Goal: Task Accomplishment & Management: Manage account settings

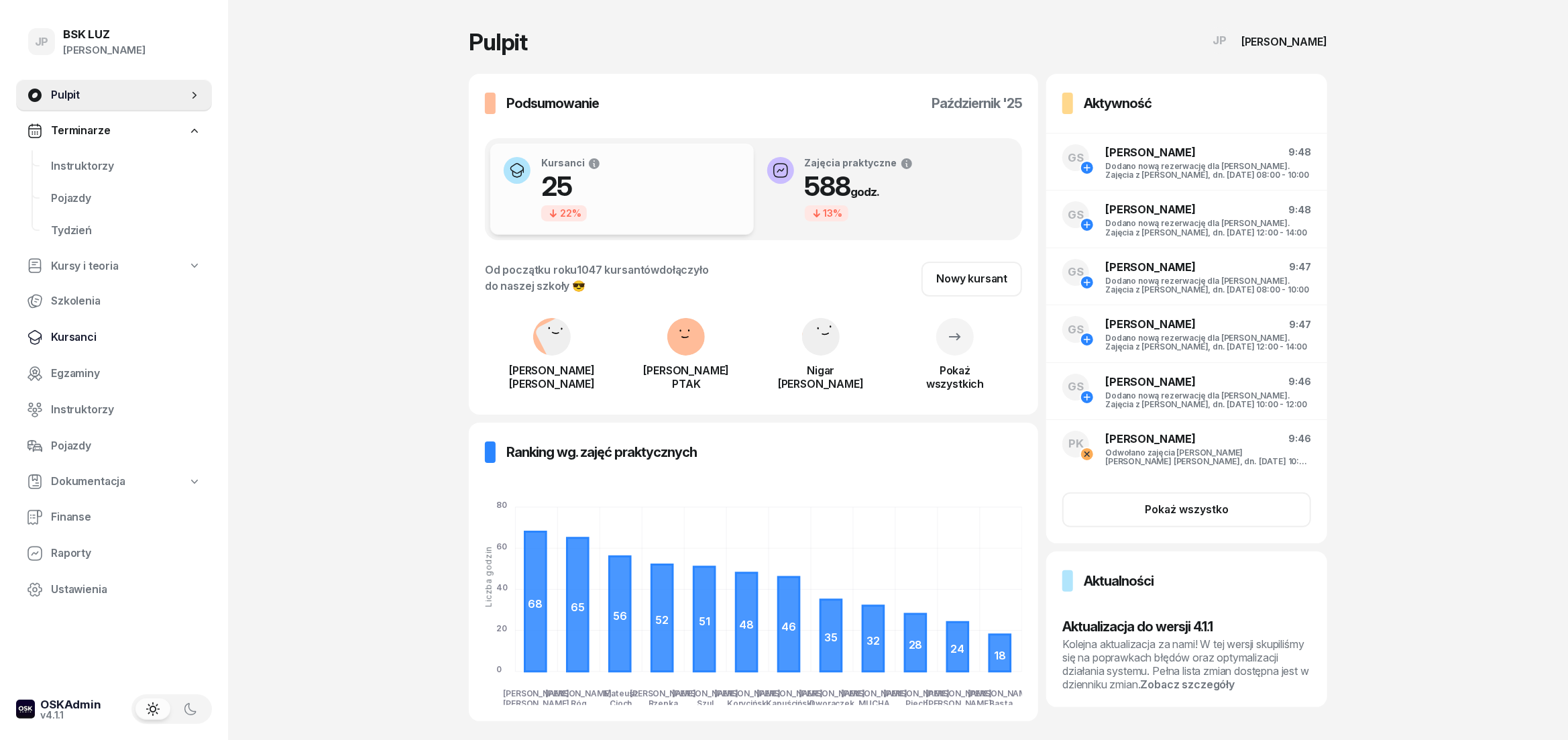
click at [80, 336] on span "Kursanci" at bounding box center [126, 338] width 150 height 18
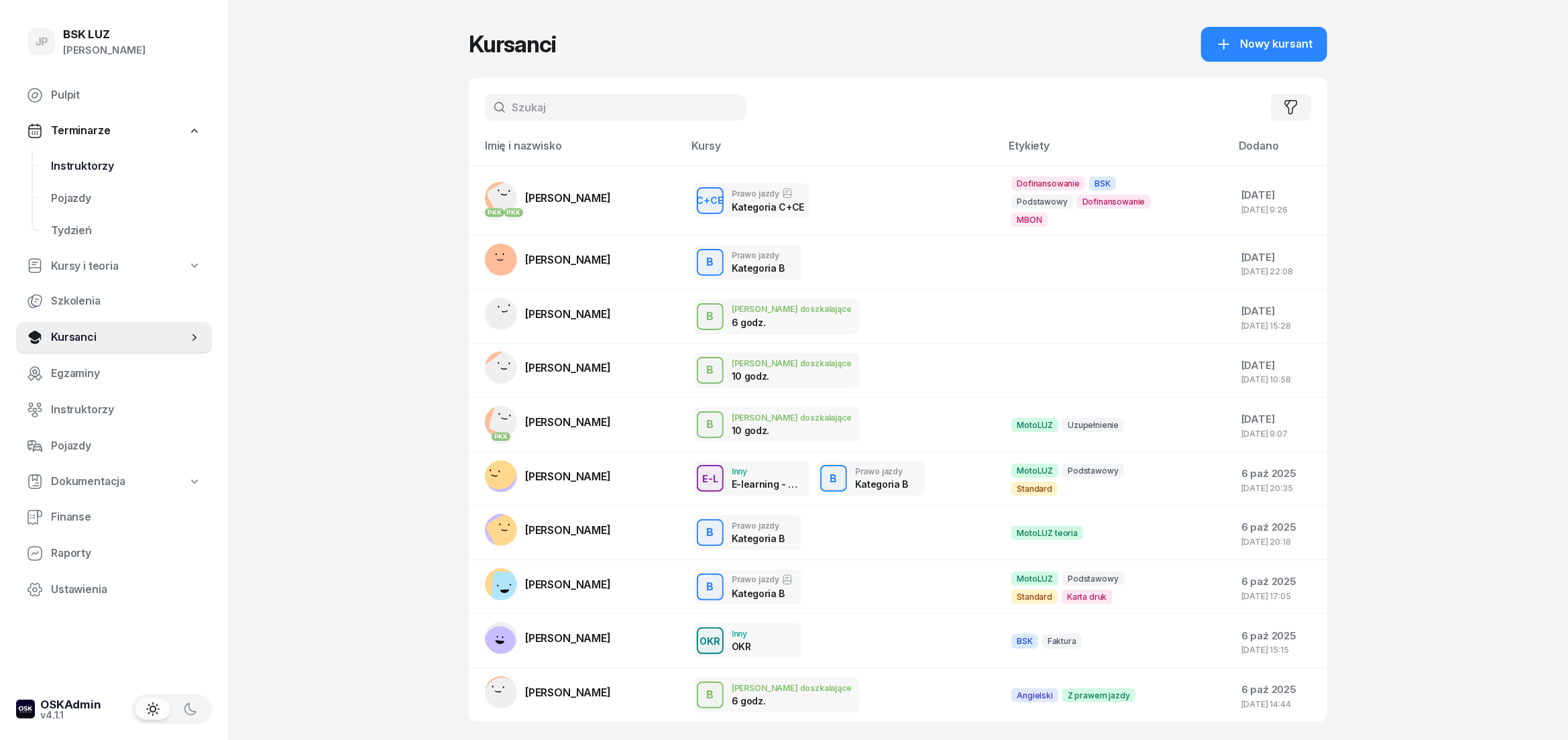
click at [96, 160] on span "Instruktorzy" at bounding box center [126, 167] width 150 height 18
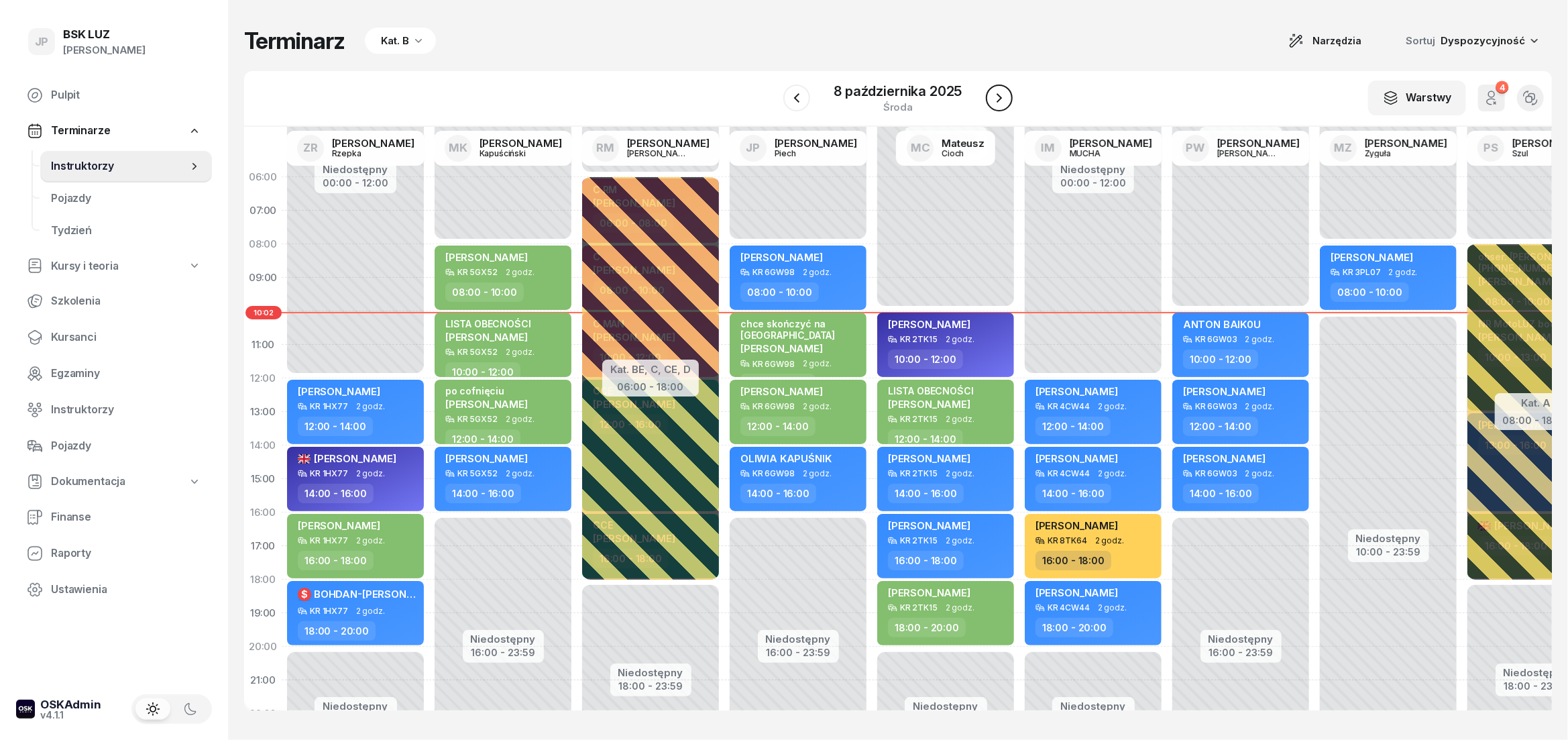
click at [1000, 107] on button "button" at bounding box center [999, 97] width 27 height 26
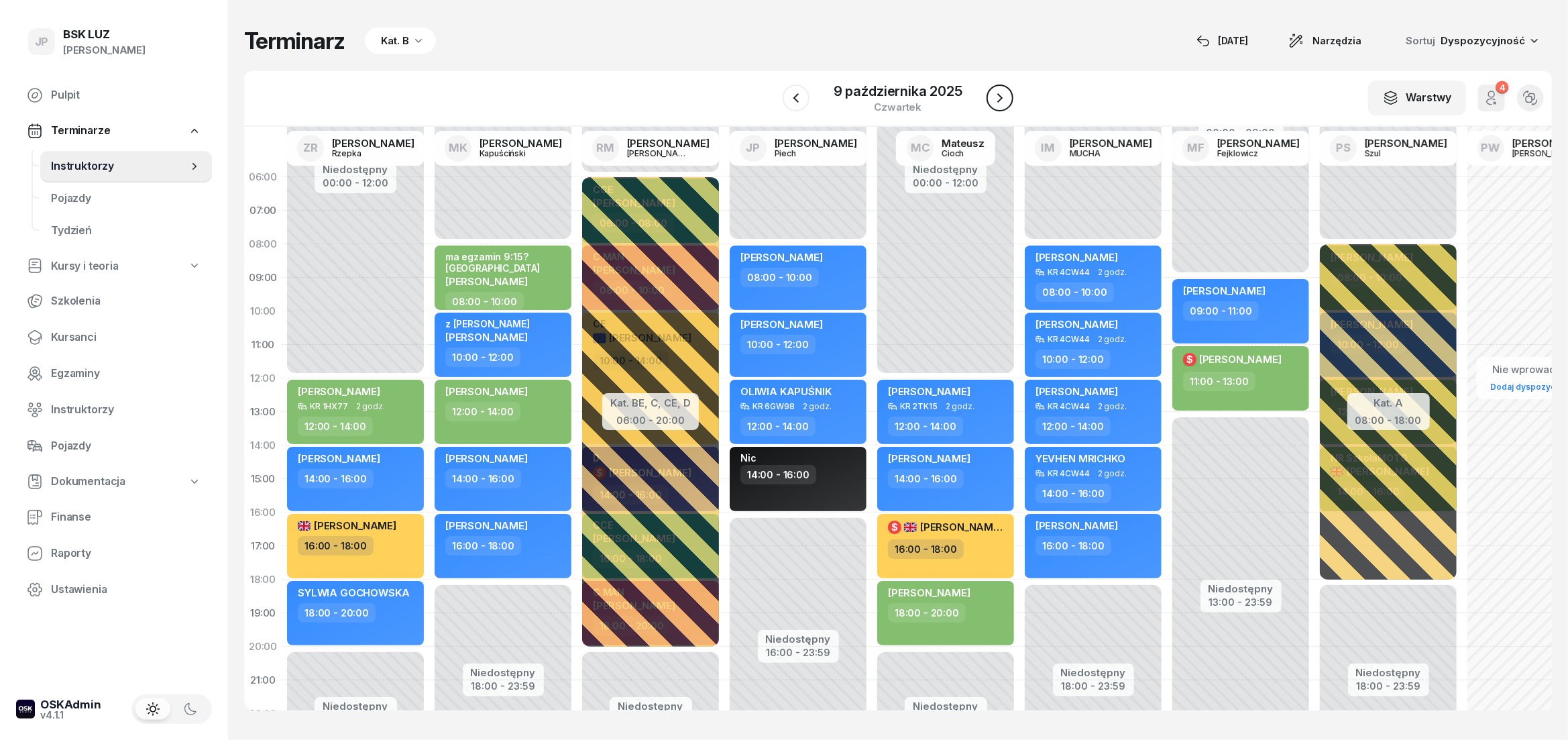
click at [1000, 107] on button "button" at bounding box center [1000, 97] width 27 height 26
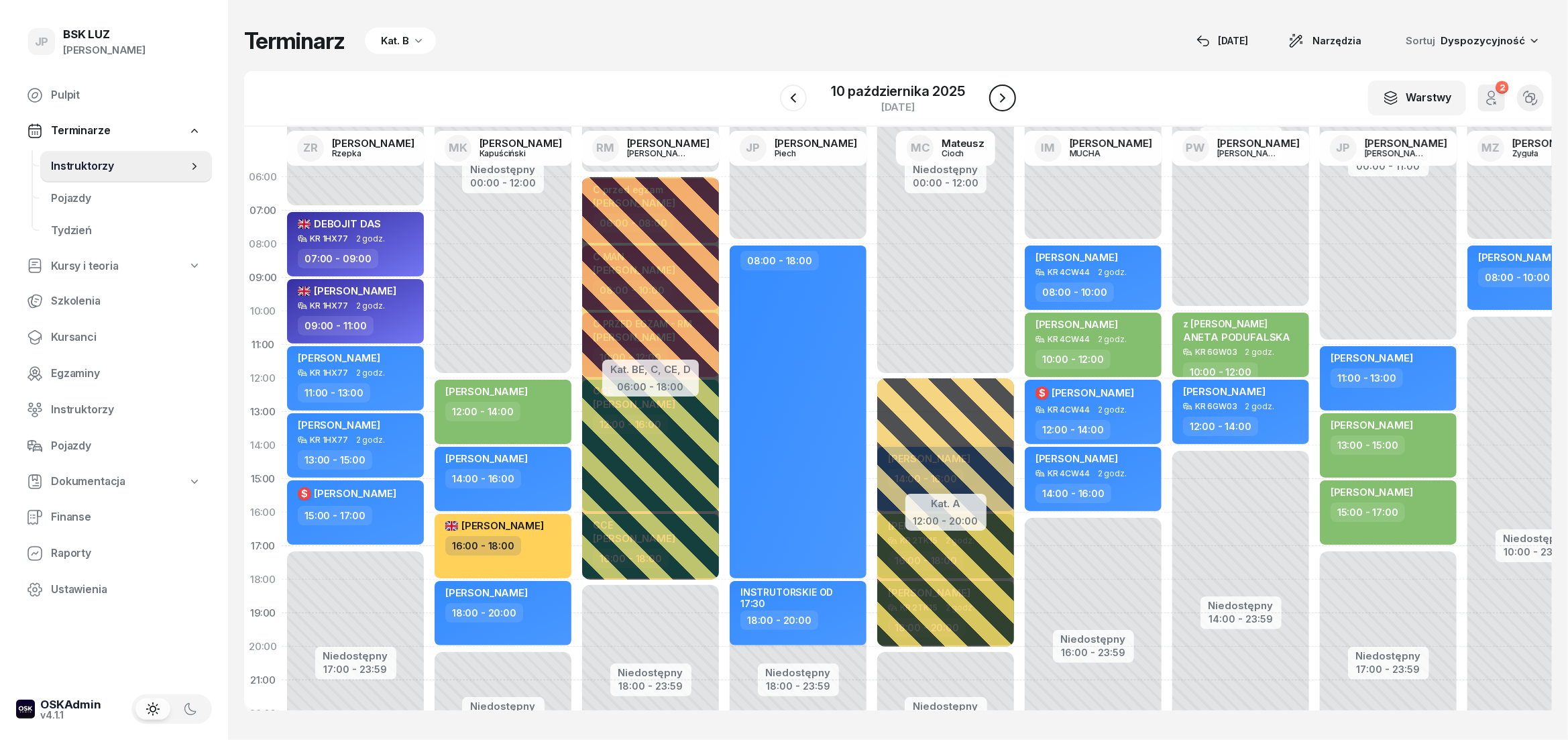
click at [1000, 107] on button "button" at bounding box center [1002, 97] width 27 height 26
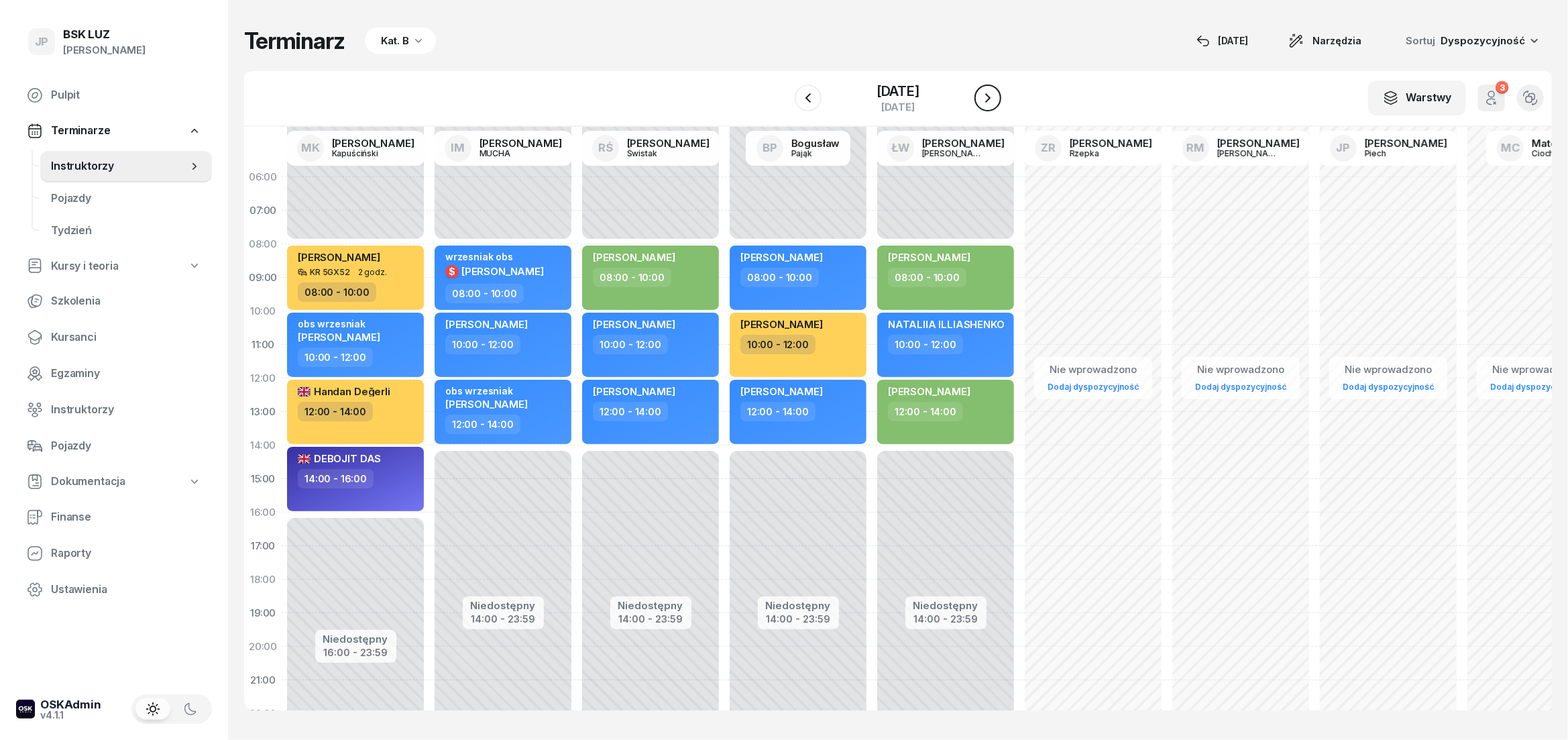
click at [1000, 107] on button "button" at bounding box center [988, 97] width 27 height 26
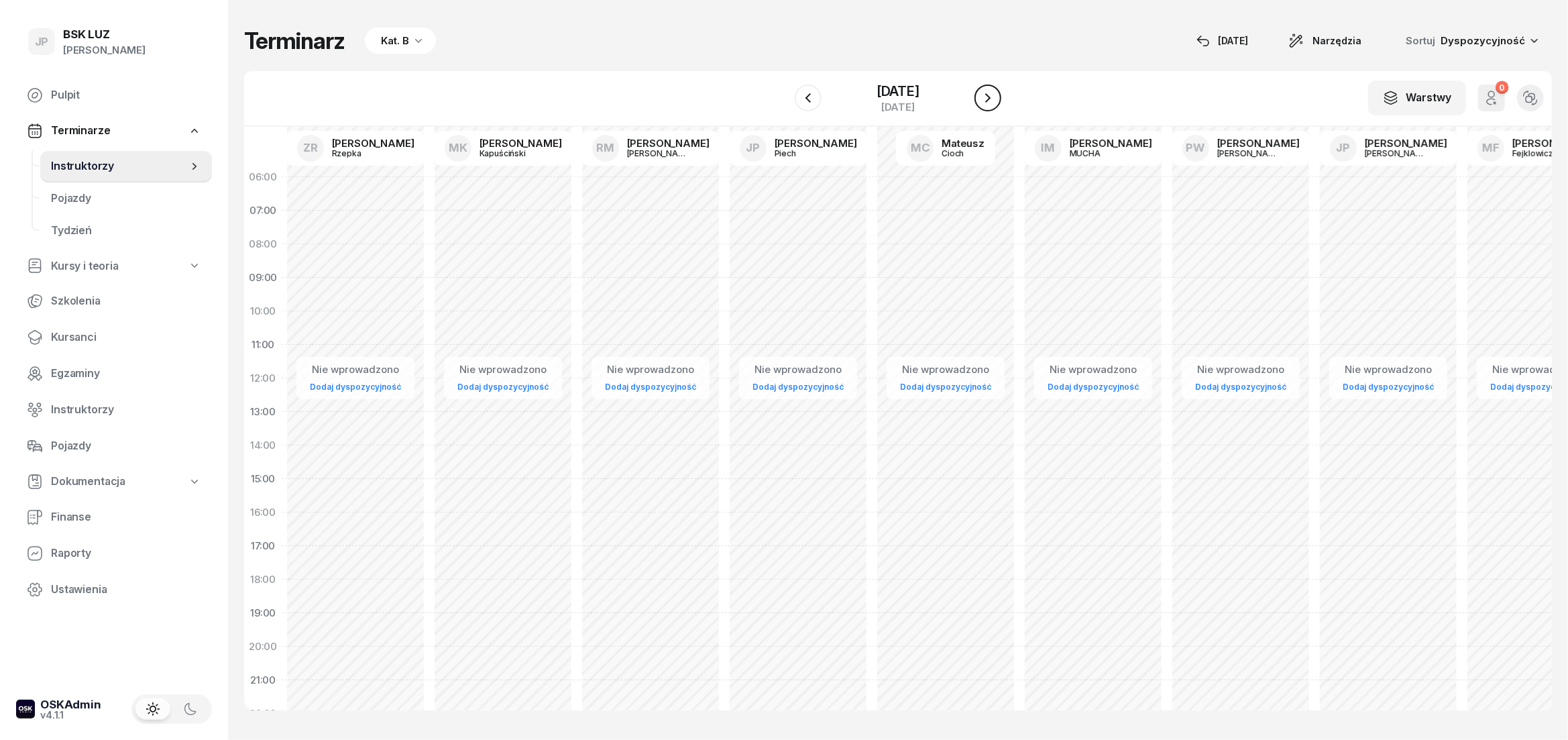
click at [1000, 107] on button "button" at bounding box center [988, 97] width 27 height 26
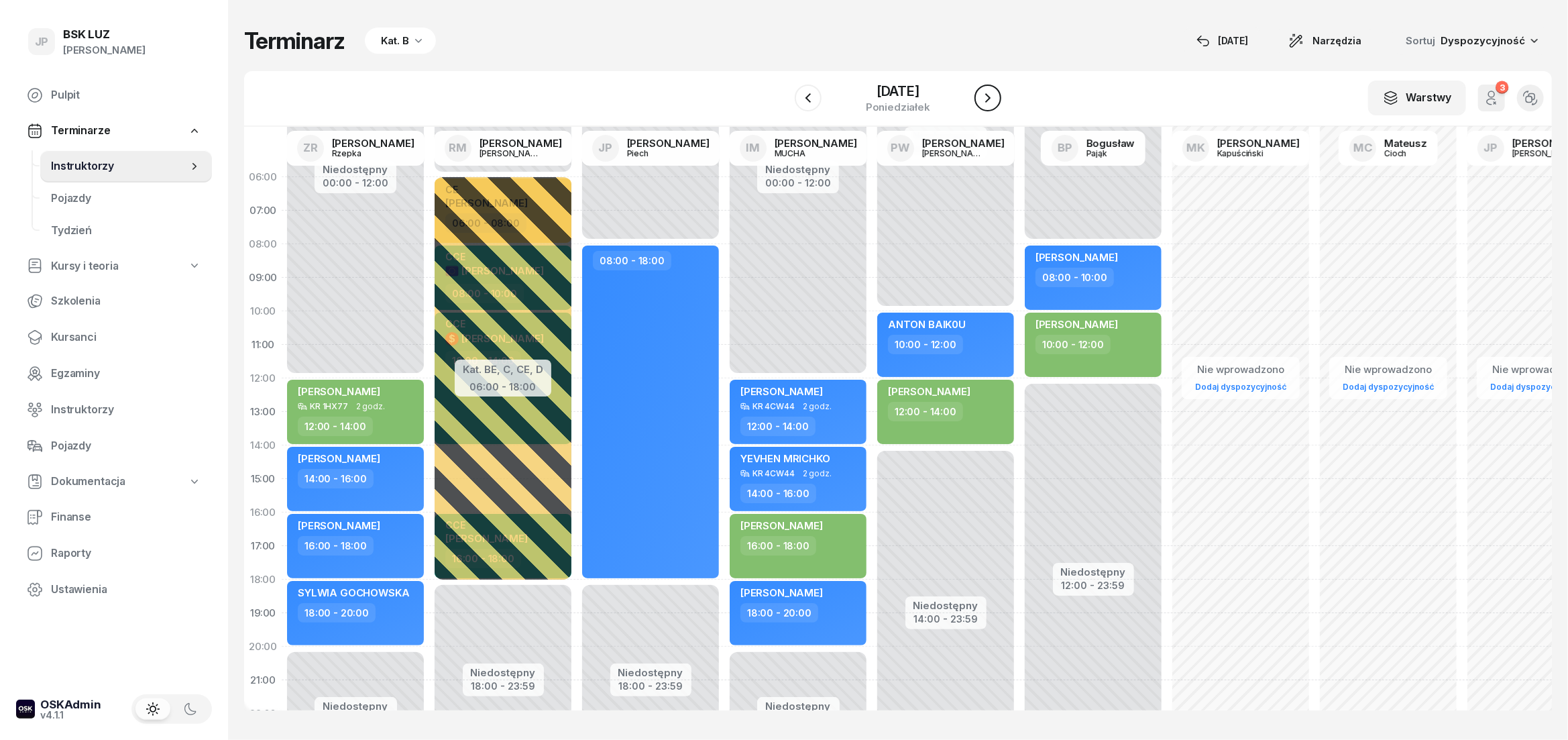
click at [1000, 107] on button "button" at bounding box center [988, 97] width 27 height 26
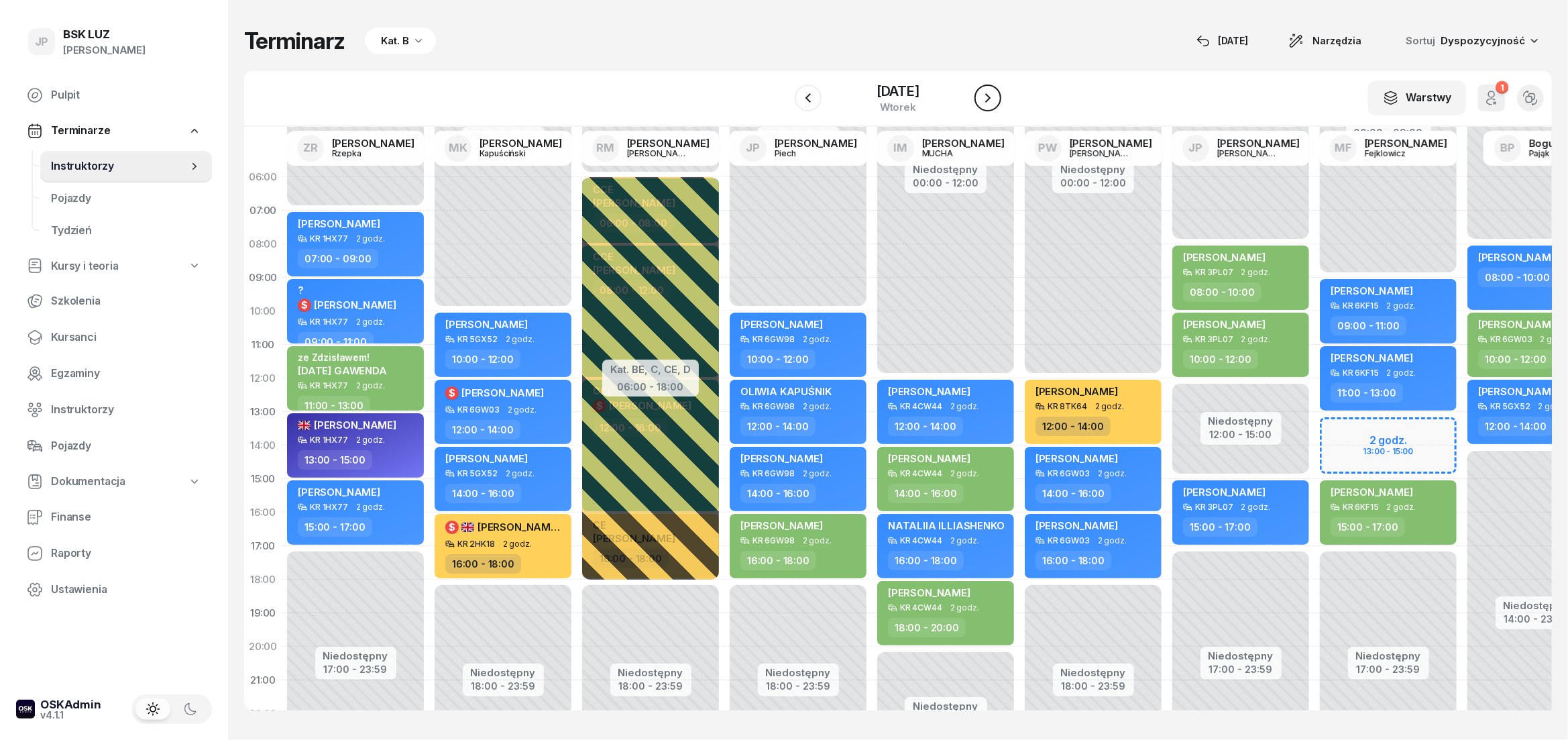
click at [1000, 107] on button "button" at bounding box center [988, 97] width 27 height 26
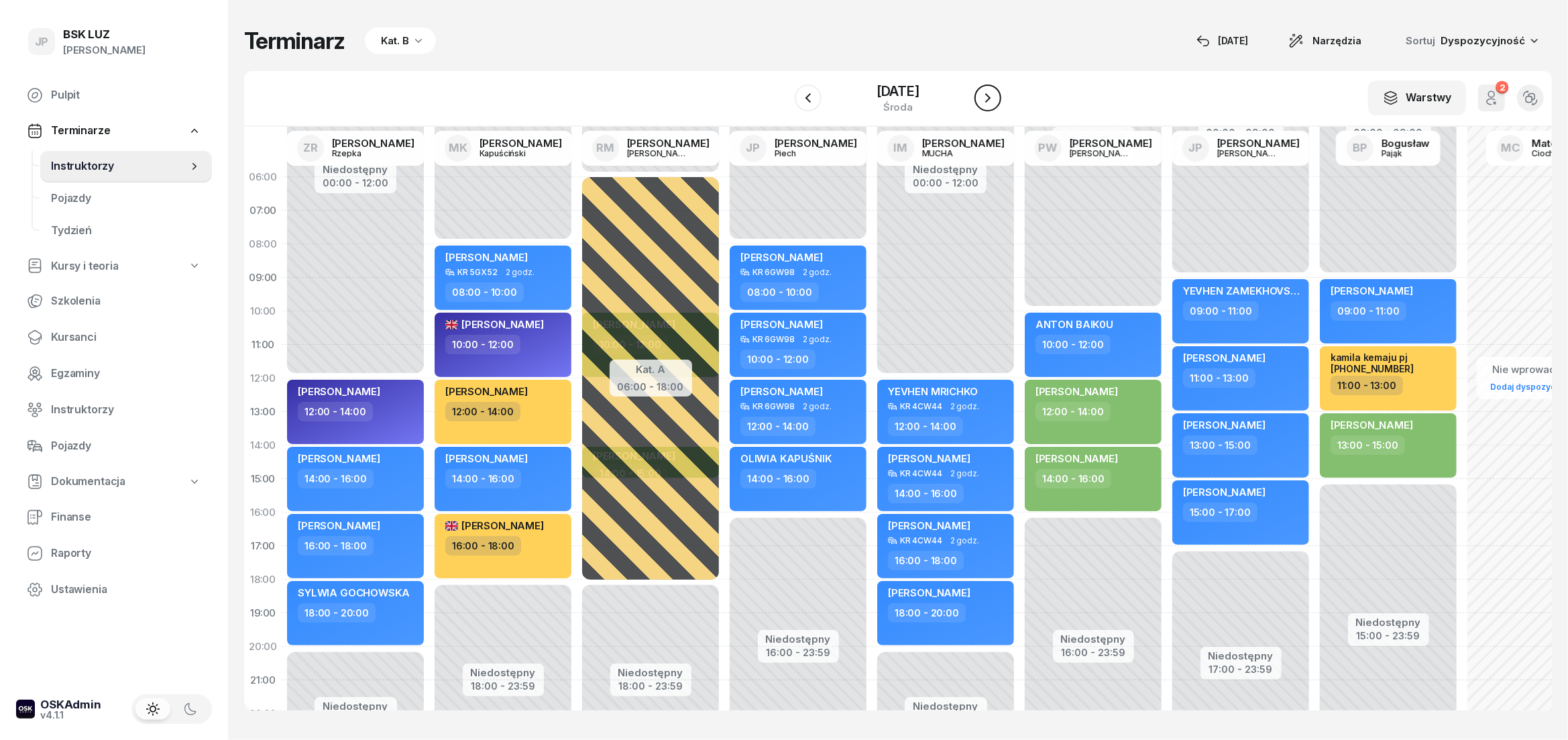
click at [1000, 107] on button "button" at bounding box center [988, 97] width 27 height 26
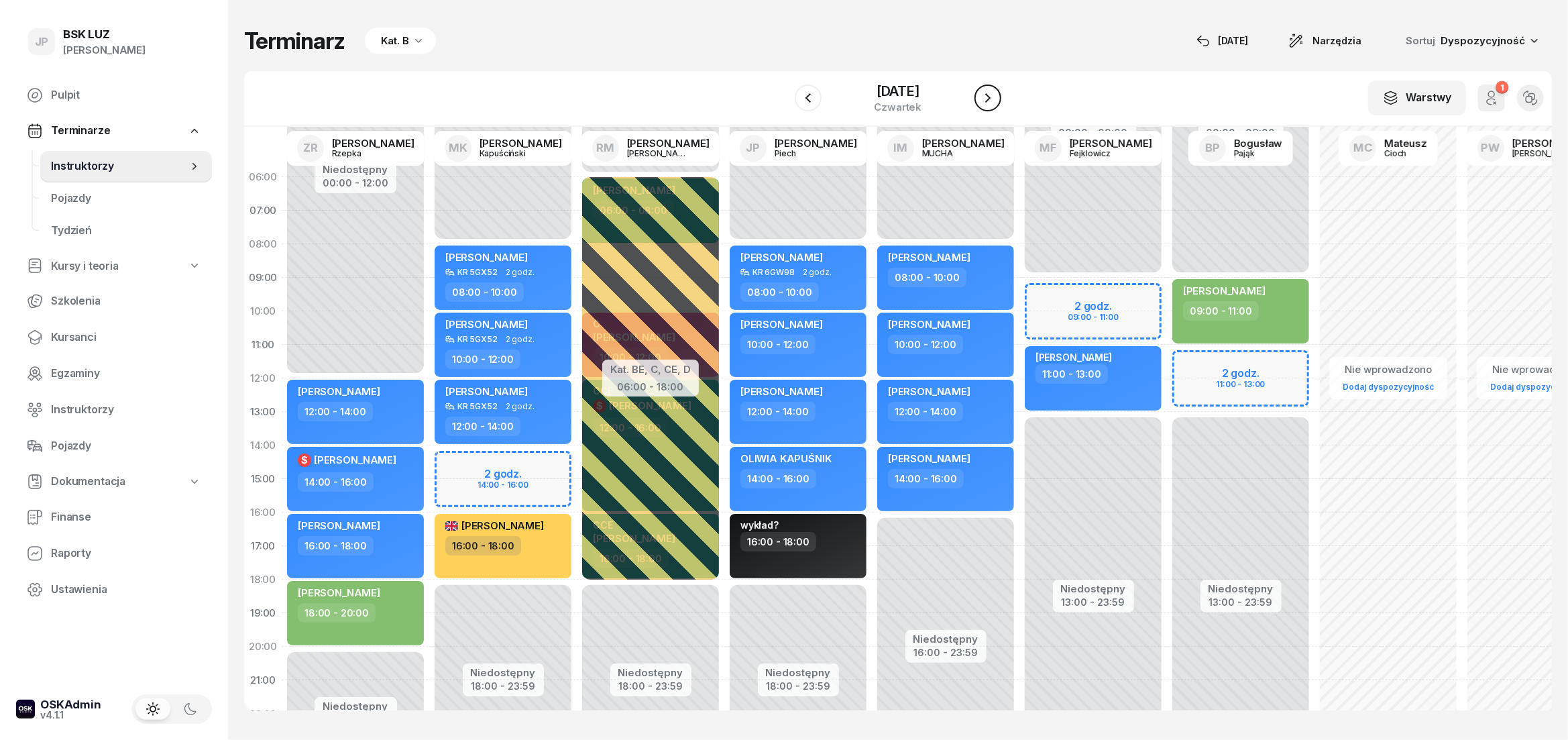
click at [1000, 107] on button "button" at bounding box center [988, 97] width 27 height 26
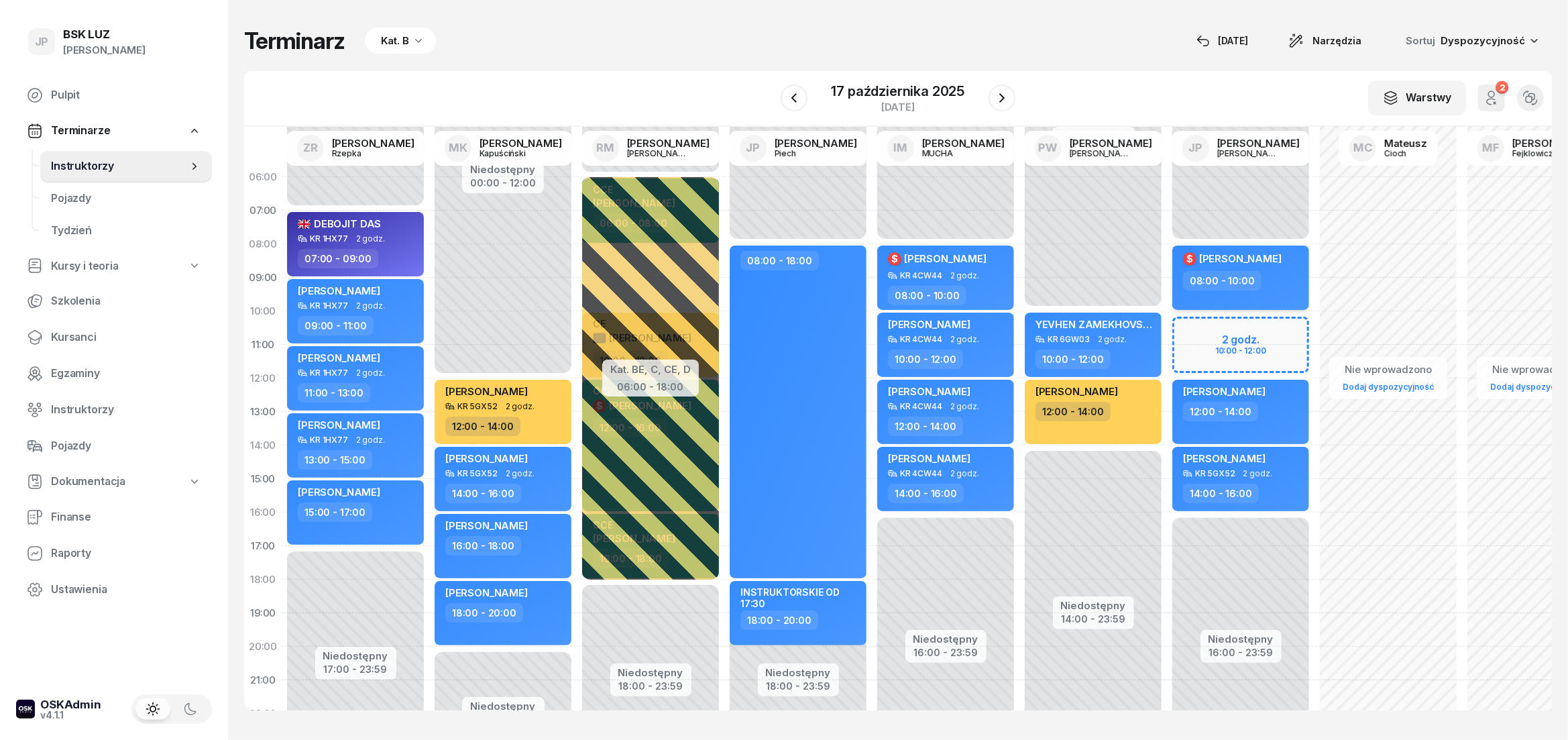
click at [1255, 258] on span "[PERSON_NAME]" at bounding box center [1241, 258] width 82 height 13
select select "08"
select select "10"
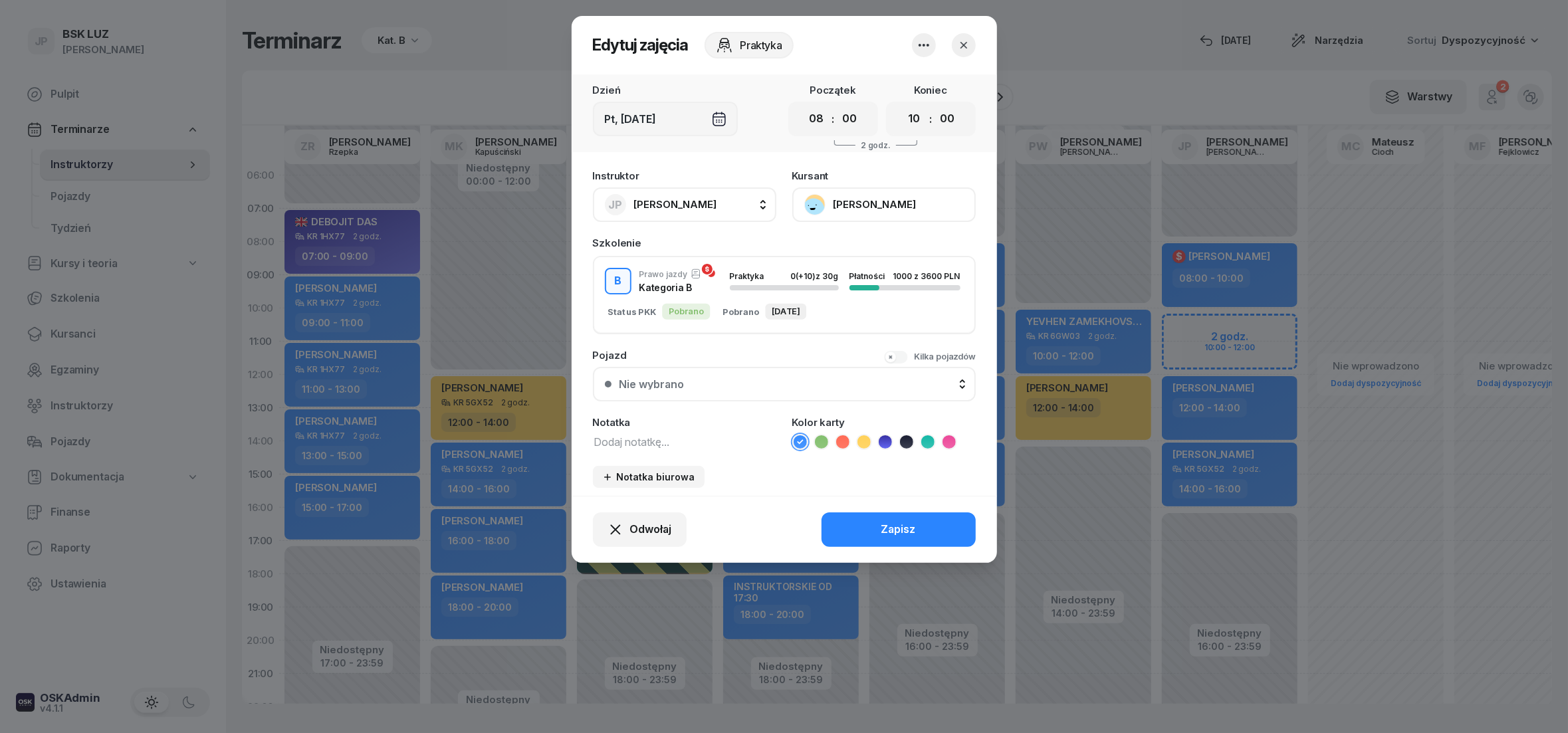
click at [811, 200] on button "[PERSON_NAME]" at bounding box center [883, 205] width 184 height 35
click at [840, 251] on div "Otwórz profil" at bounding box center [835, 249] width 64 height 17
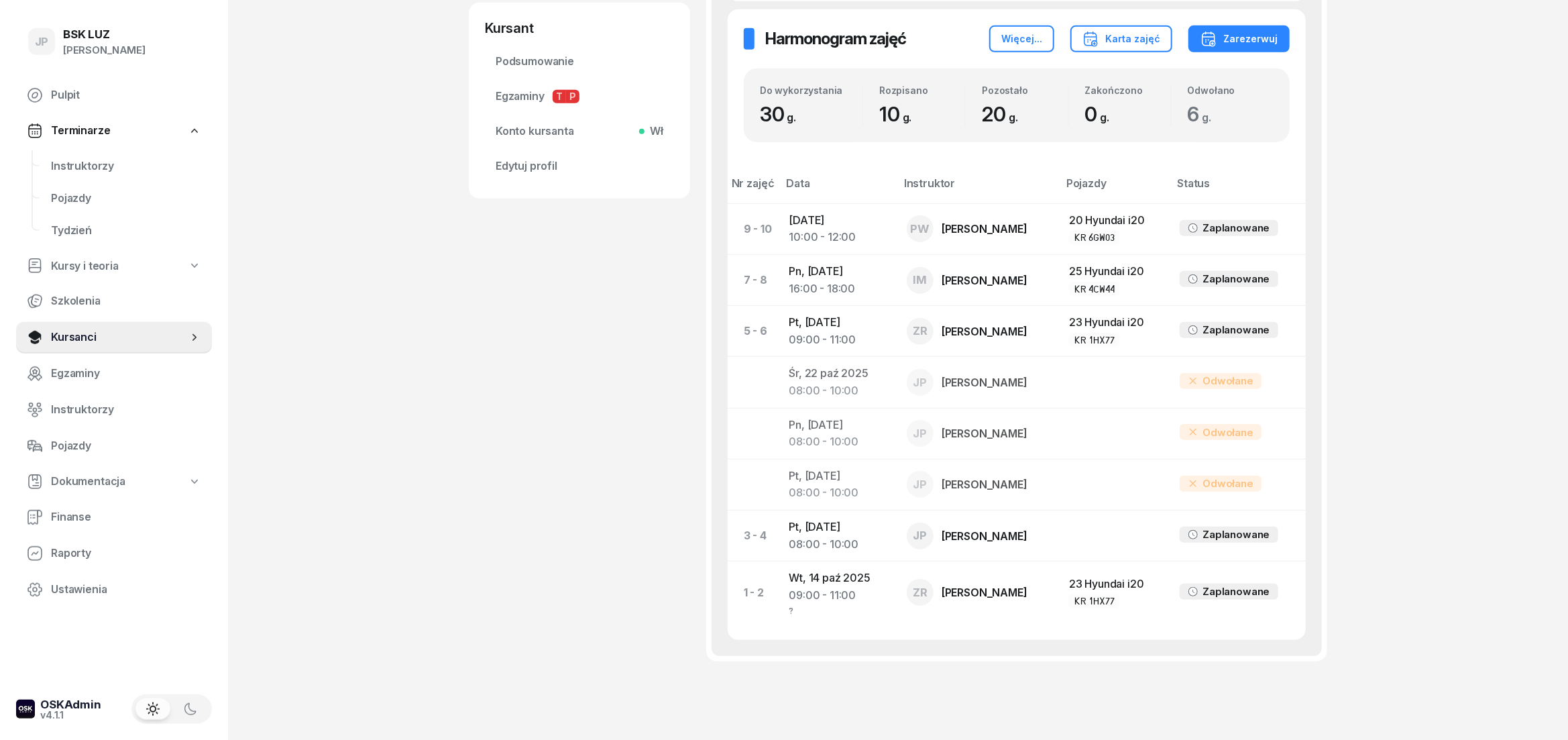
scroll to position [625, 0]
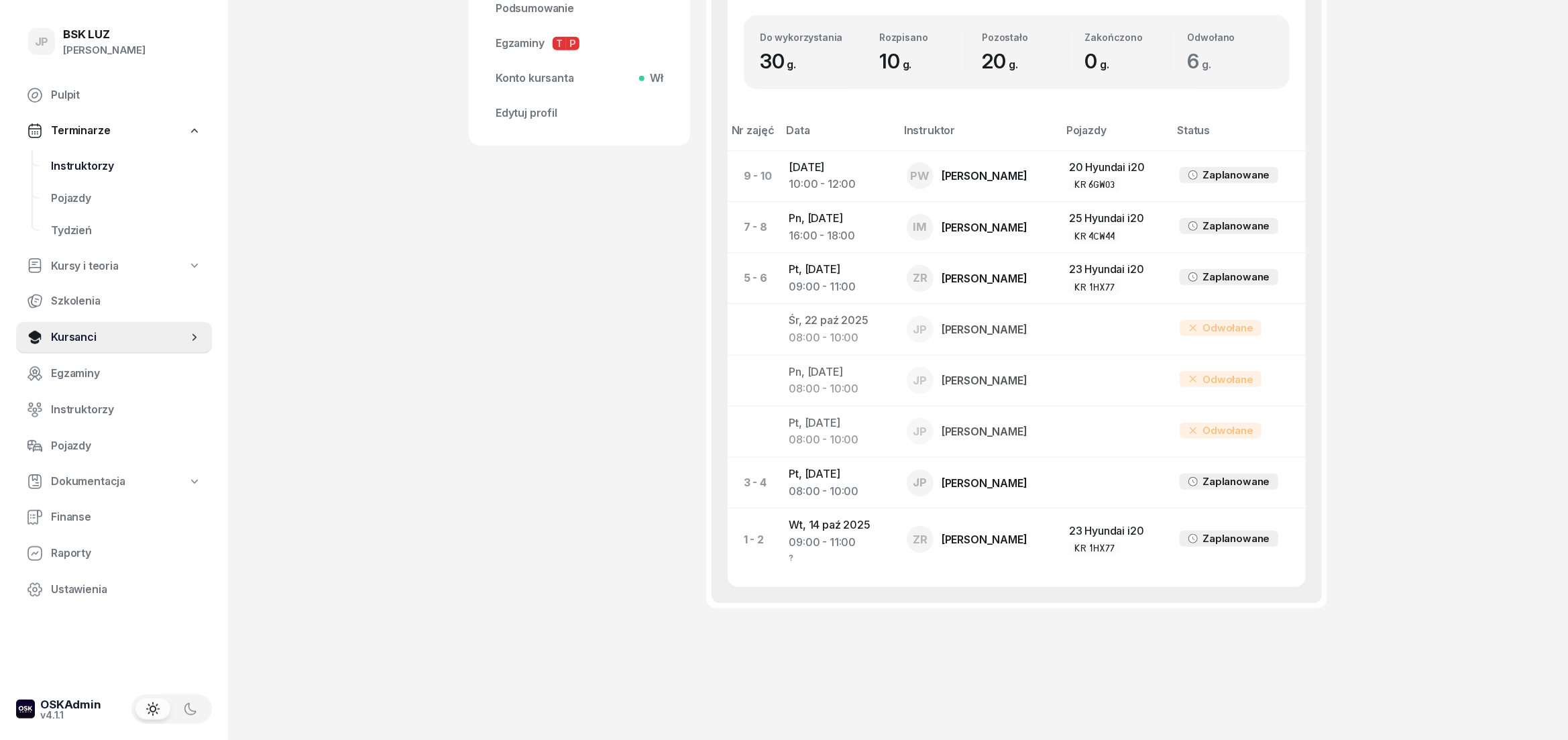
click at [81, 166] on span "Instruktorzy" at bounding box center [126, 166] width 150 height 18
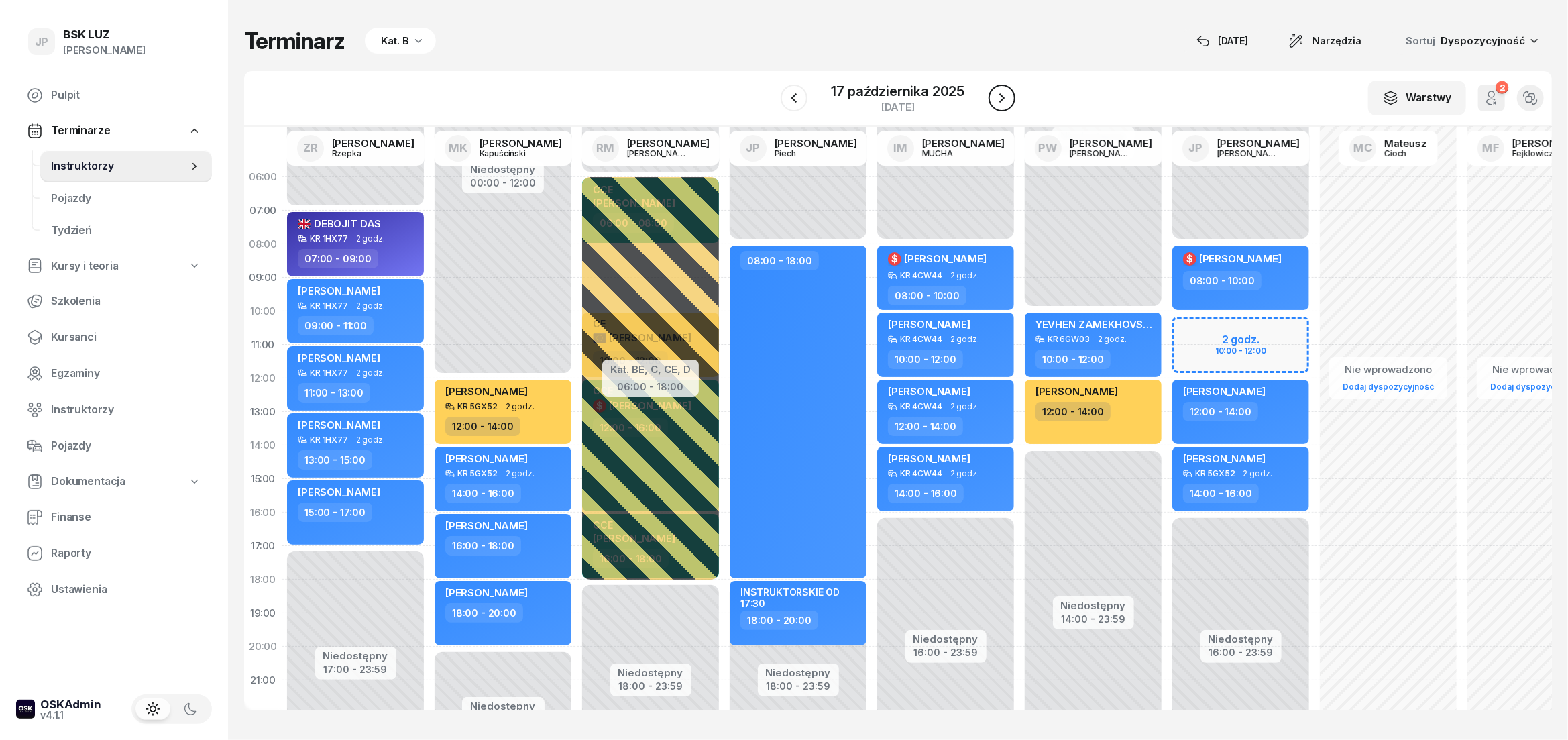
click at [999, 100] on icon "button" at bounding box center [1001, 98] width 16 height 16
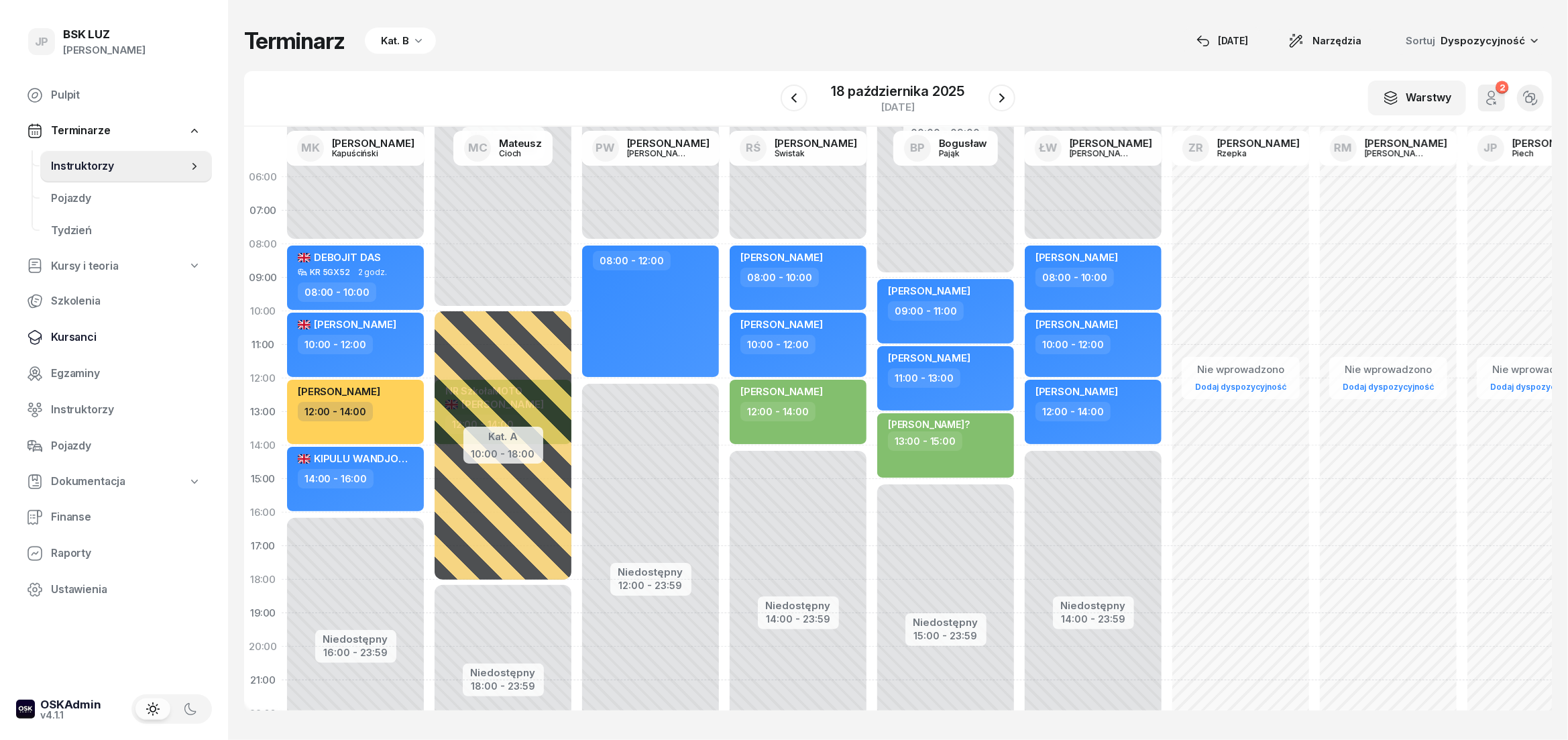
click at [85, 336] on span "Kursanci" at bounding box center [126, 338] width 150 height 18
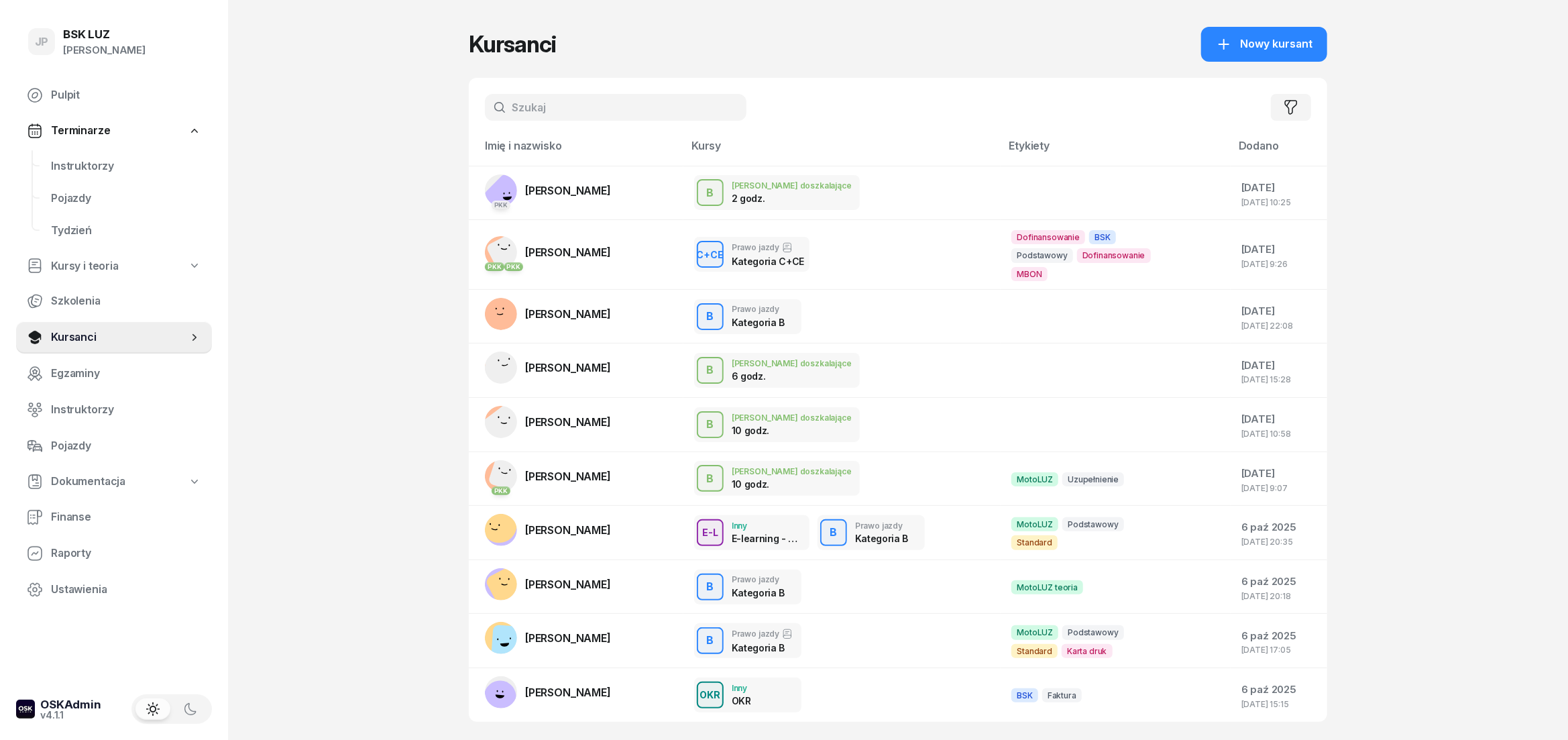
click at [521, 114] on input "text" at bounding box center [616, 107] width 261 height 26
type input "ZASADNI"
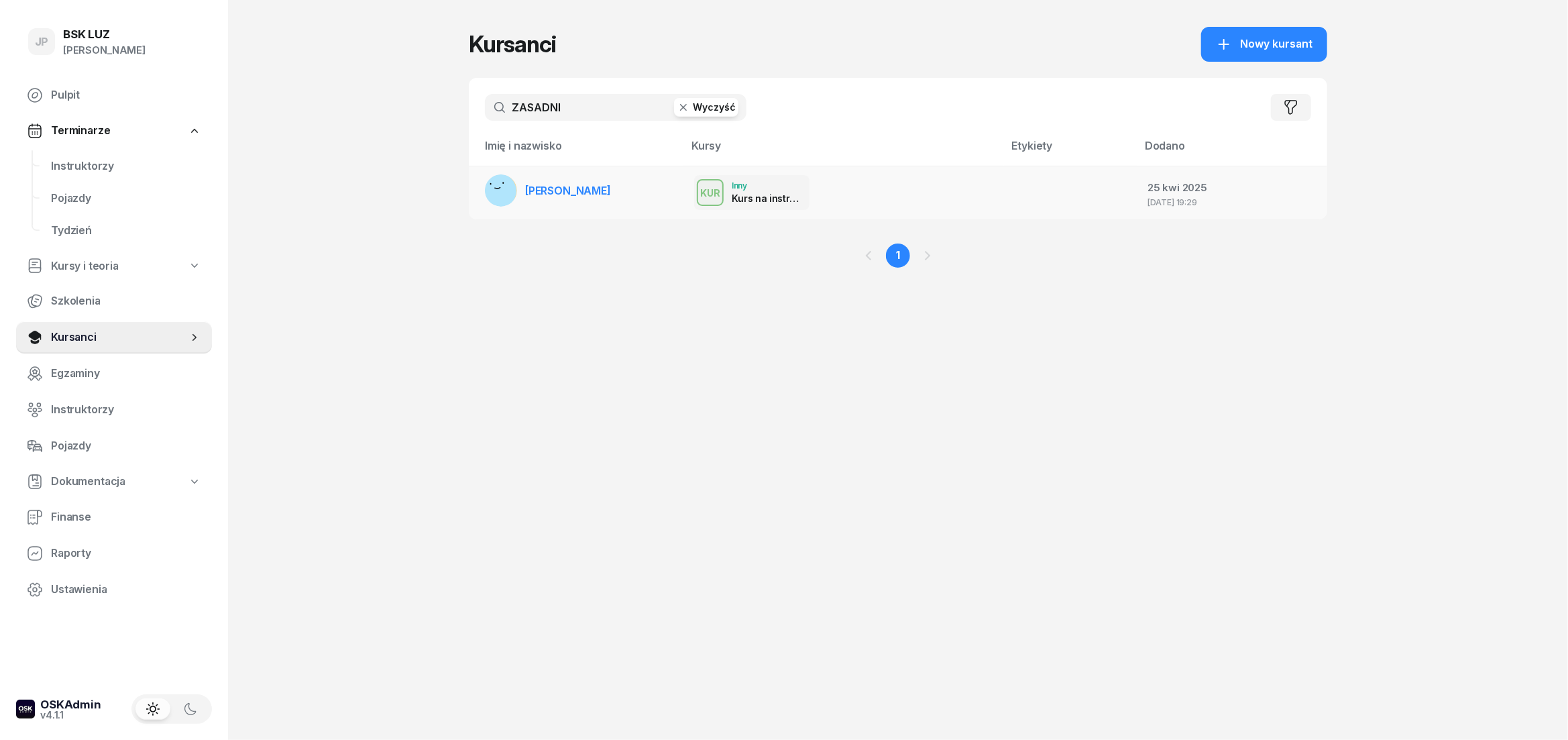
click at [565, 198] on link "[PERSON_NAME]" at bounding box center [548, 190] width 126 height 32
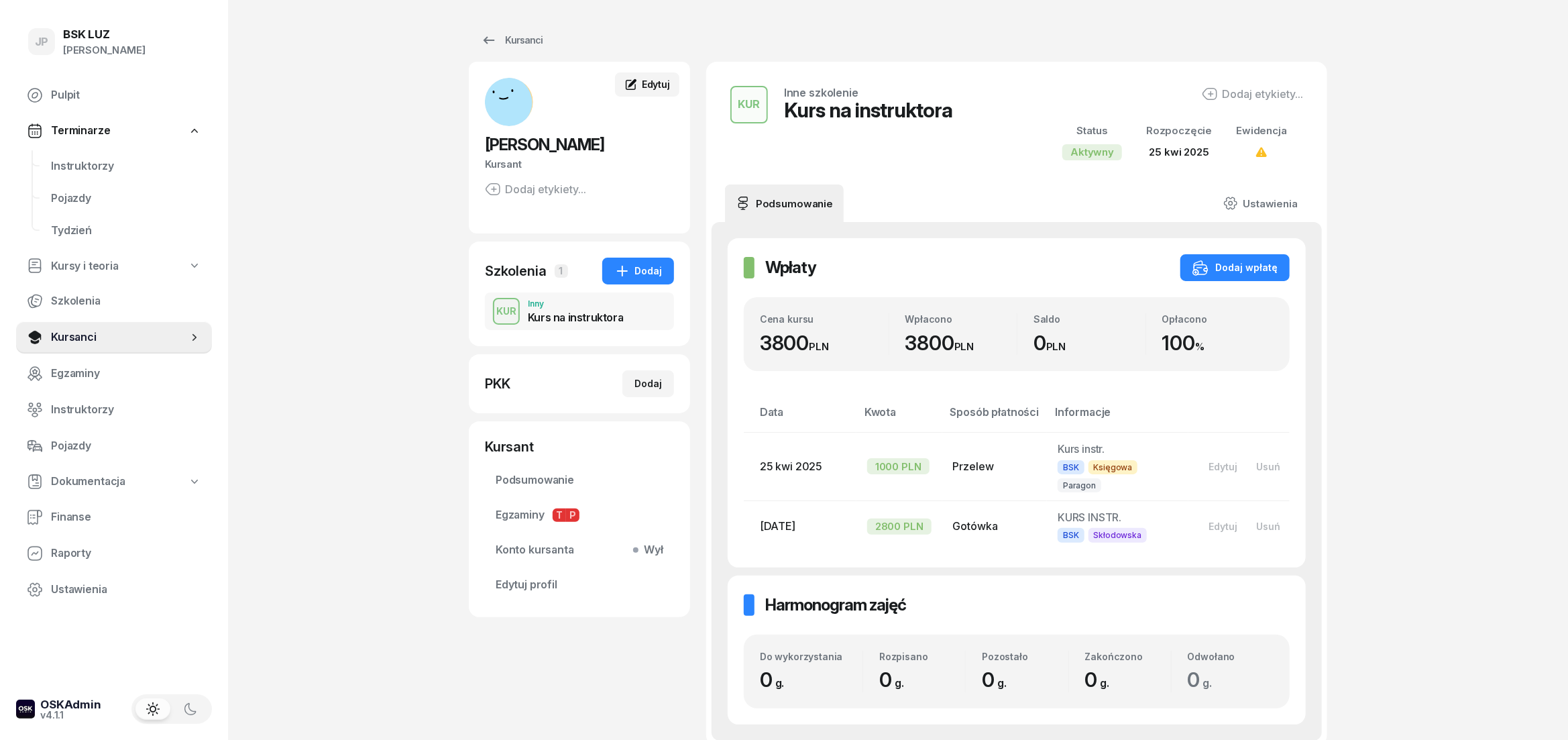
click at [650, 80] on span "Edytuj" at bounding box center [656, 84] width 28 height 12
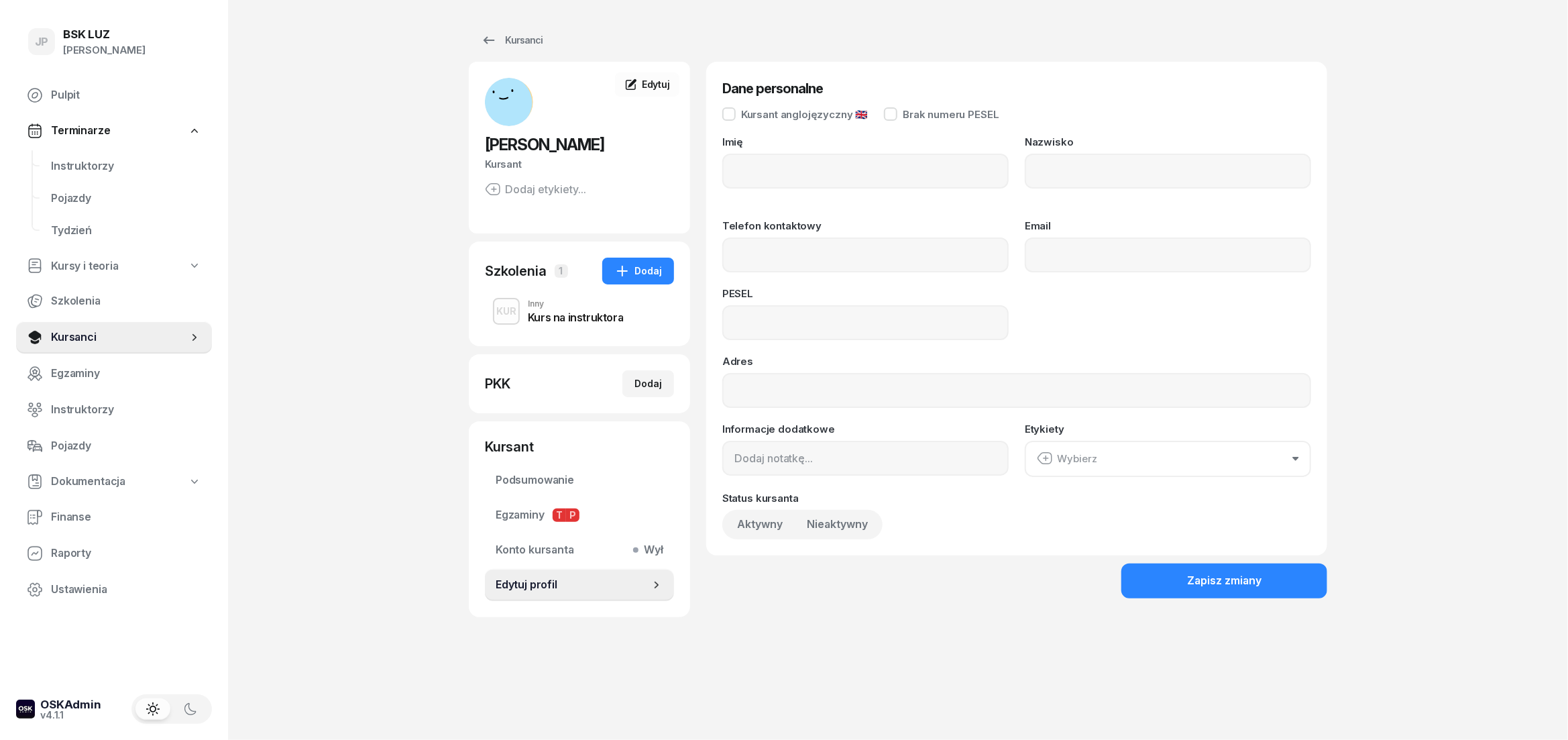
type input "KINGA"
type input "ZASADNI"
click at [763, 251] on input "Telefon kontaktowy" at bounding box center [866, 255] width 287 height 35
type input "515 251 988"
click at [1066, 253] on input "Email" at bounding box center [1168, 255] width 287 height 35
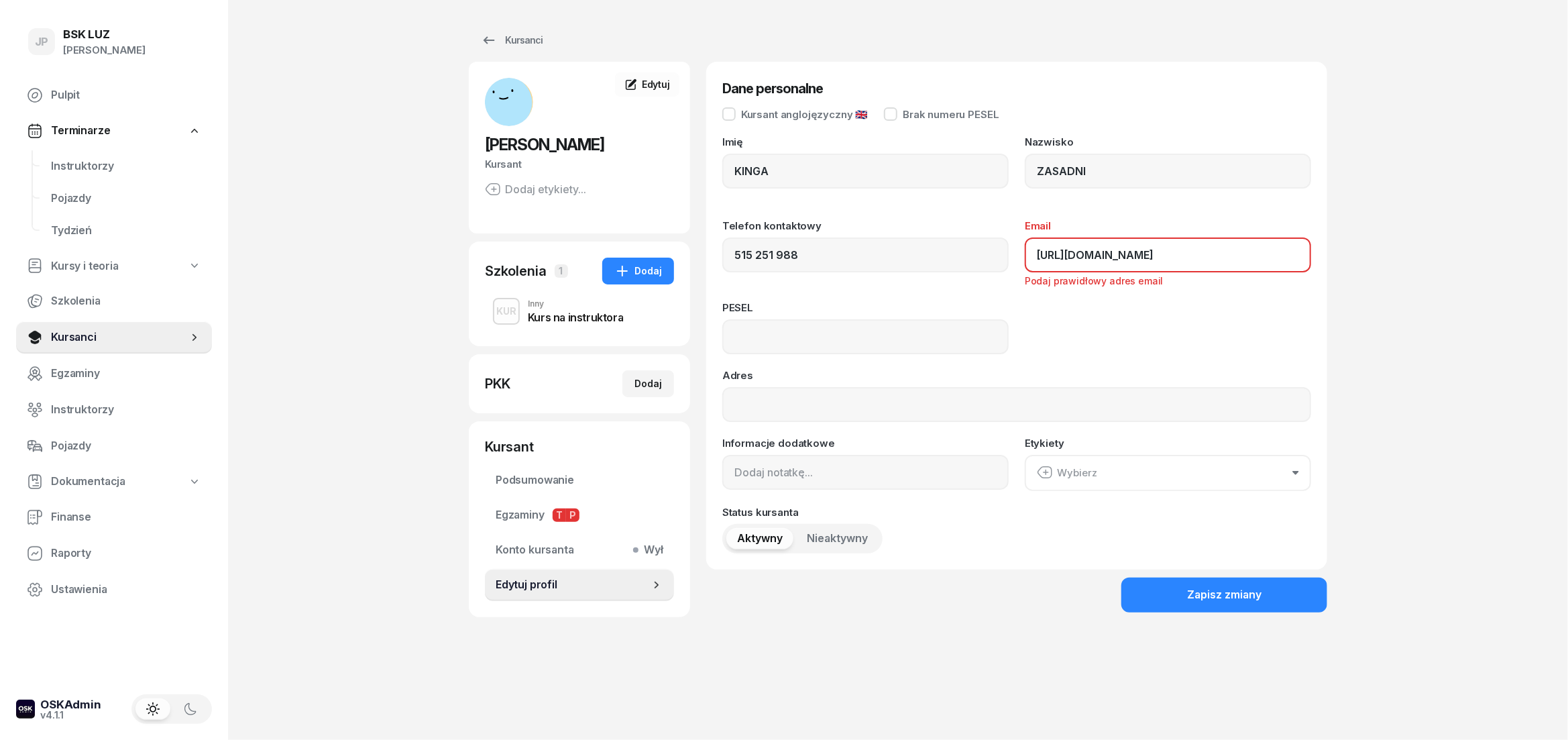
click at [1086, 257] on input "[URL][DOMAIN_NAME]" at bounding box center [1168, 255] width 287 height 35
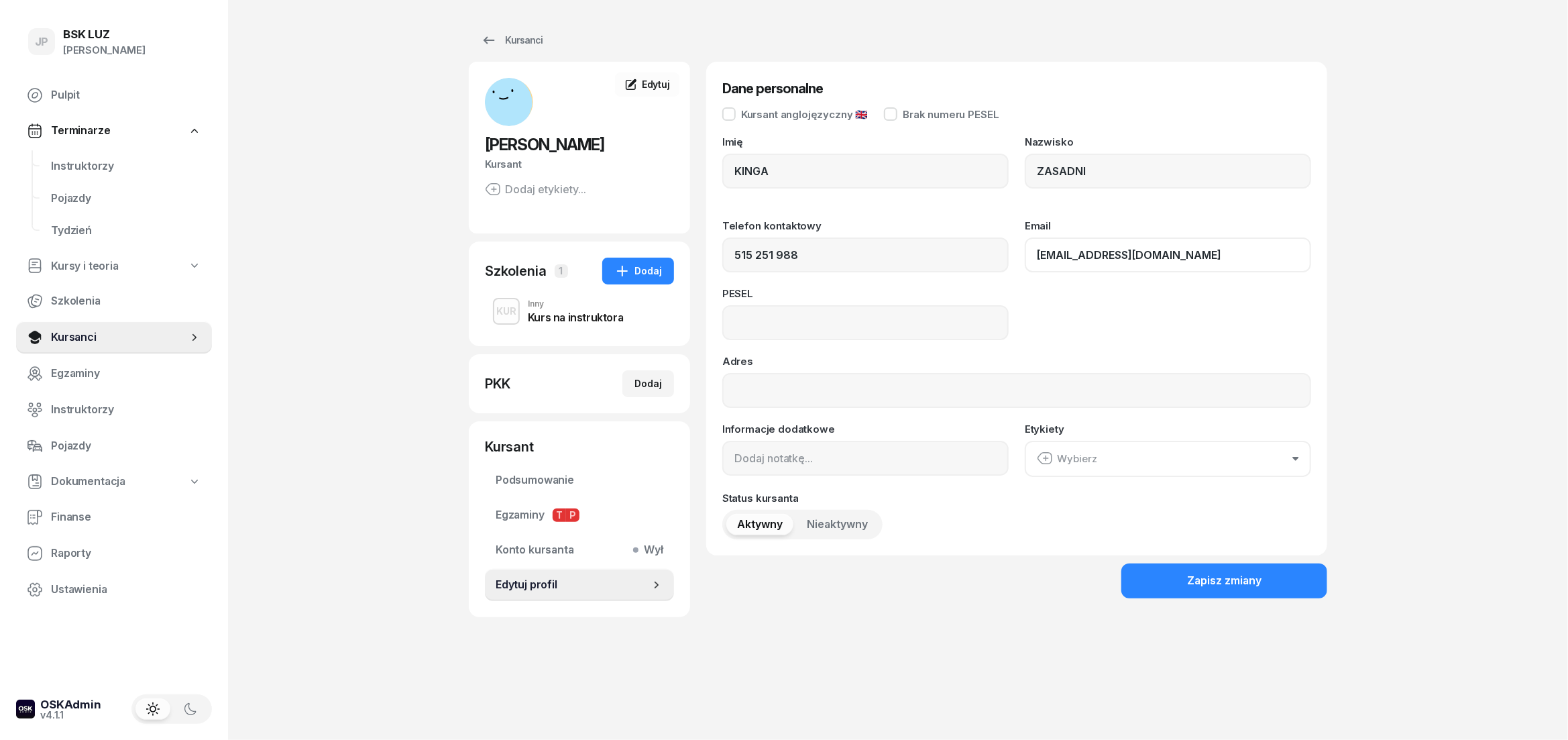
type input "[EMAIL_ADDRESS][DOMAIN_NAME]"
click at [770, 329] on input at bounding box center [866, 323] width 287 height 35
type input "80030116520"
click at [759, 394] on input "Adres" at bounding box center [1017, 391] width 589 height 35
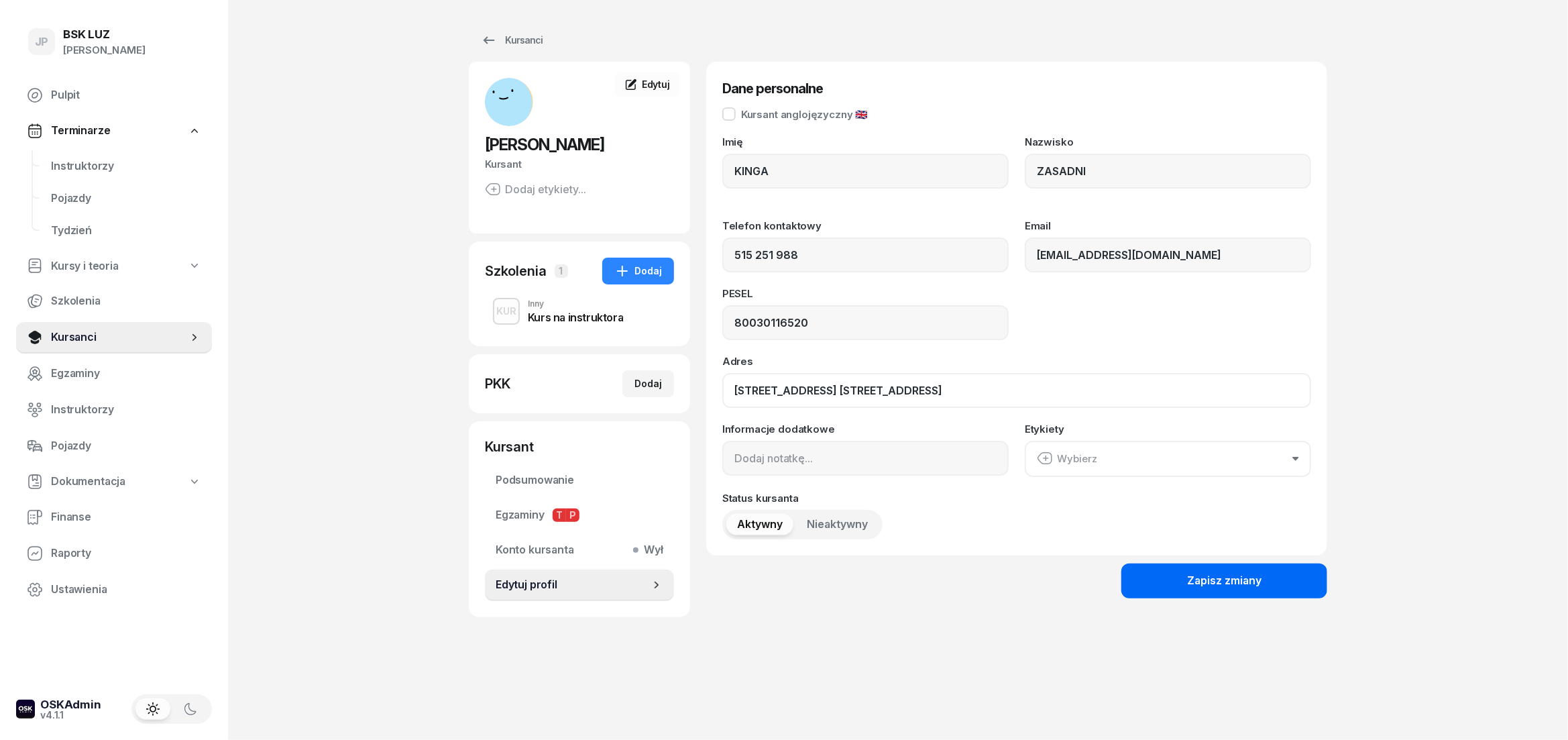
type input "[STREET_ADDRESS] [STREET_ADDRESS]"
click at [1202, 578] on div "Zapisz zmiany" at bounding box center [1224, 581] width 75 height 18
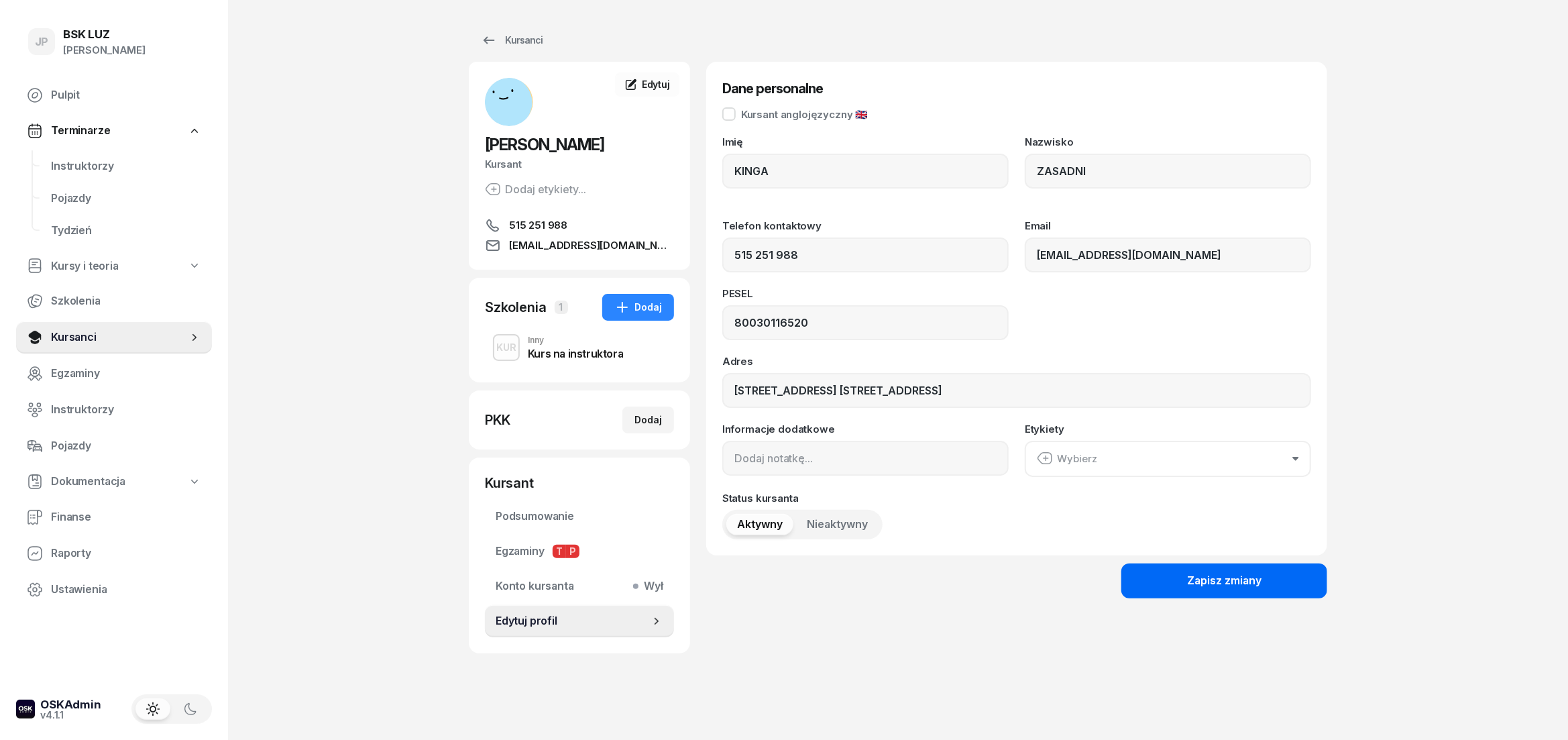
click at [1248, 580] on div "Zapisz zmiany" at bounding box center [1224, 581] width 75 height 18
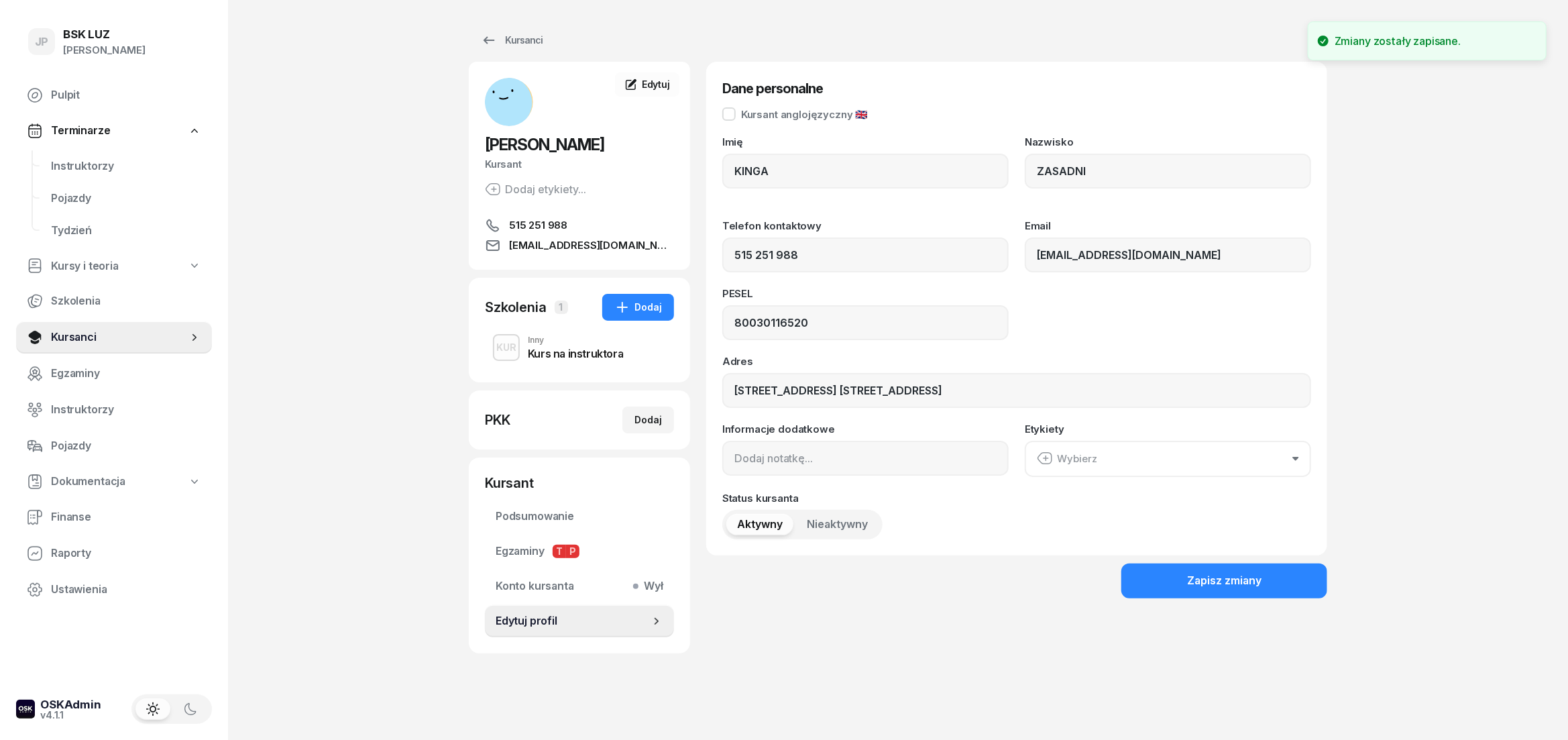
click at [547, 338] on div "Inny" at bounding box center [575, 340] width 95 height 8
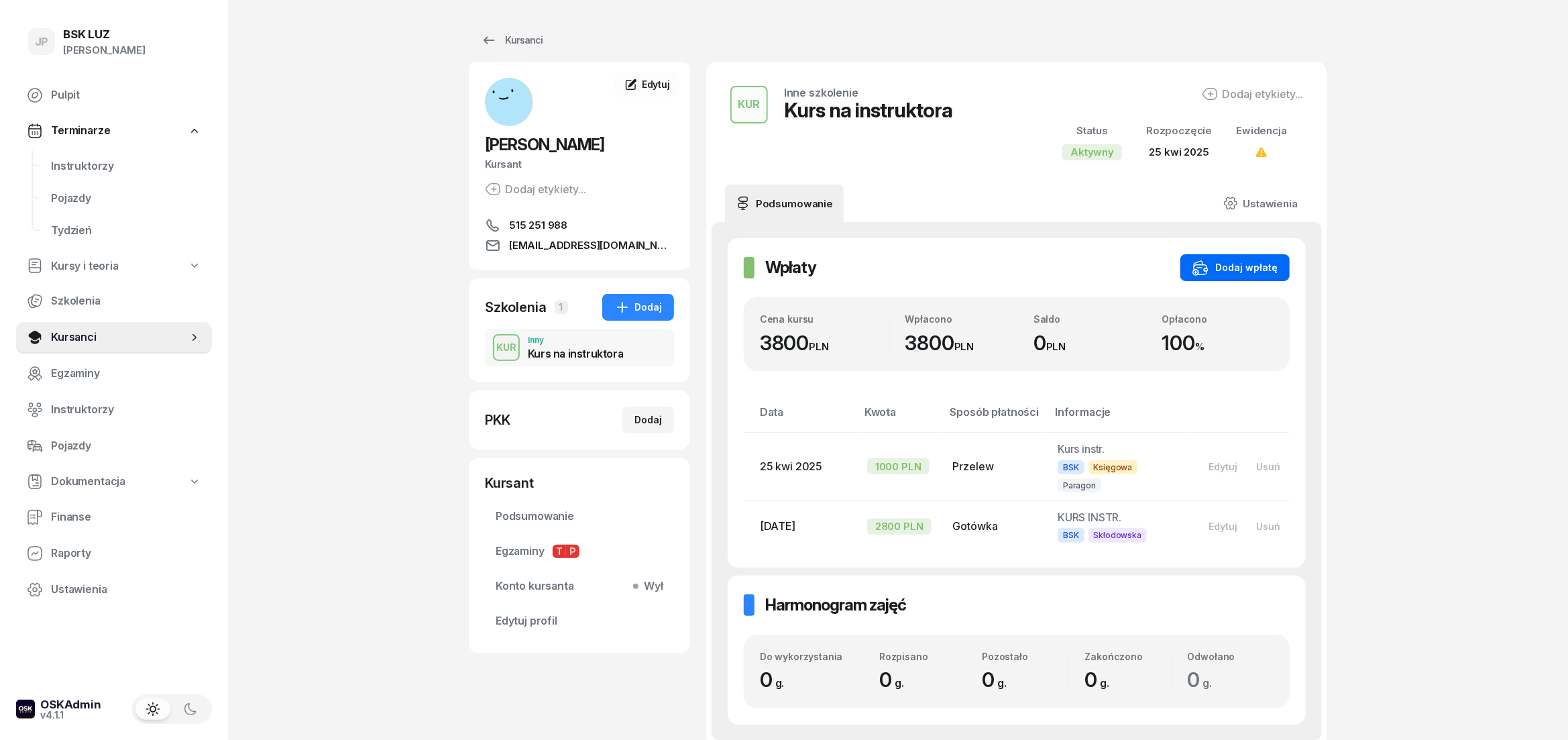
click at [1199, 270] on icon "button" at bounding box center [1195, 272] width 5 height 5
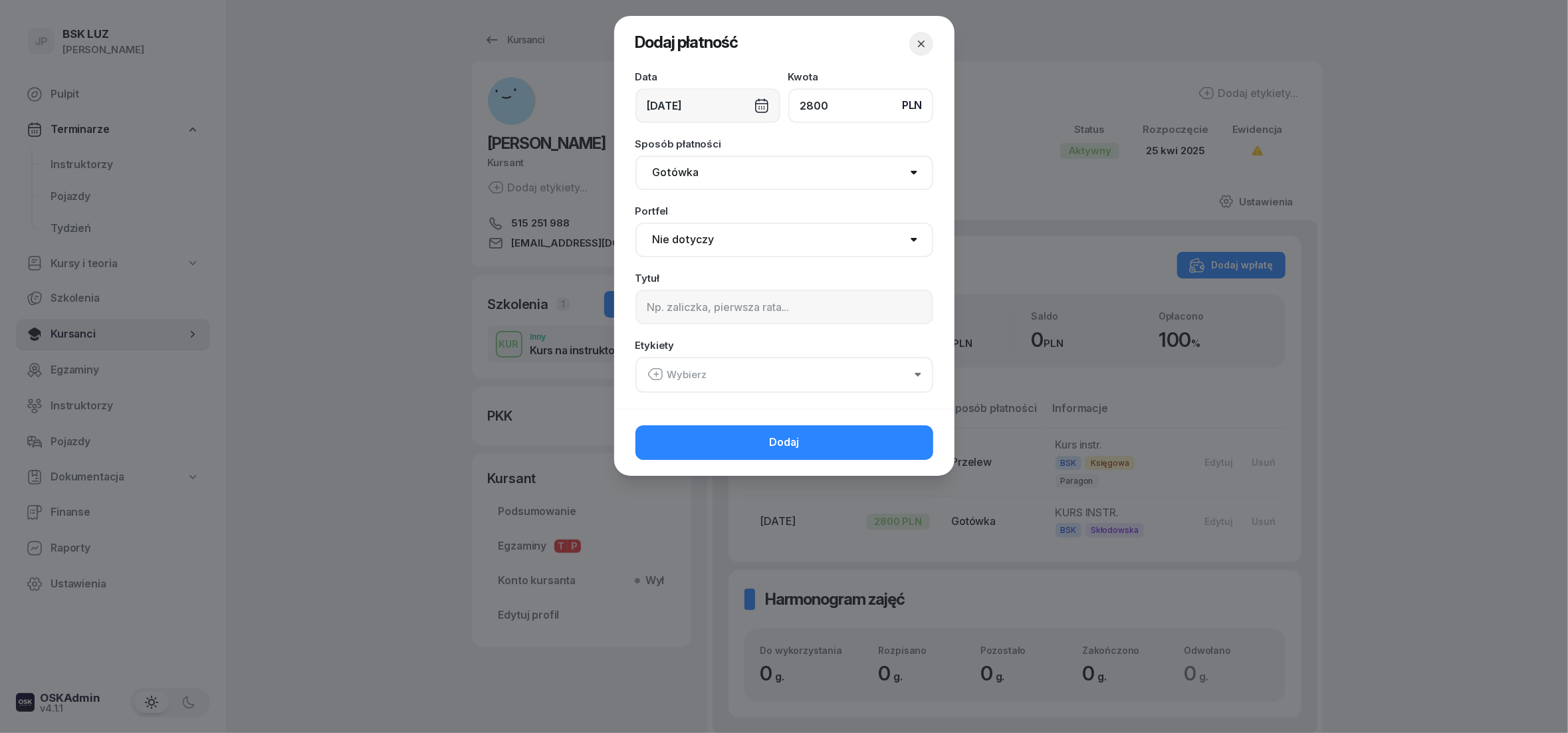
type input "2800"
click at [756, 108] on div "[DATE]" at bounding box center [707, 106] width 145 height 35
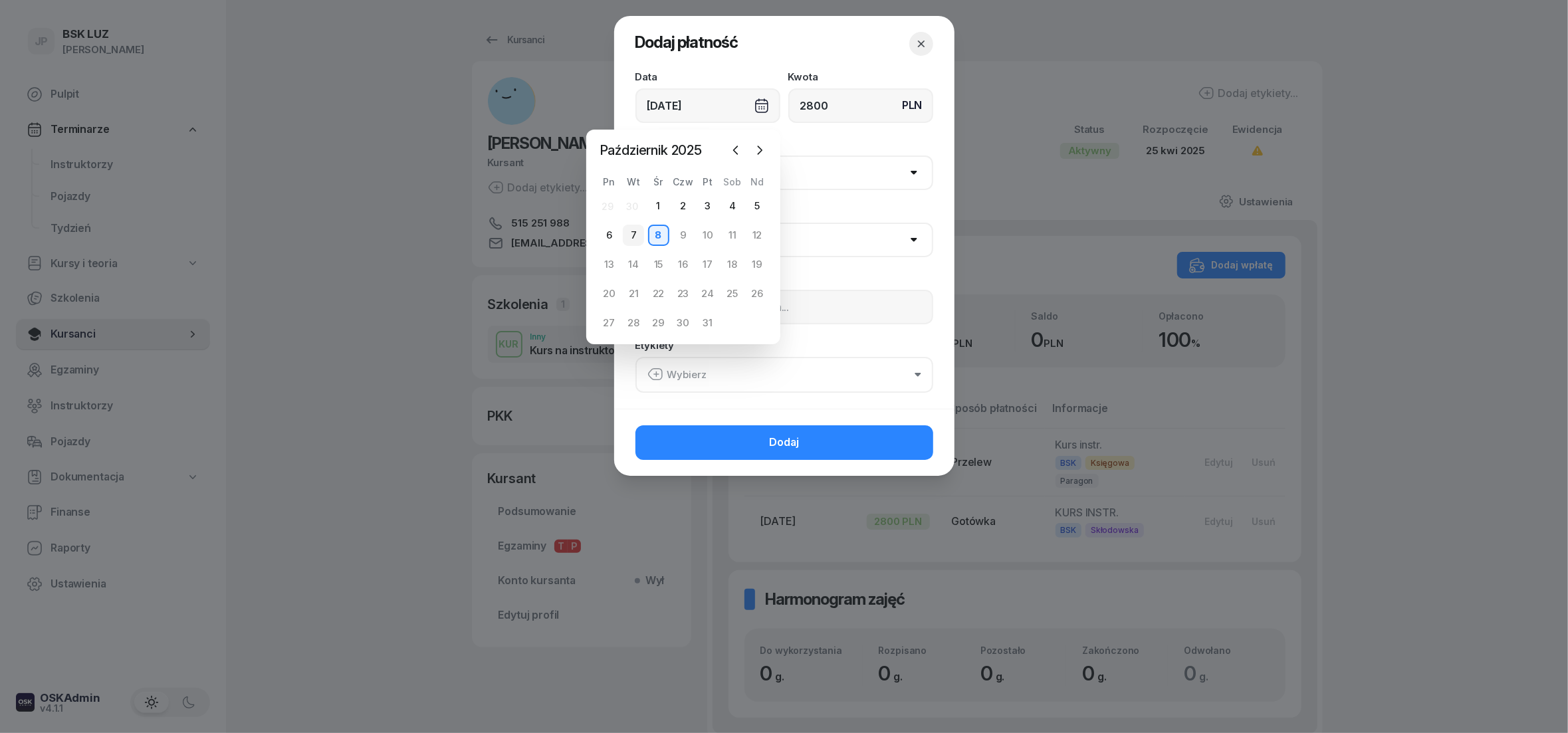
click at [638, 231] on div "7" at bounding box center [633, 235] width 21 height 21
type input "[DATE]"
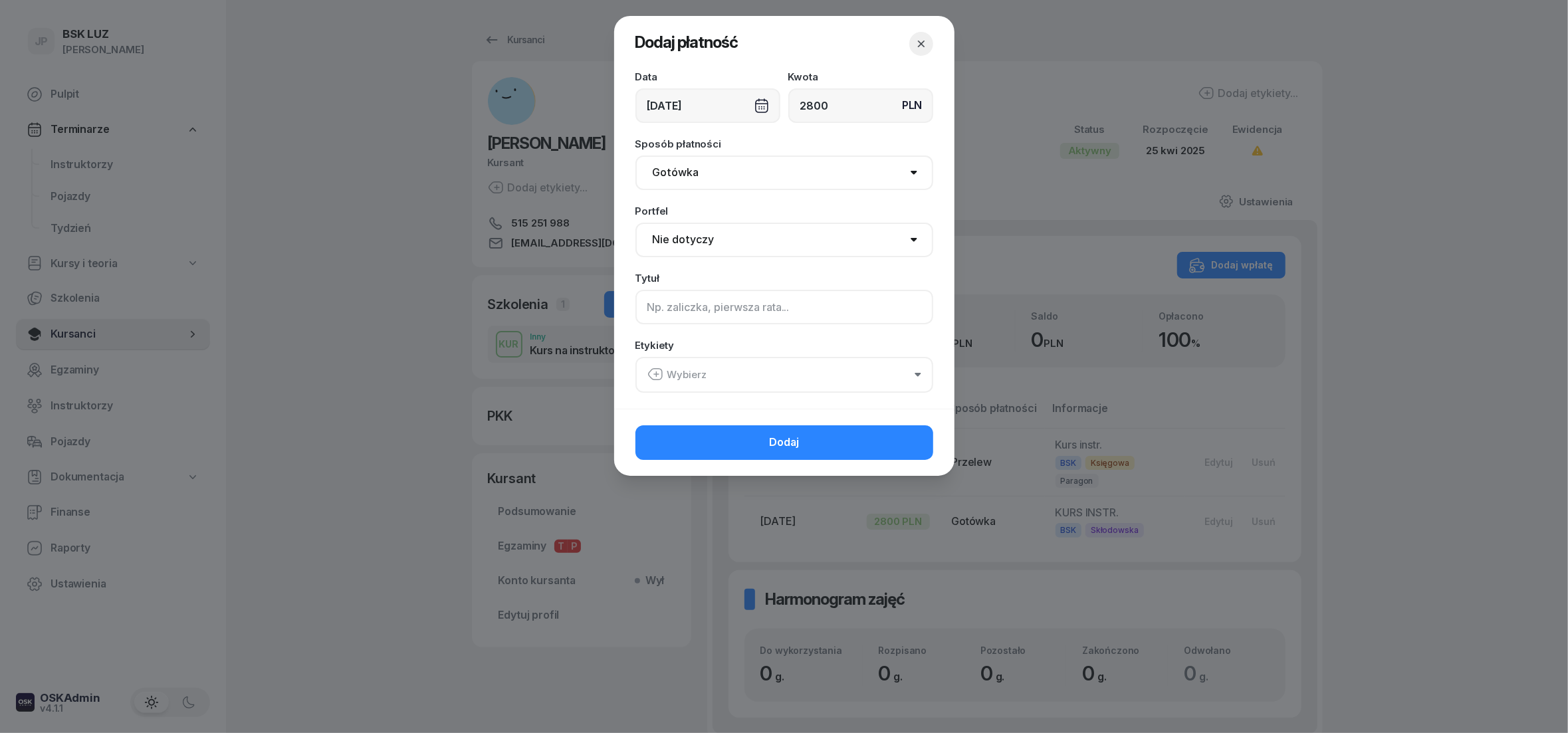
click at [678, 307] on input at bounding box center [784, 307] width 298 height 35
type input "RATA"
click at [921, 378] on button "Wybierz" at bounding box center [784, 374] width 298 height 36
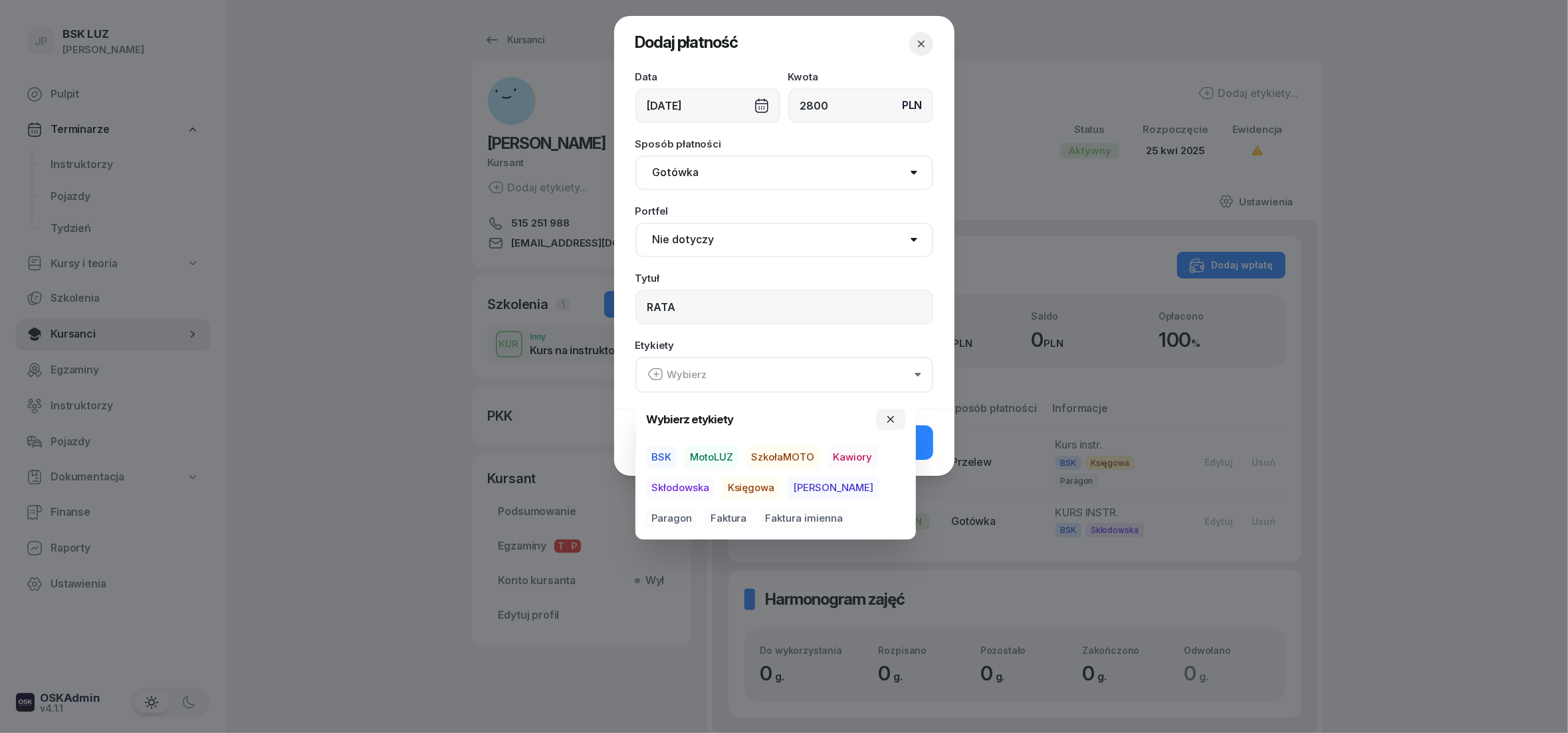
click at [663, 457] on span "BSK" at bounding box center [660, 456] width 30 height 22
click at [689, 487] on span "Skłodowska" at bounding box center [680, 486] width 68 height 22
click at [889, 421] on icon "button" at bounding box center [890, 419] width 11 height 11
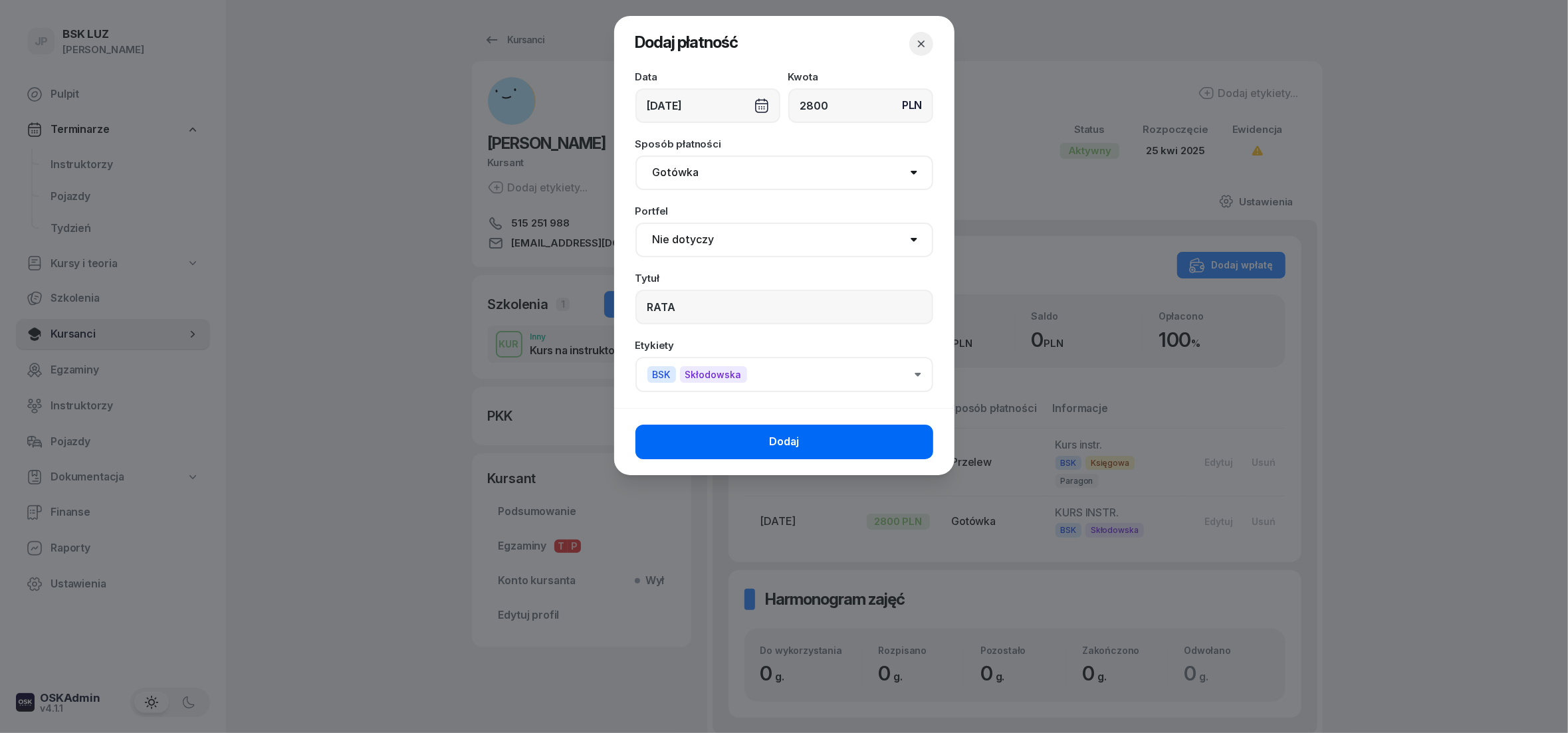
click at [879, 442] on button "Dodaj" at bounding box center [784, 442] width 298 height 35
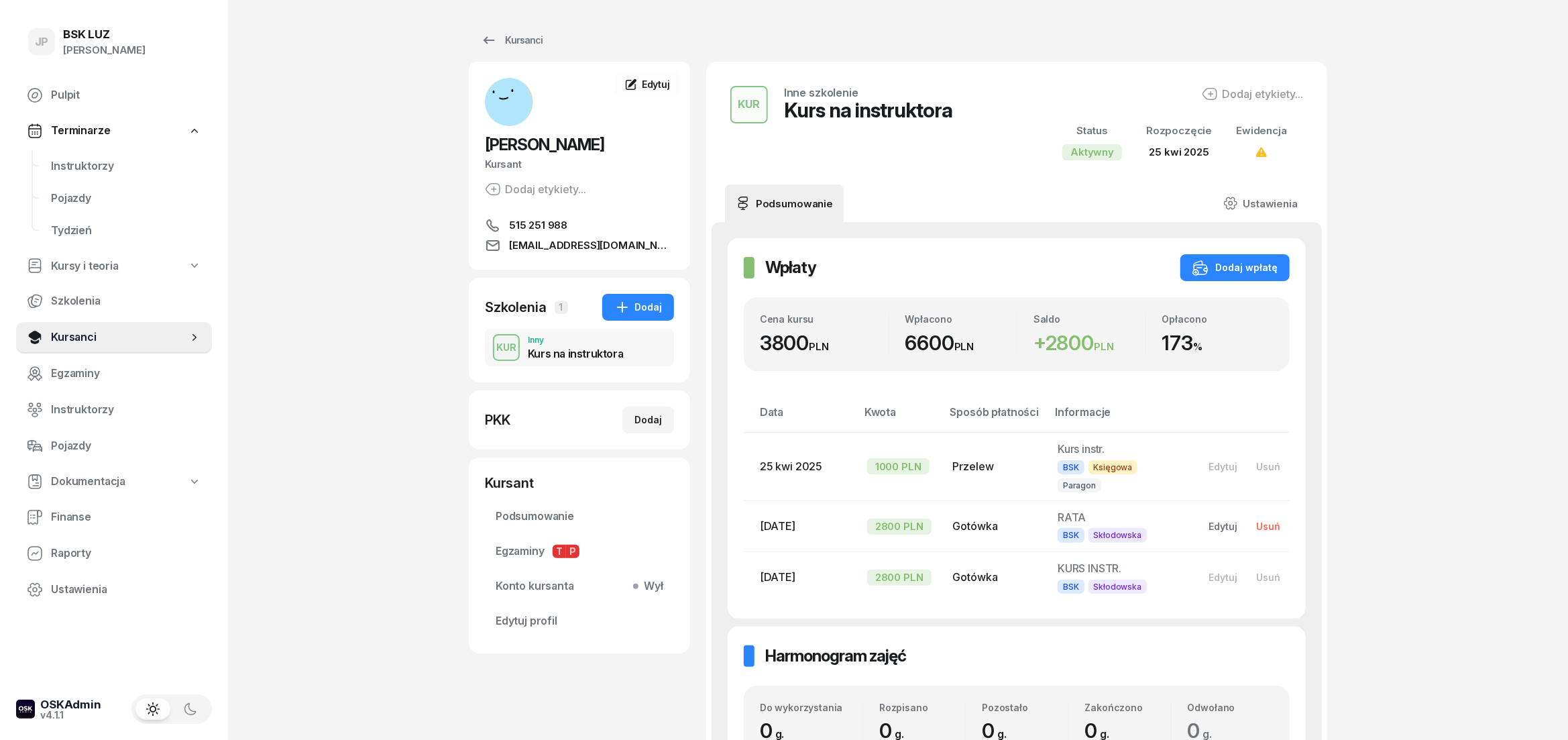
click at [1271, 520] on div "Usuń" at bounding box center [1269, 526] width 25 height 12
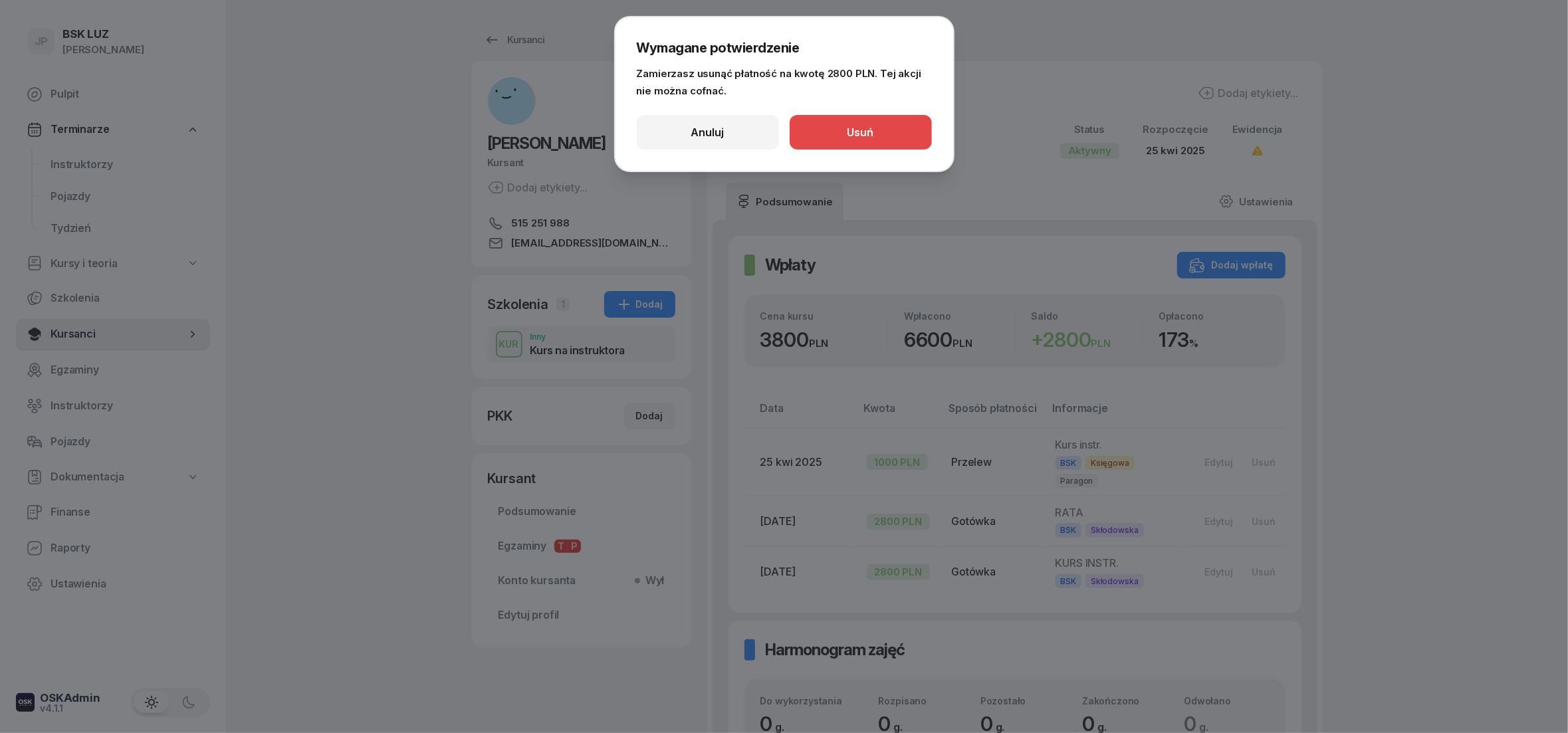
click at [859, 145] on button "Usuń" at bounding box center [861, 132] width 142 height 35
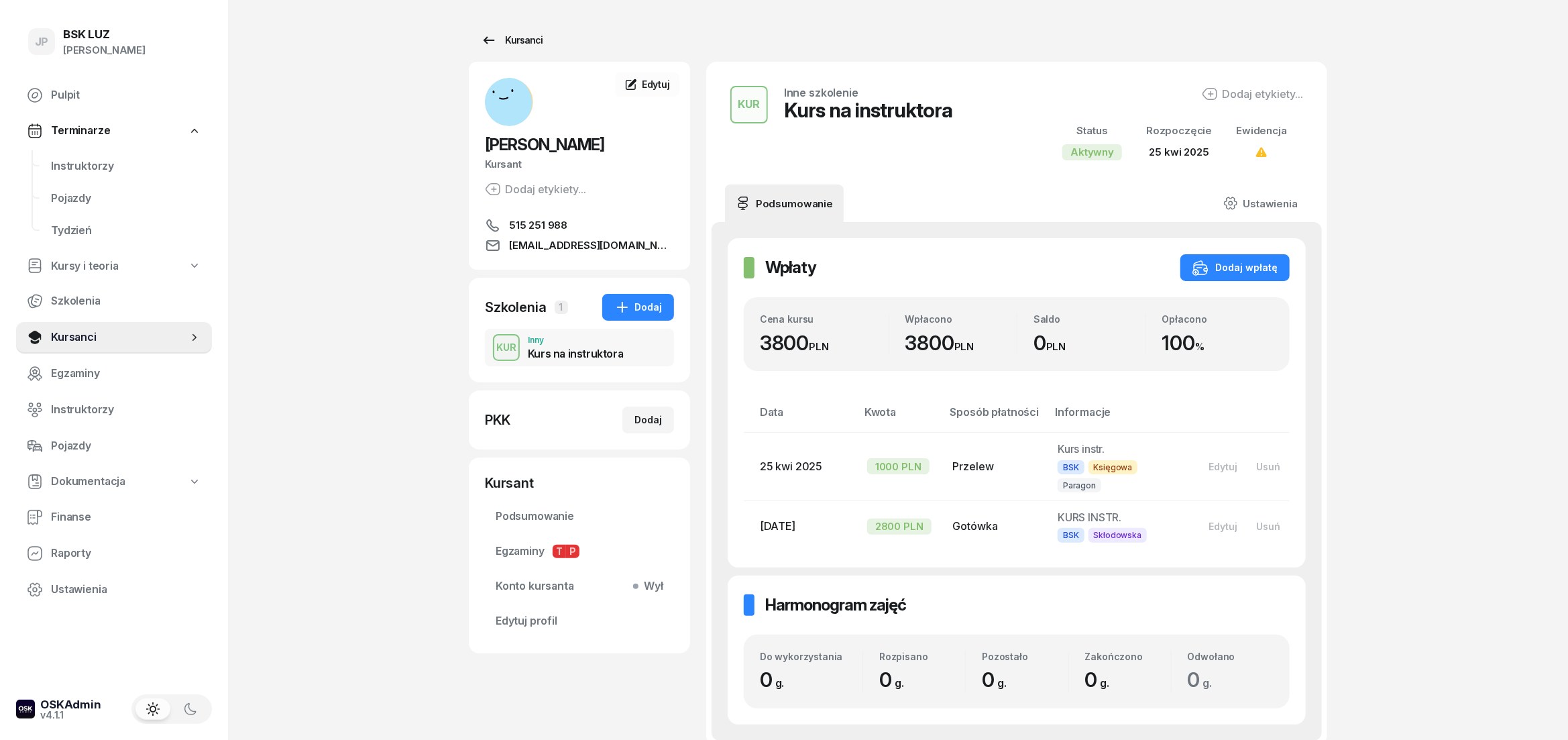
click at [518, 35] on div "Kursanci" at bounding box center [512, 40] width 62 height 16
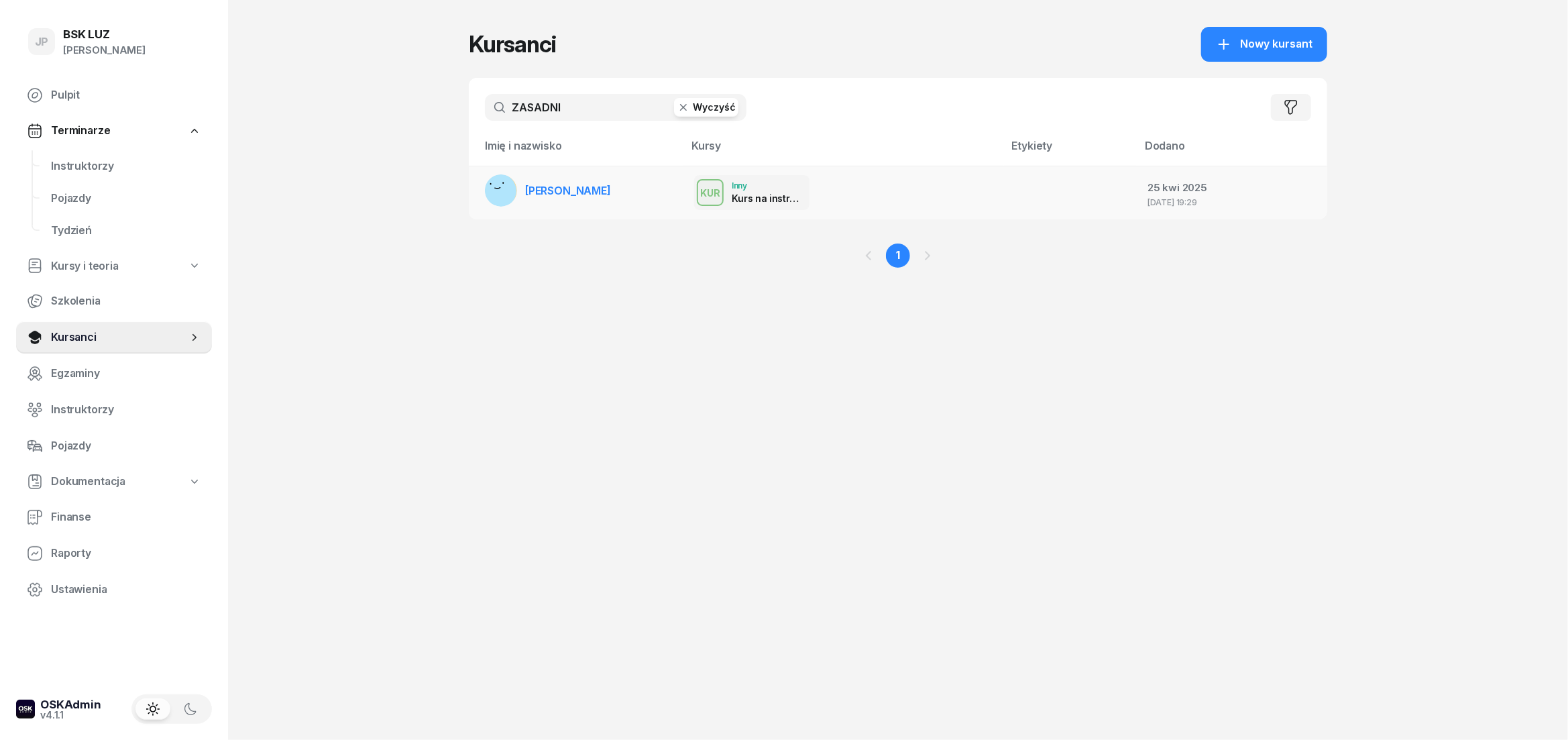
click at [595, 184] on link "[PERSON_NAME]" at bounding box center [548, 190] width 126 height 32
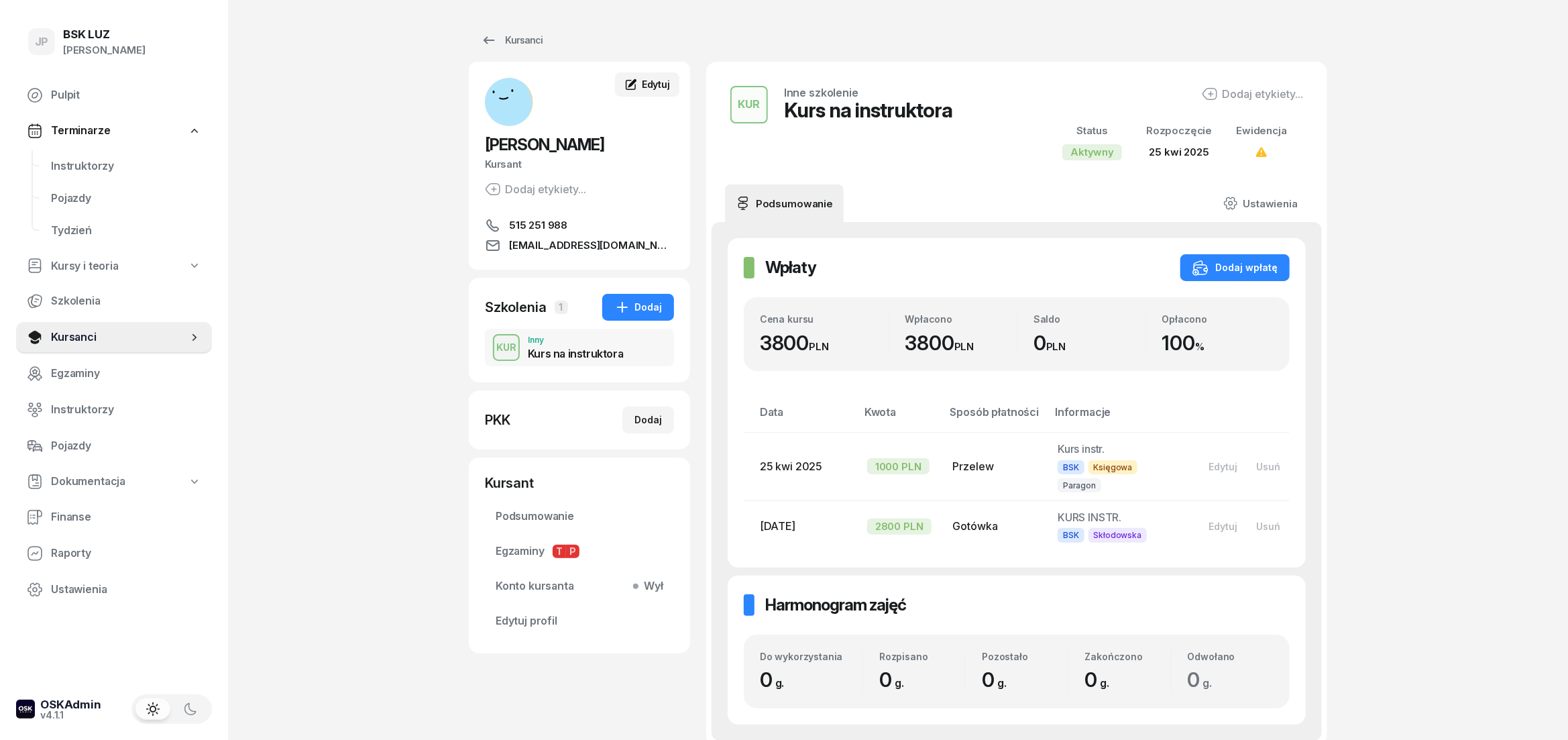
click at [650, 78] on link "Edytuj" at bounding box center [647, 84] width 65 height 25
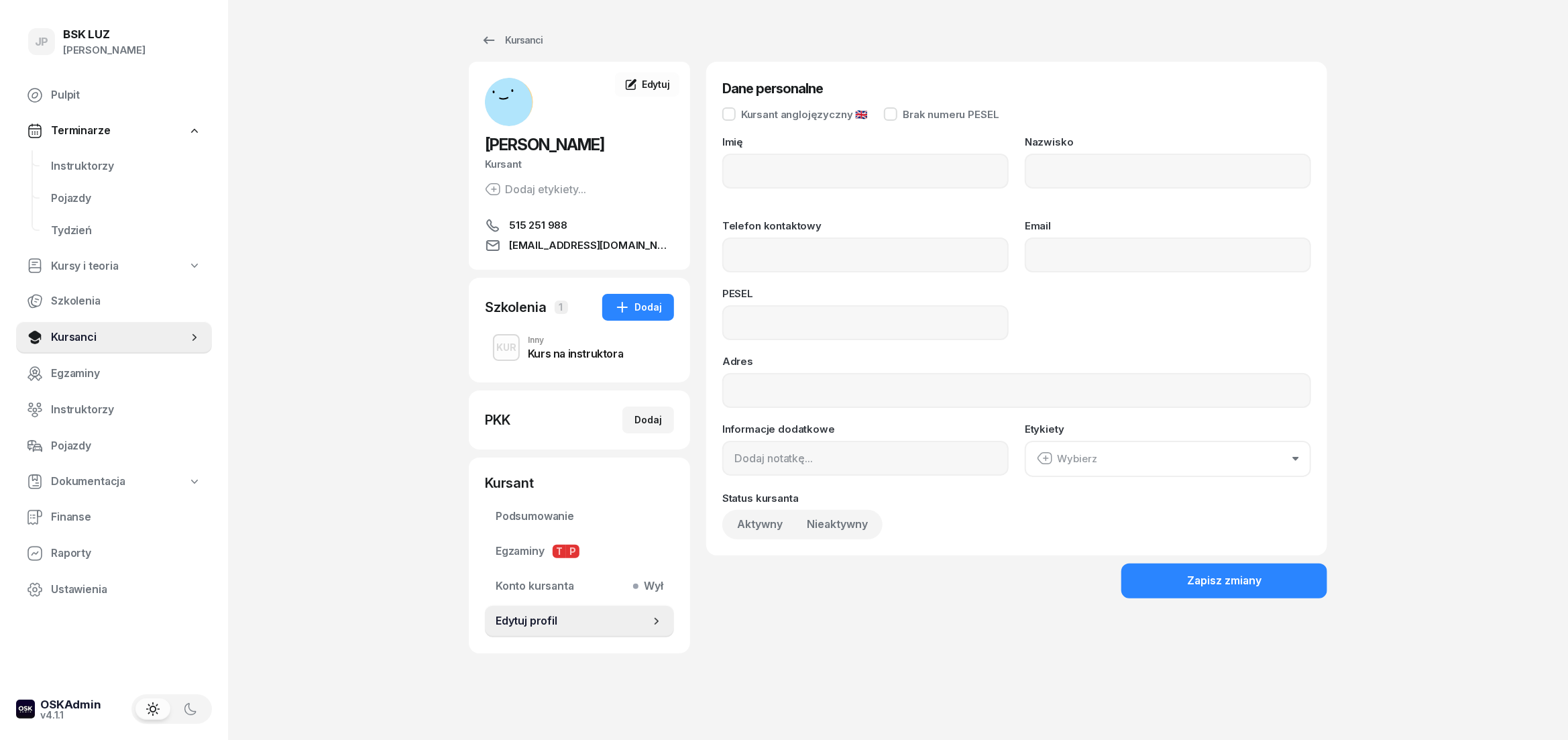
type input "KINGA"
type input "ZASADNI"
type input "515251988"
type input "[EMAIL_ADDRESS][DOMAIN_NAME]"
type input "80030116520"
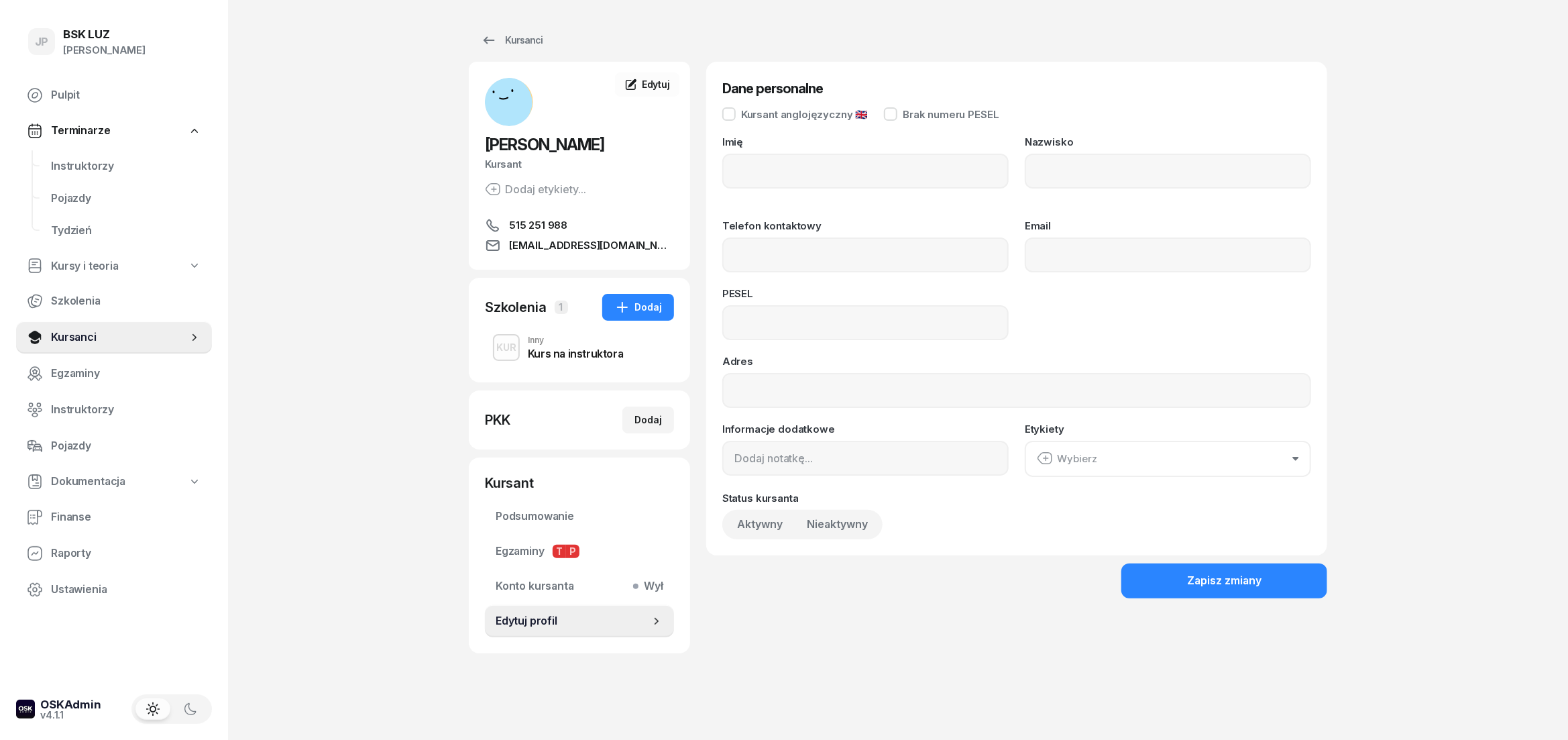
type input "[STREET_ADDRESS] [STREET_ADDRESS]"
drag, startPoint x: 822, startPoint y: 322, endPoint x: 724, endPoint y: 330, distance: 98.3
click at [724, 330] on input "80030116520" at bounding box center [866, 323] width 287 height 35
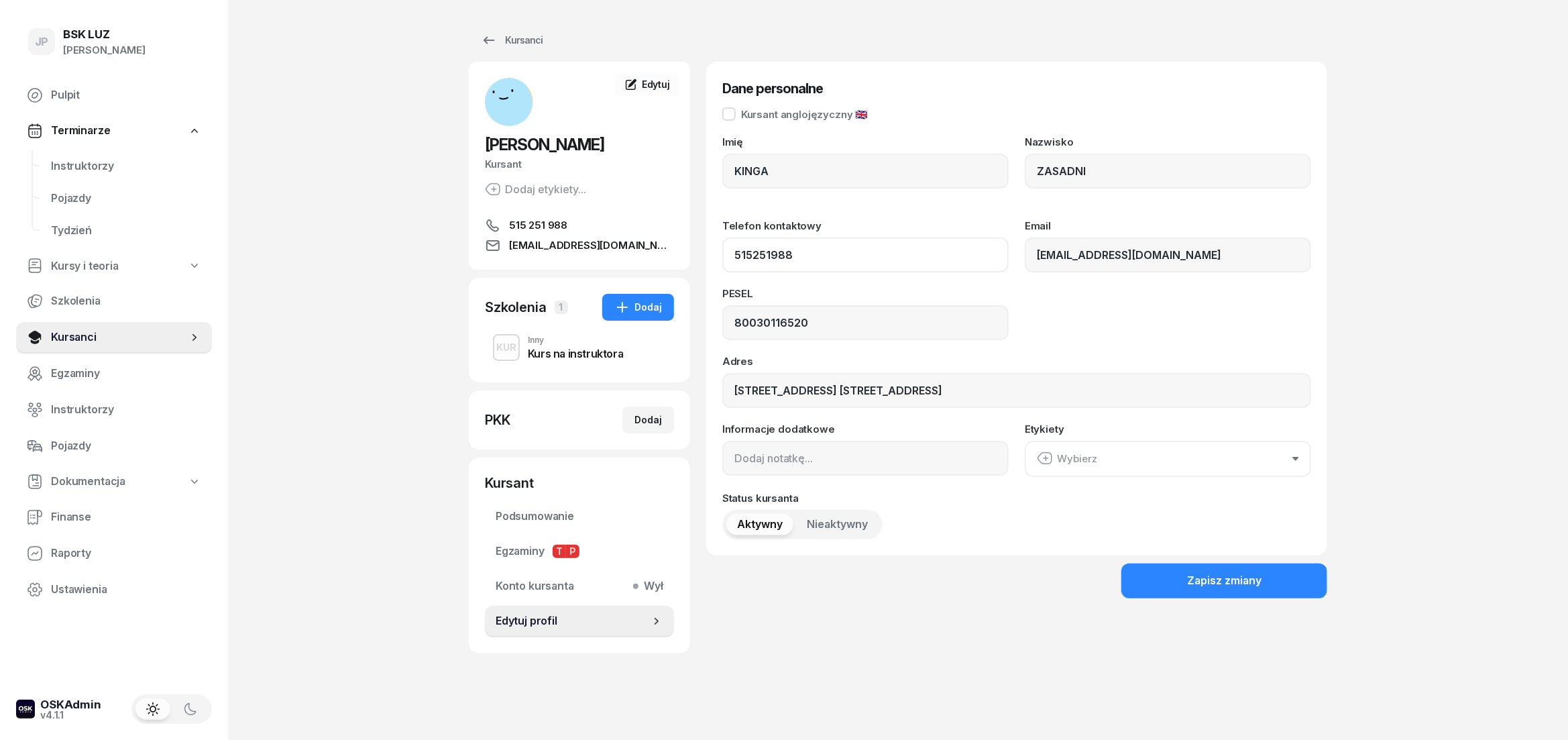
drag, startPoint x: 804, startPoint y: 251, endPoint x: 705, endPoint y: 256, distance: 99.1
click at [723, 256] on input "515251988" at bounding box center [866, 255] width 287 height 35
drag, startPoint x: 1136, startPoint y: 248, endPoint x: 1032, endPoint y: 261, distance: 104.8
click at [1032, 261] on input "[EMAIL_ADDRESS][DOMAIN_NAME]" at bounding box center [1168, 255] width 287 height 35
click at [532, 550] on span "Egzaminy T P" at bounding box center [579, 552] width 168 height 18
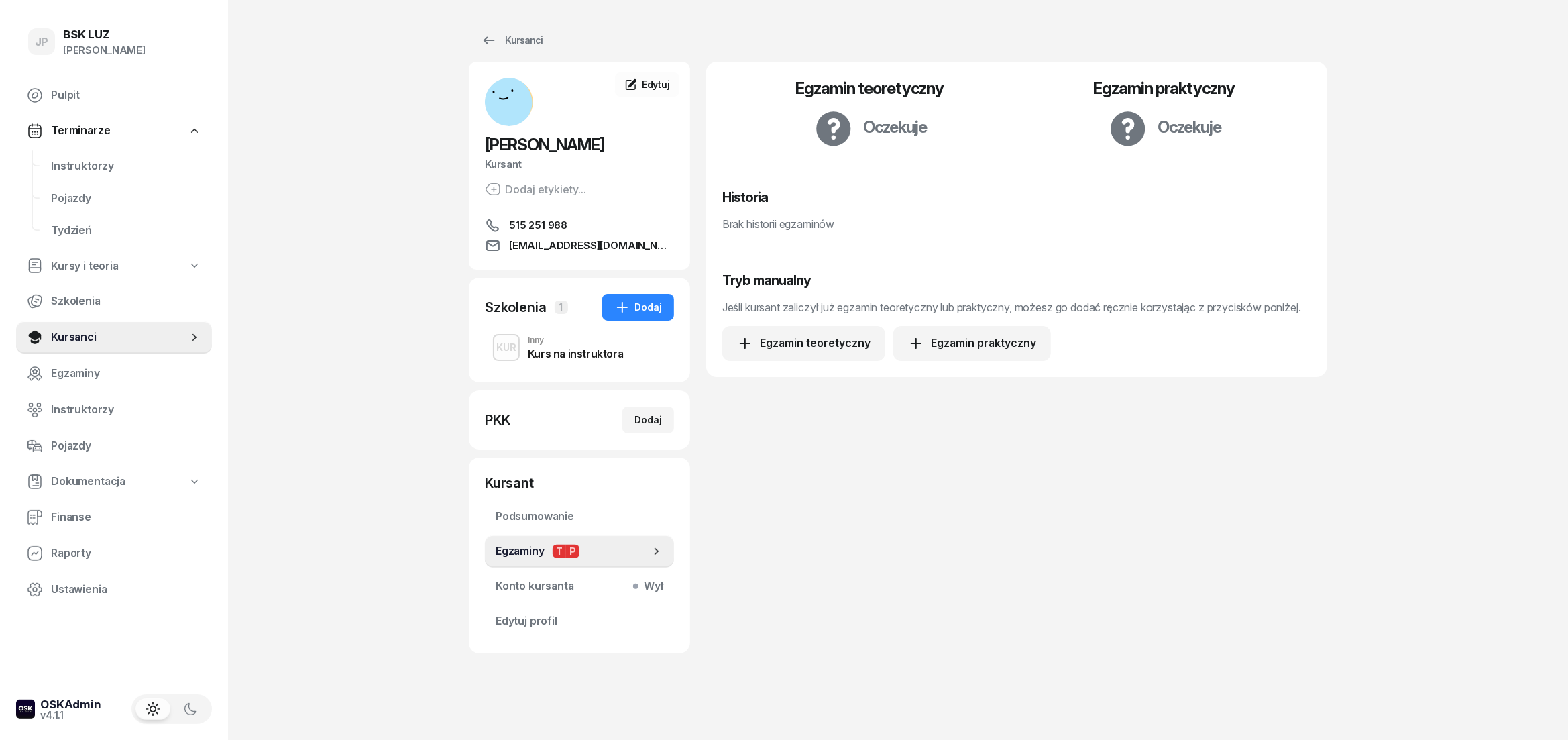
click at [89, 48] on div "[PERSON_NAME]" at bounding box center [104, 50] width 82 height 18
click at [80, 162] on span "Instruktorzy" at bounding box center [126, 167] width 150 height 18
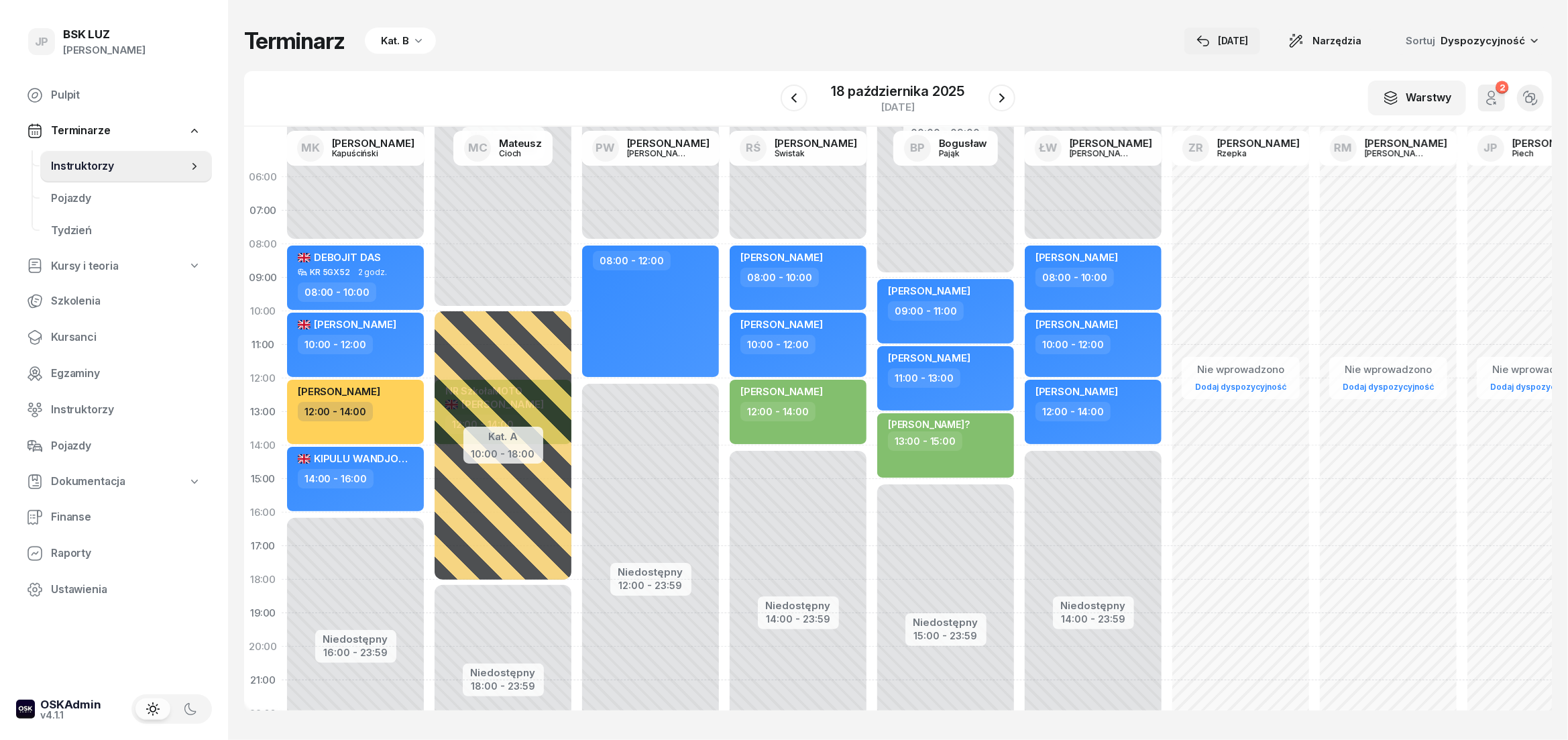
click at [1240, 41] on div "[DATE]" at bounding box center [1222, 40] width 52 height 16
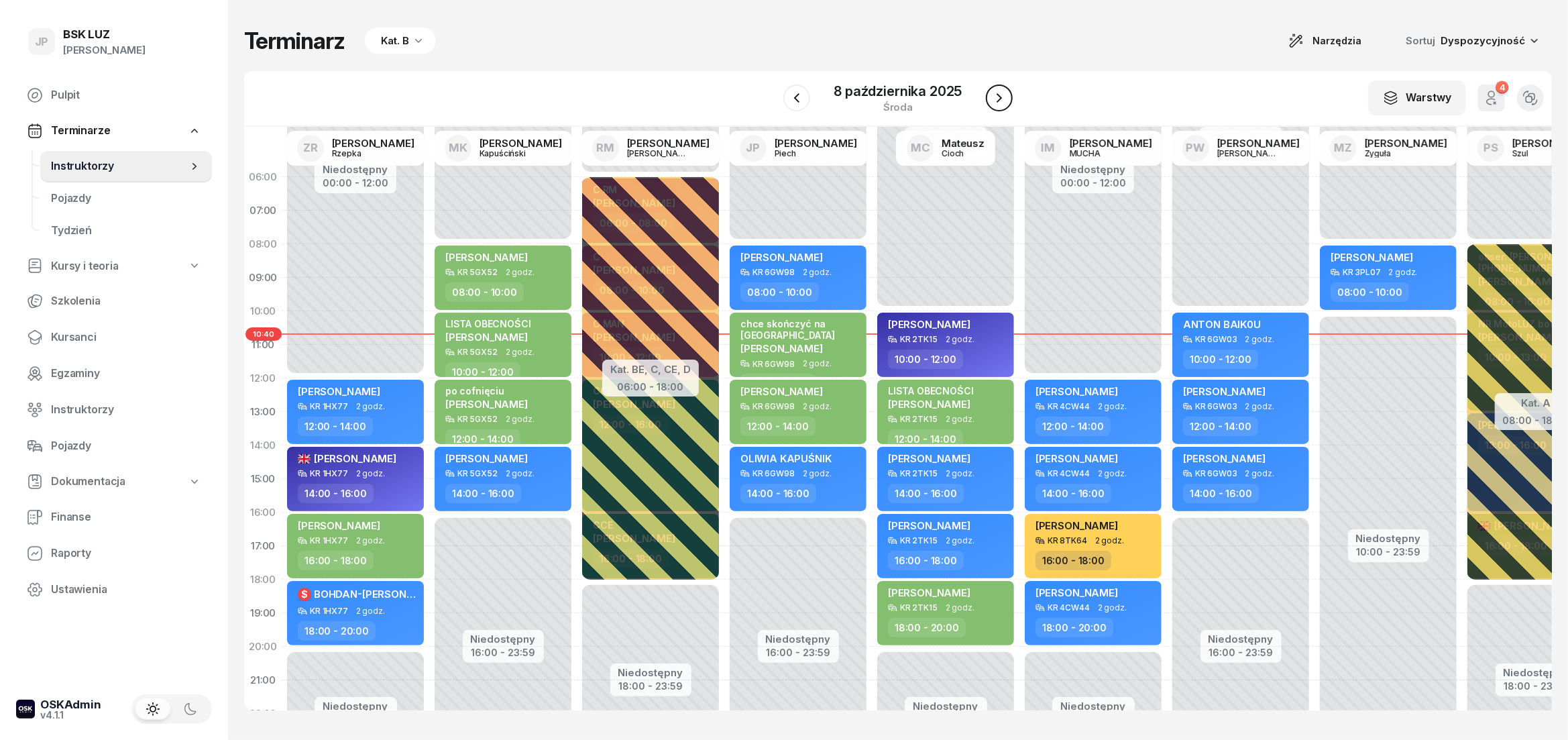
click at [1005, 102] on icon "button" at bounding box center [1000, 98] width 16 height 16
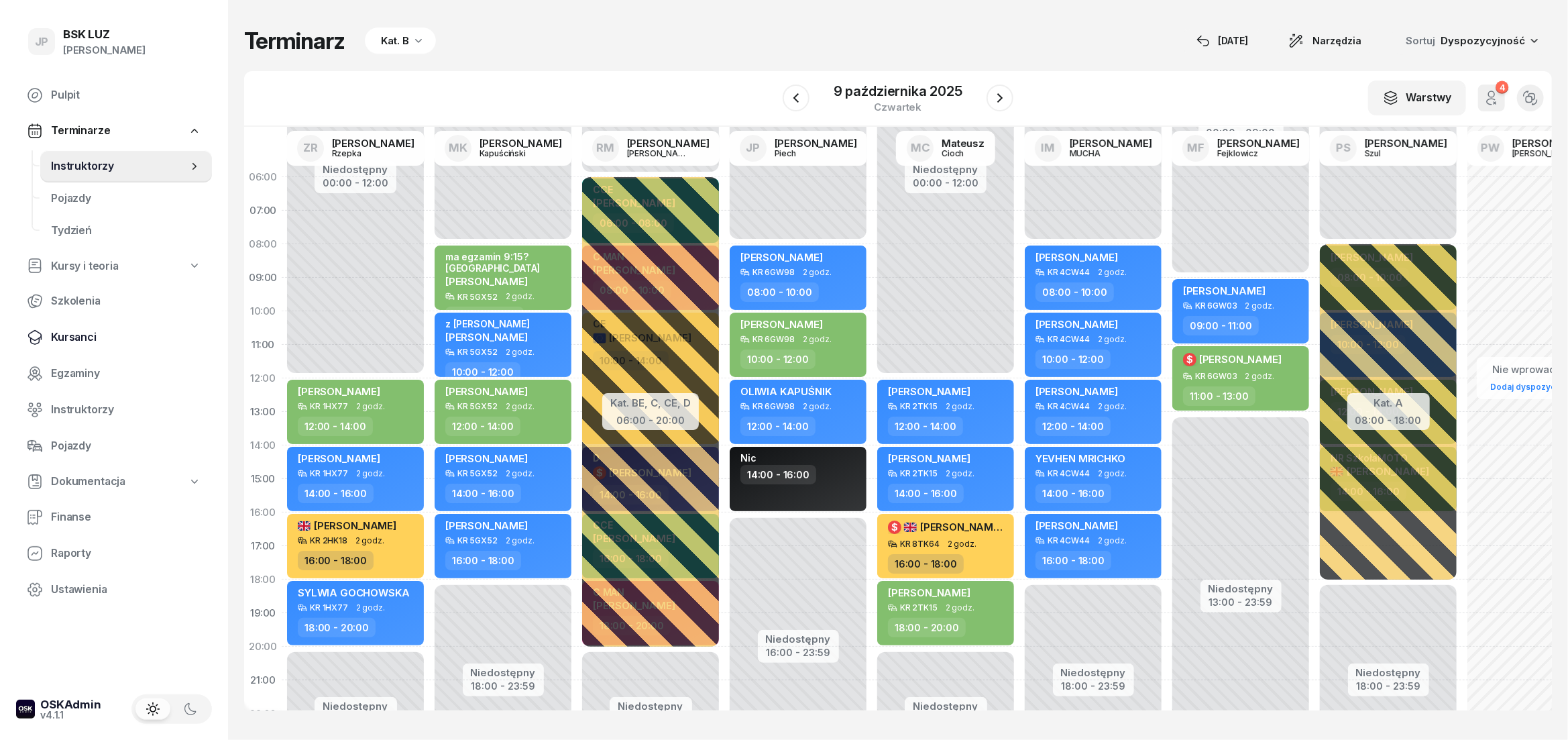
click at [76, 338] on span "Kursanci" at bounding box center [126, 338] width 150 height 18
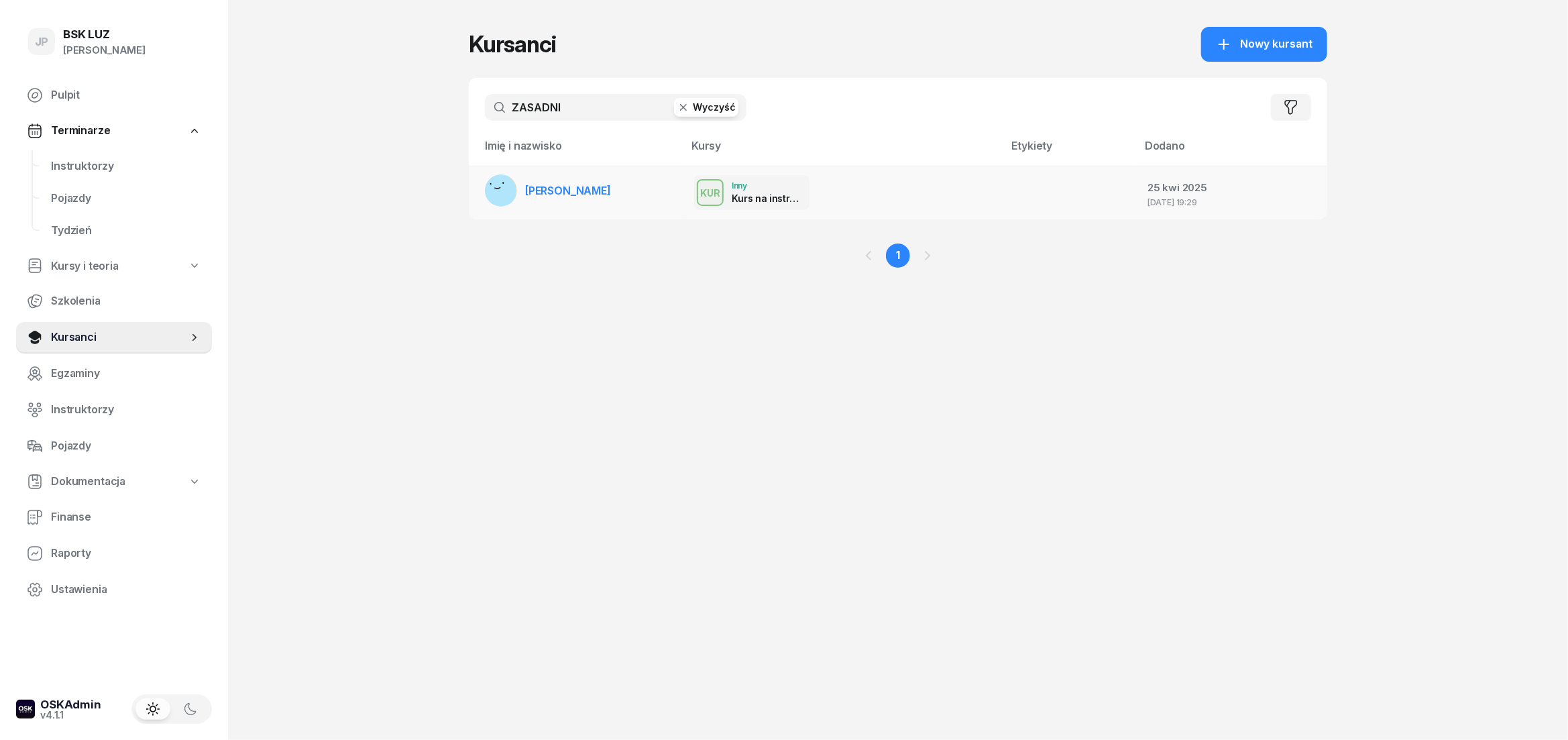
click at [590, 187] on span "[PERSON_NAME]" at bounding box center [568, 190] width 85 height 14
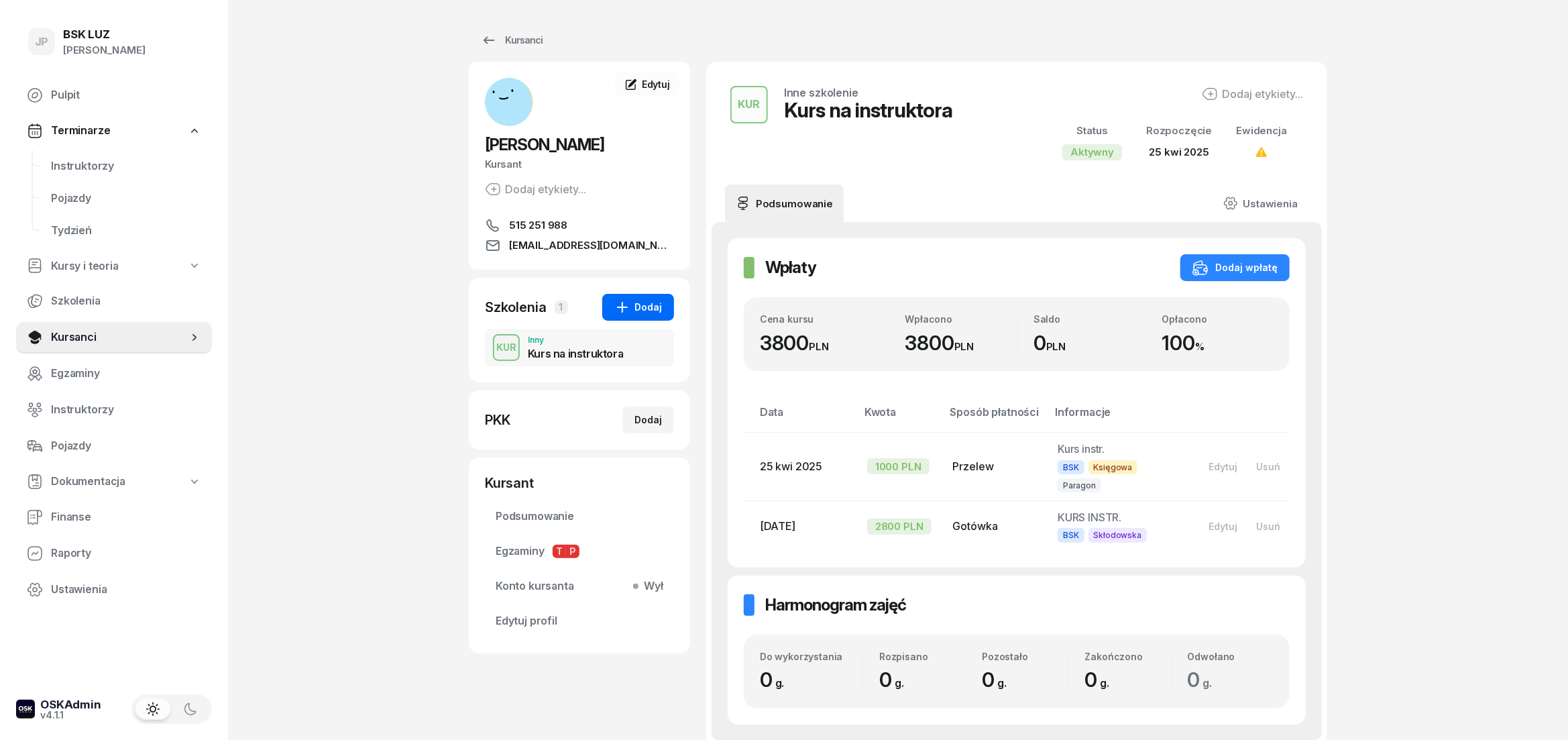
click at [655, 309] on div "Dodaj" at bounding box center [638, 307] width 48 height 16
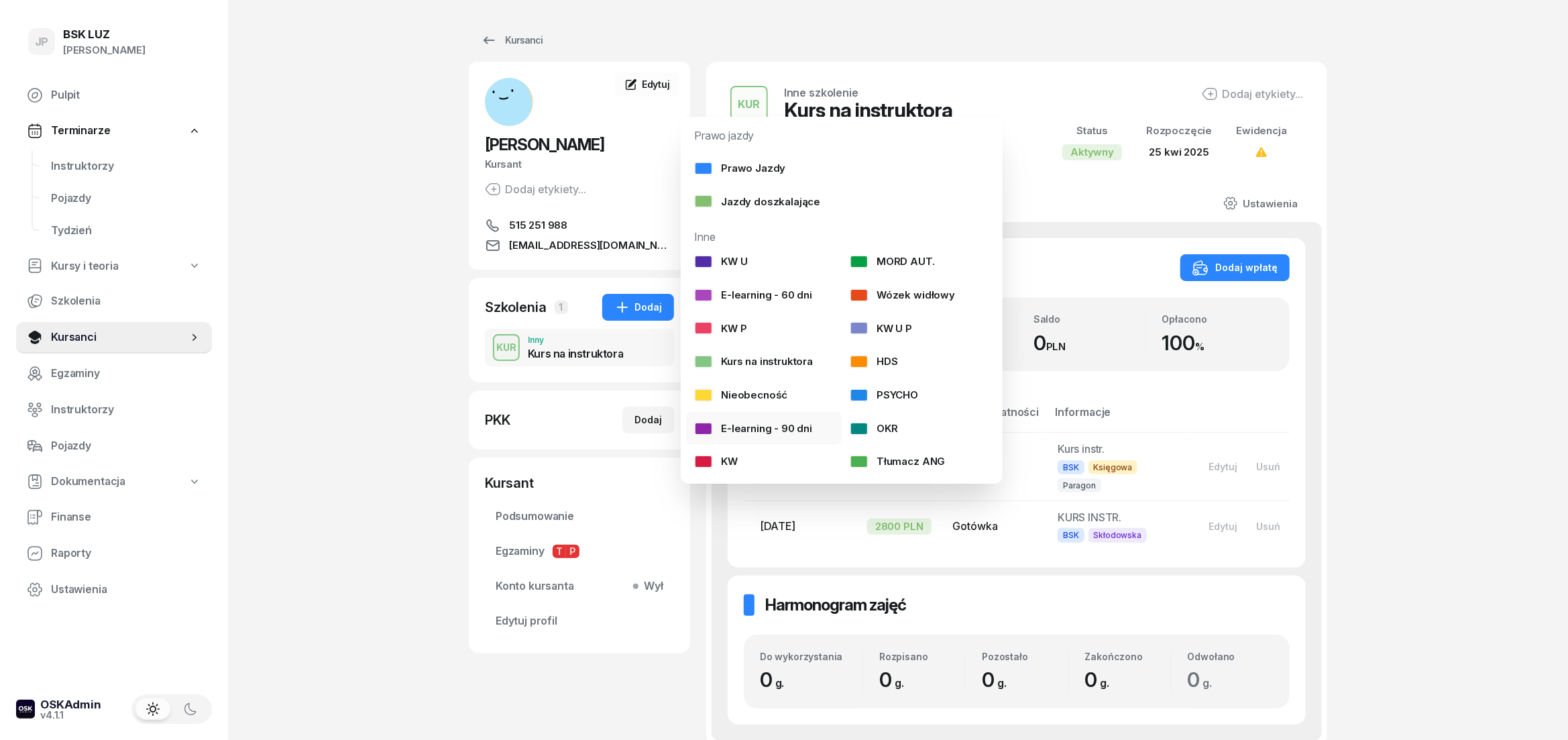
click at [749, 426] on div "E-learning - 90 dni" at bounding box center [753, 429] width 118 height 18
select select
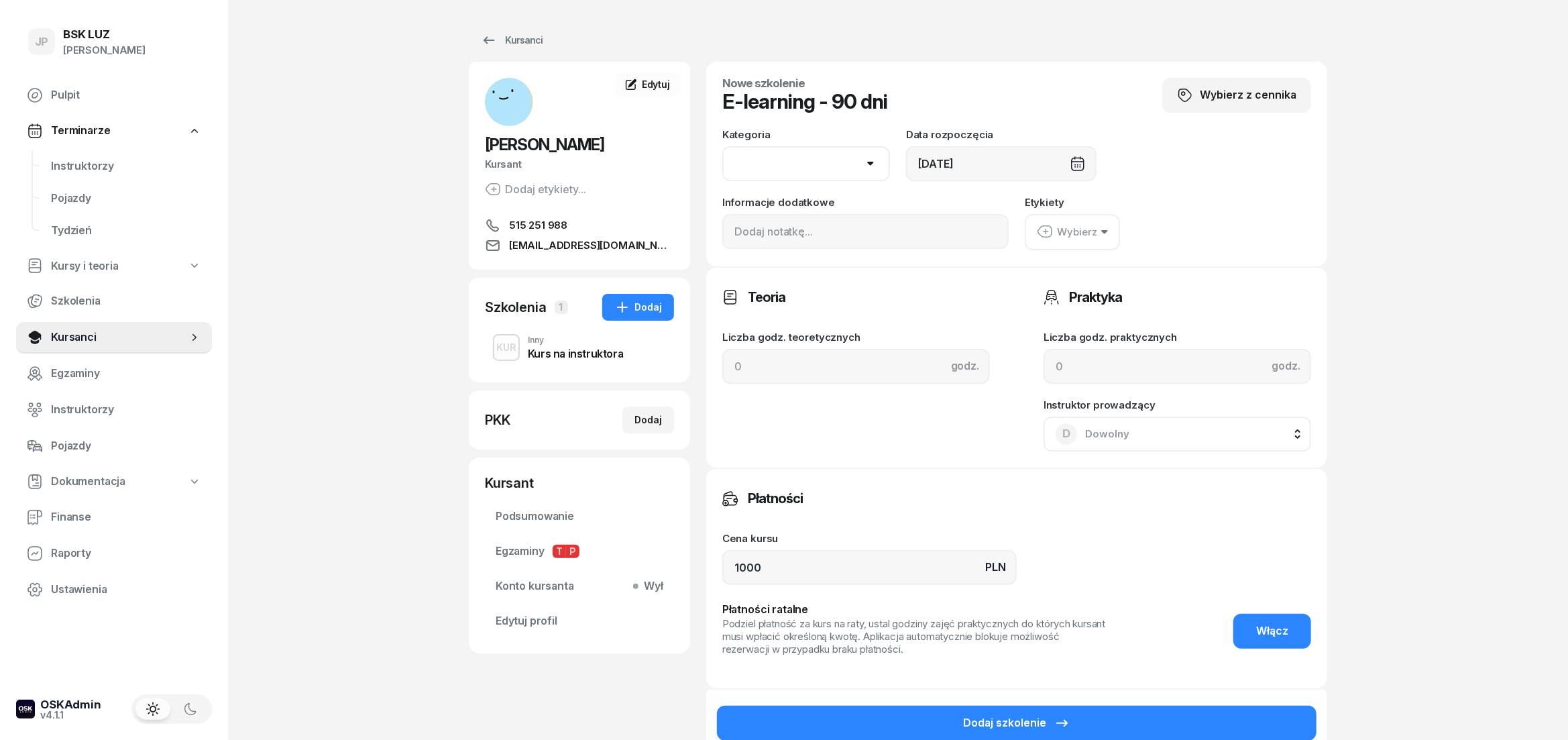
click at [1102, 230] on icon "button" at bounding box center [1105, 232] width 6 height 4
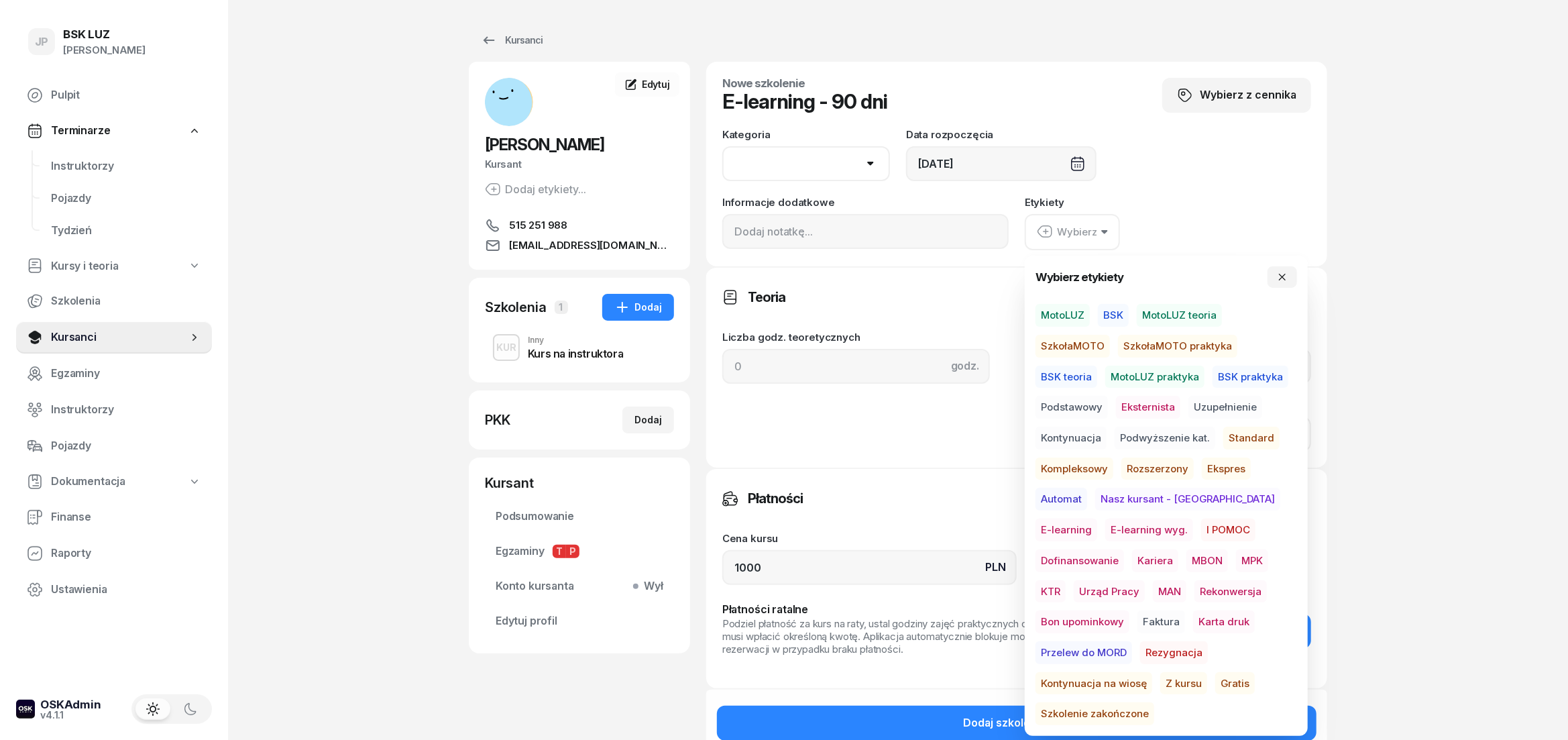
click at [1112, 308] on span "BSK" at bounding box center [1112, 314] width 30 height 23
click at [748, 231] on input at bounding box center [866, 232] width 287 height 35
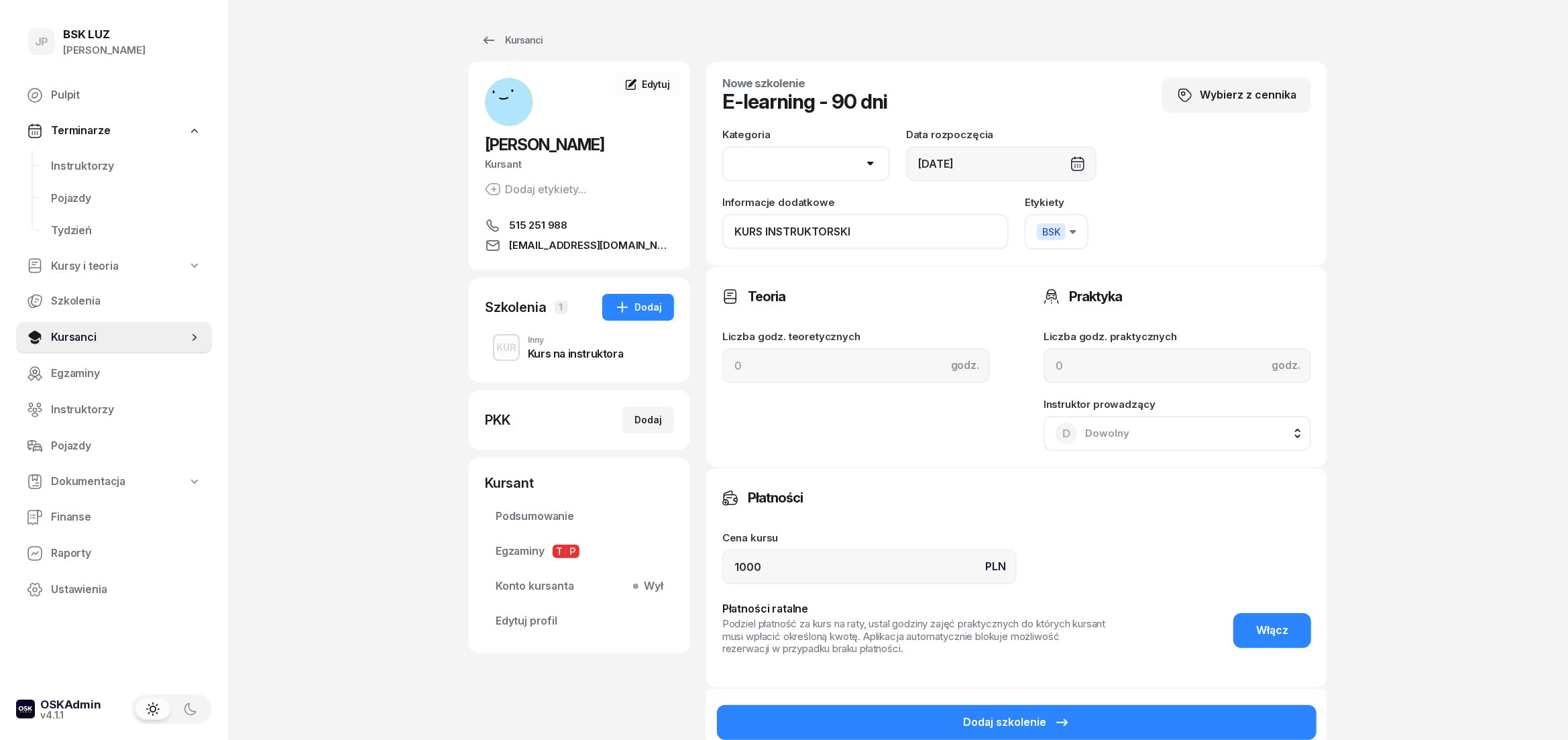
type input "KURS INSTRUKTORSKI"
drag, startPoint x: 774, startPoint y: 569, endPoint x: 702, endPoint y: 567, distance: 72.0
click at [723, 567] on input "1000" at bounding box center [870, 567] width 295 height 35
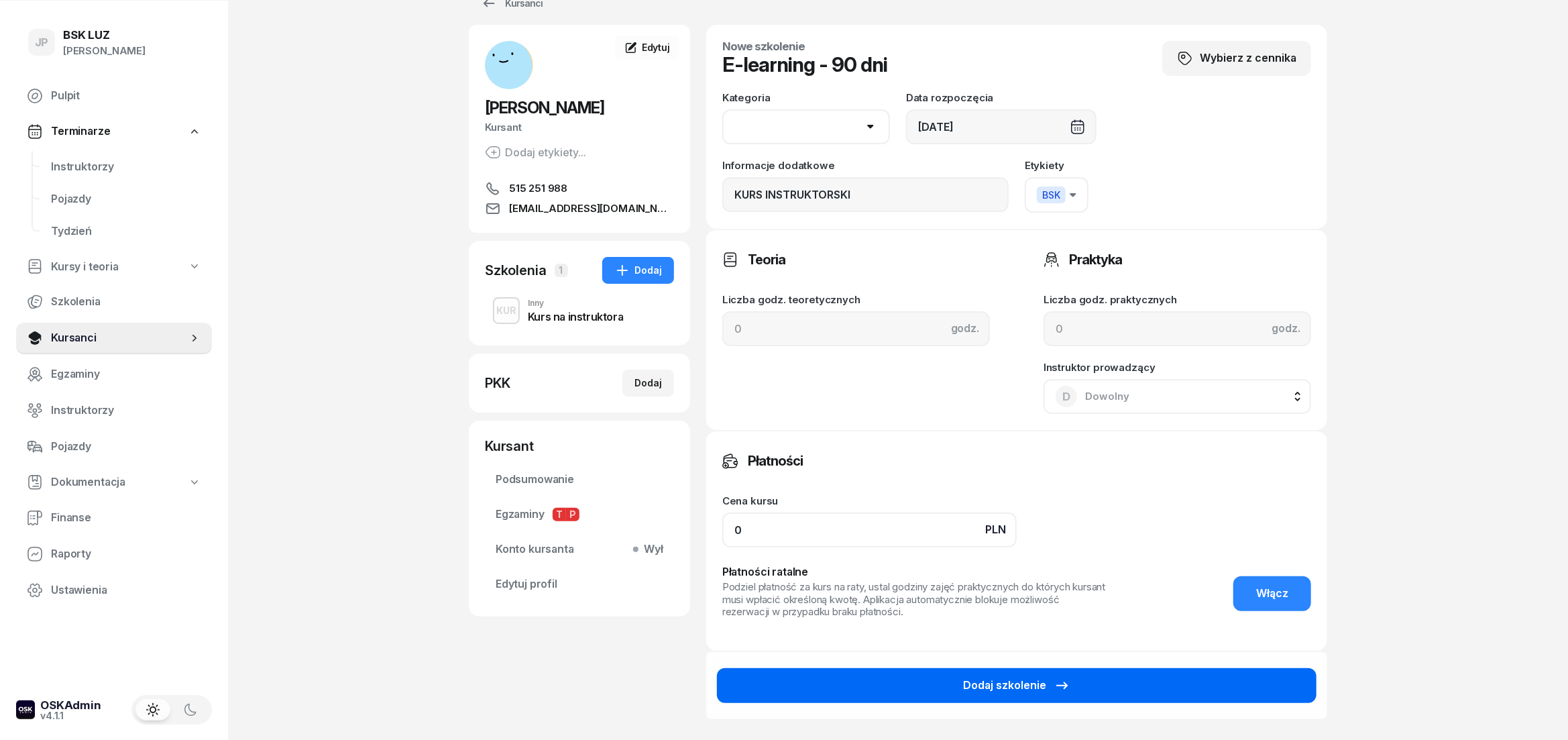
scroll to position [75, 0]
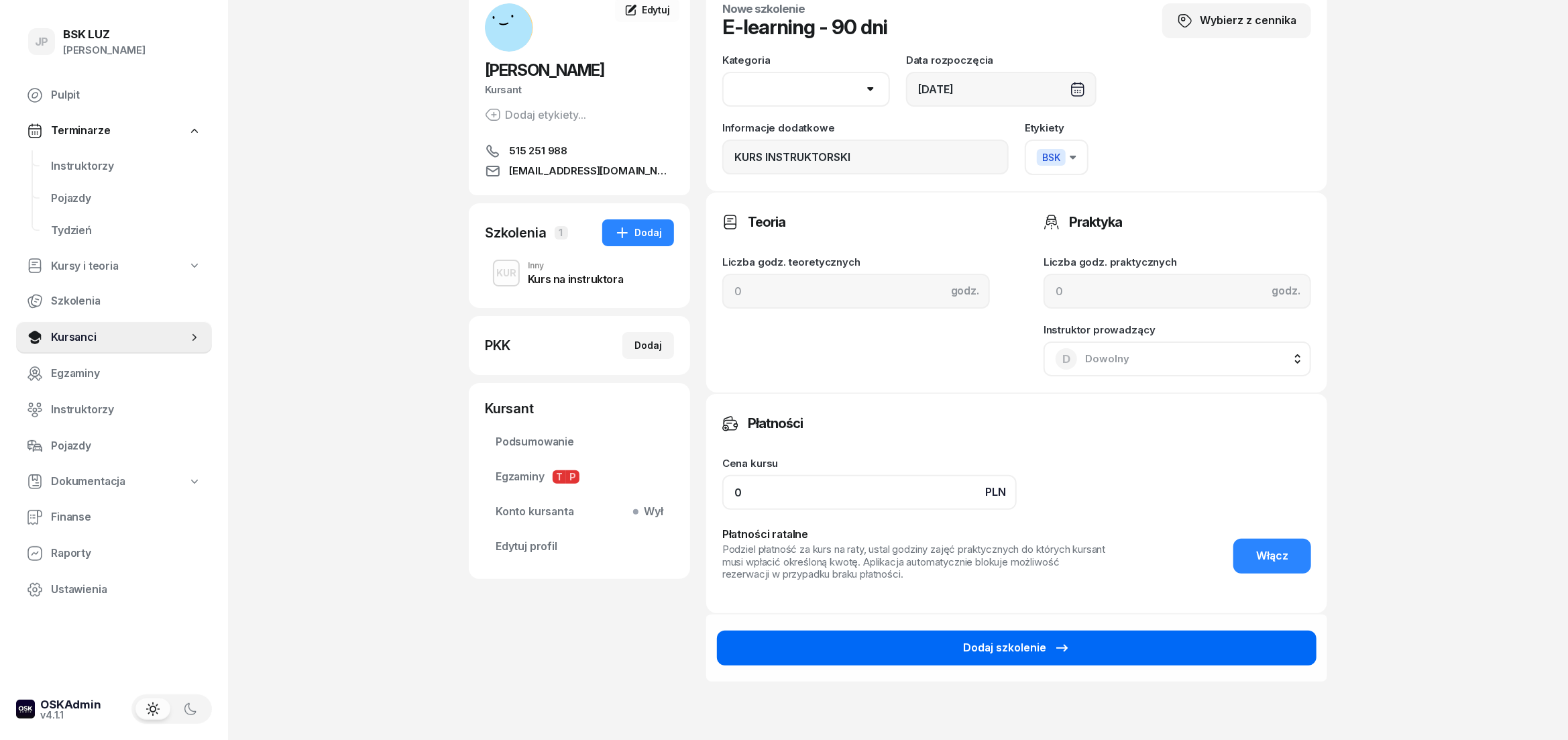
type input "0"
click at [1032, 659] on button "Dodaj szkolenie" at bounding box center [1016, 648] width 600 height 35
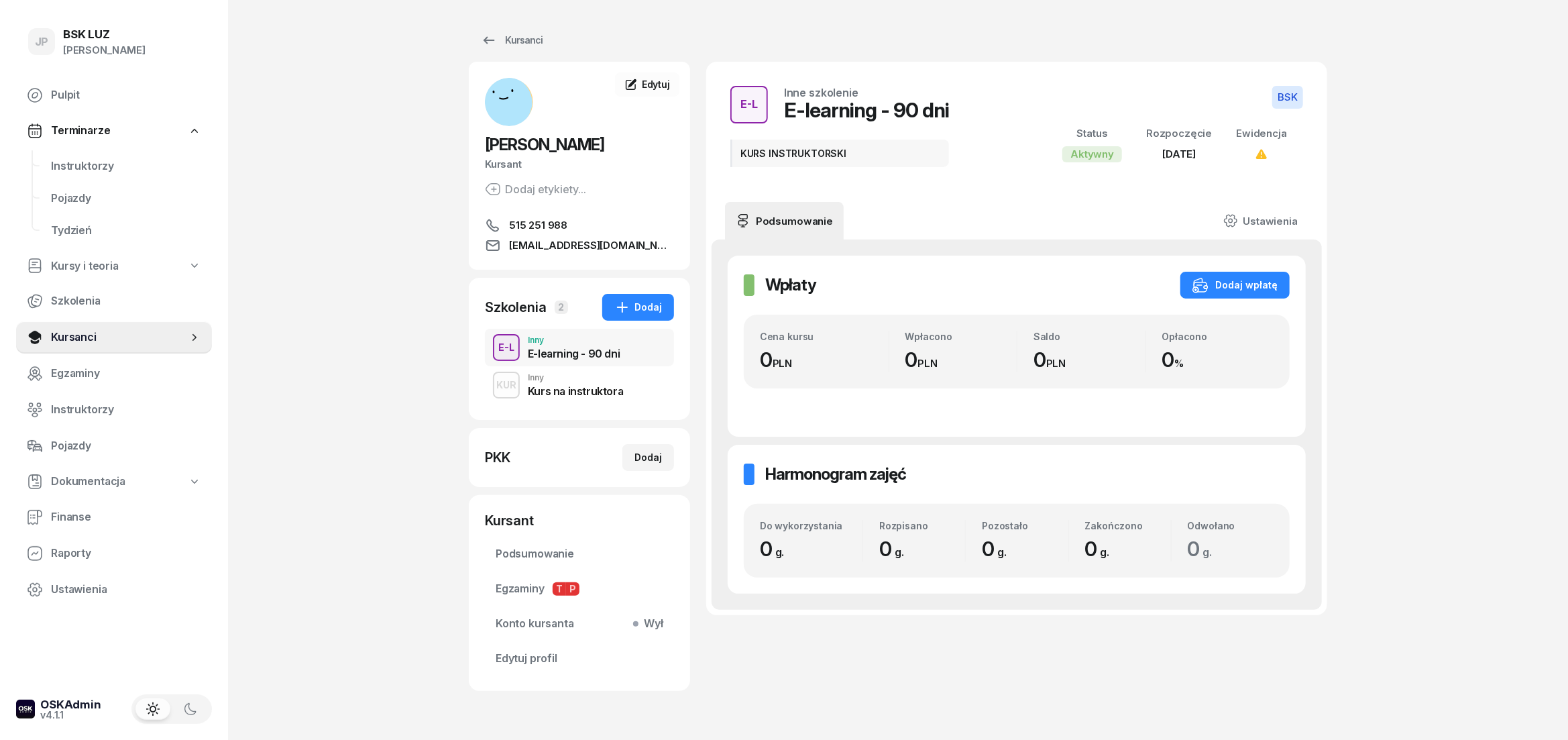
click at [561, 387] on div "Kurs na instruktora" at bounding box center [575, 391] width 95 height 11
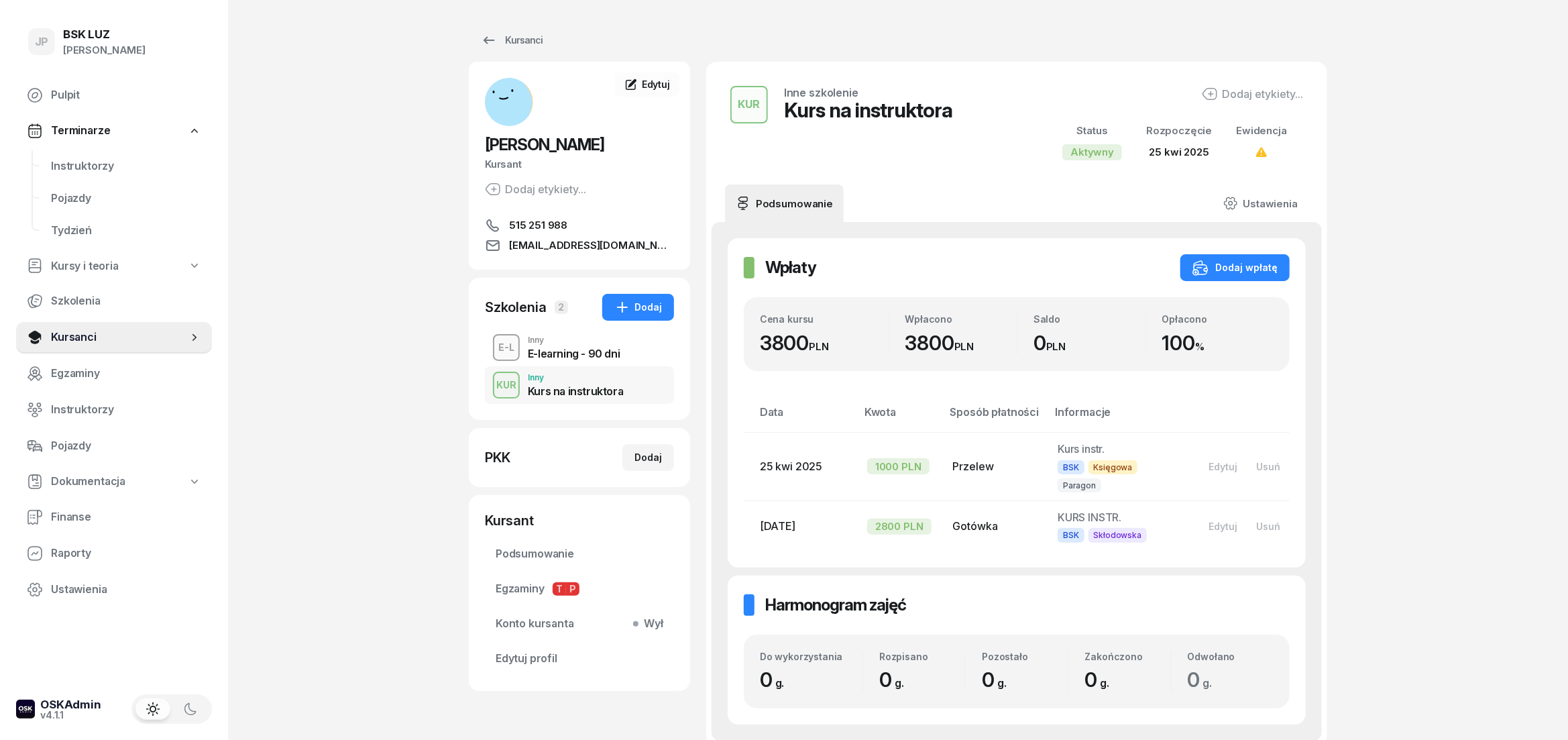
click at [577, 344] on div "E-learning - 90 dni" at bounding box center [574, 350] width 92 height 15
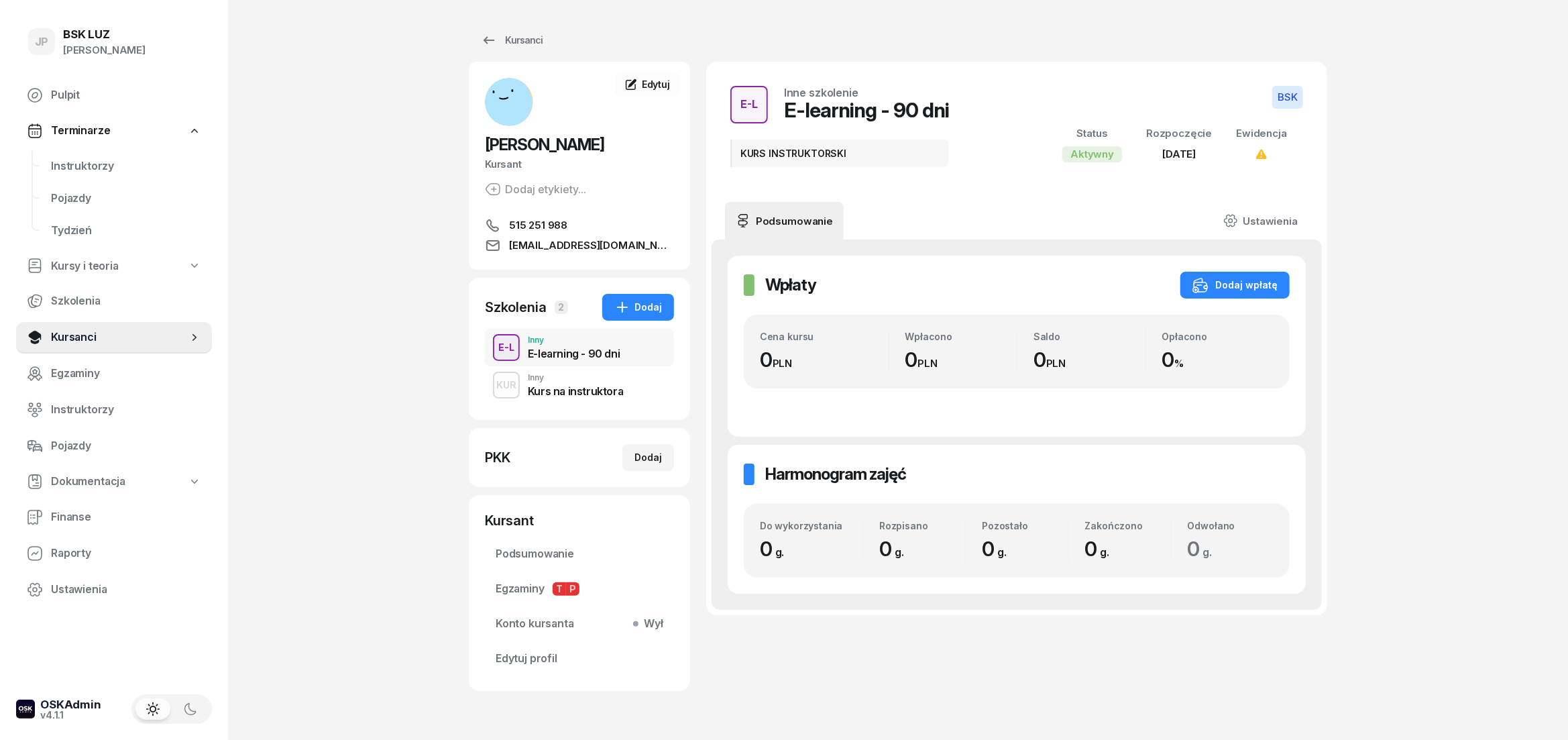
click at [596, 387] on div "Kurs na instruktora" at bounding box center [575, 391] width 95 height 11
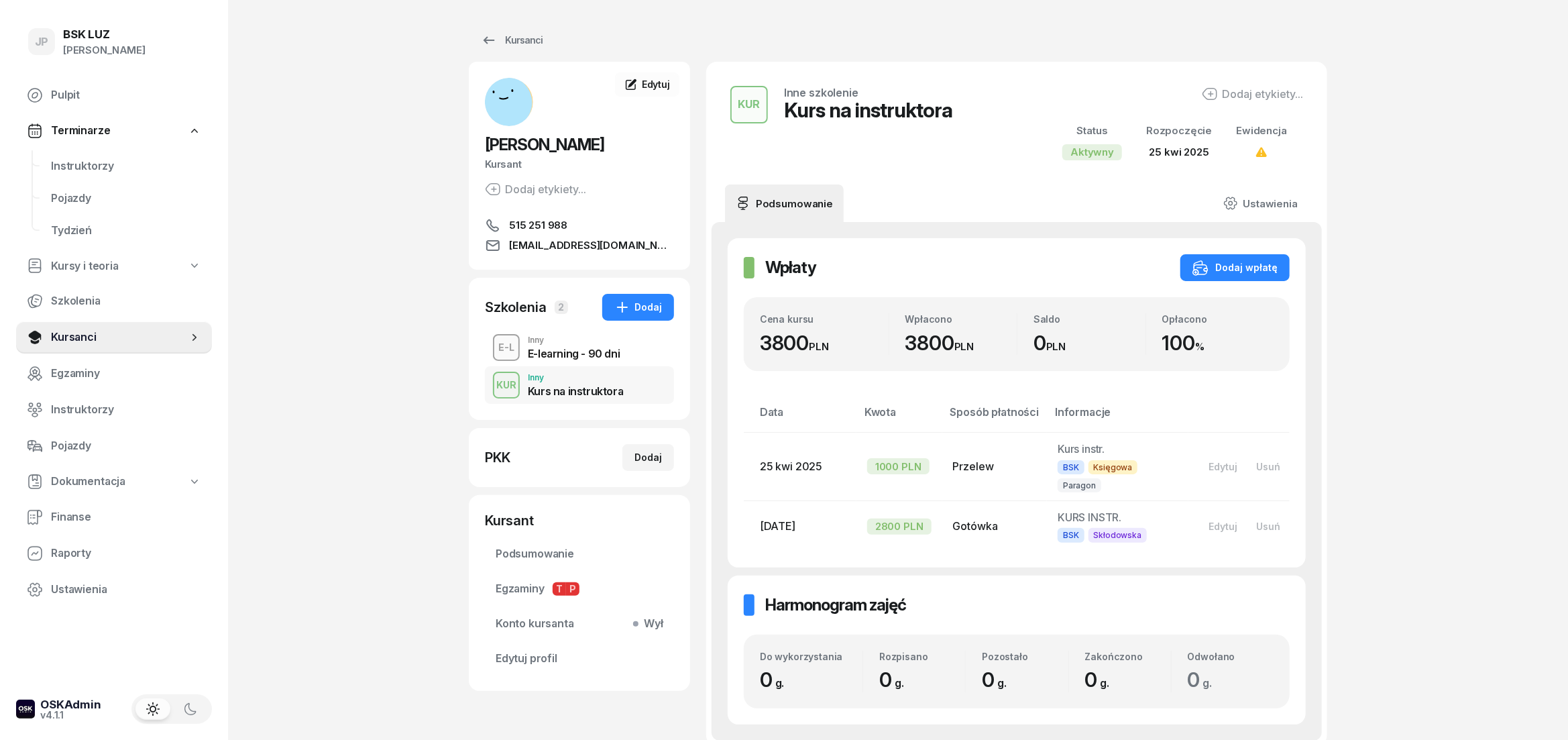
click at [583, 348] on div "E-learning - 90 dni" at bounding box center [574, 353] width 92 height 11
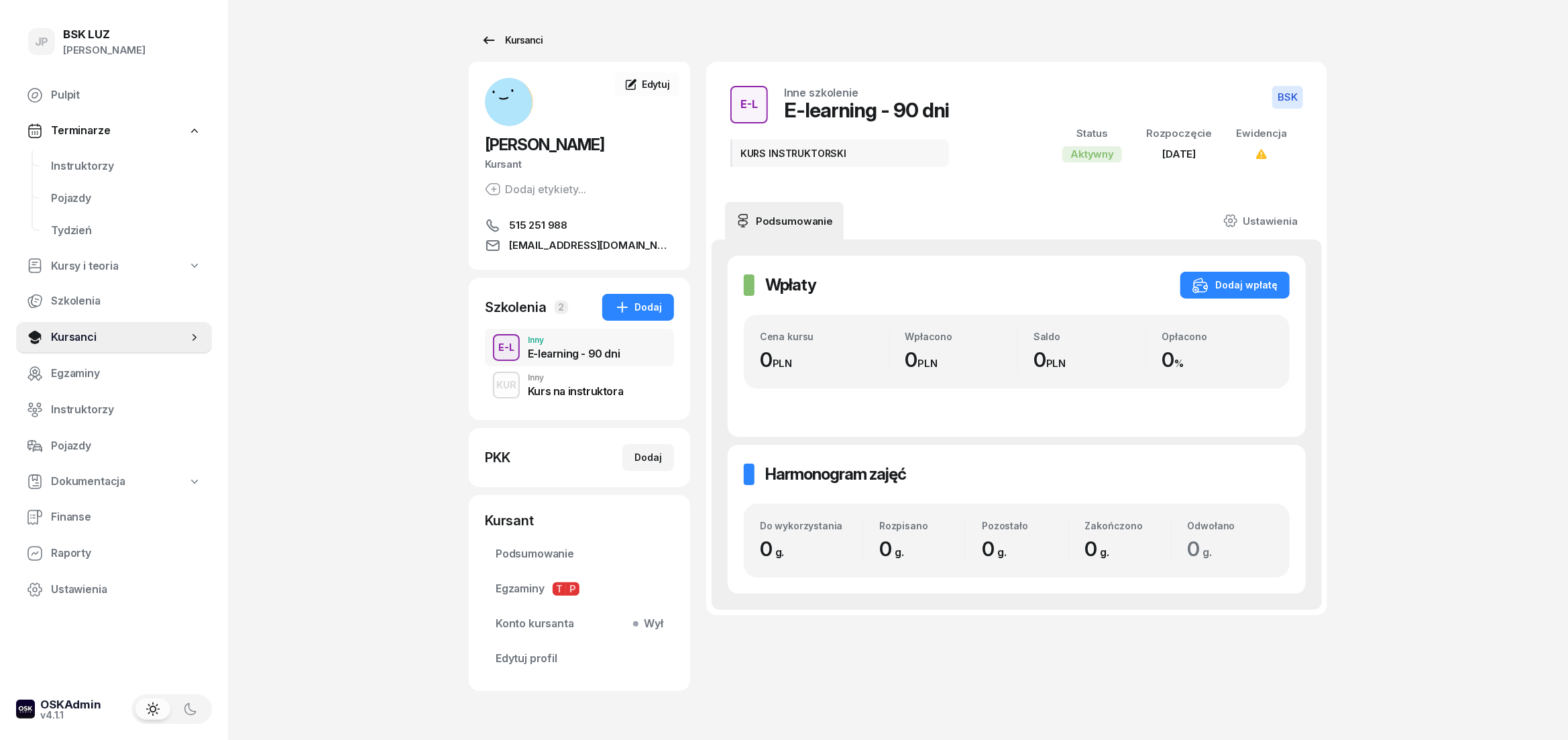
click at [535, 46] on div "Kursanci" at bounding box center [512, 40] width 62 height 16
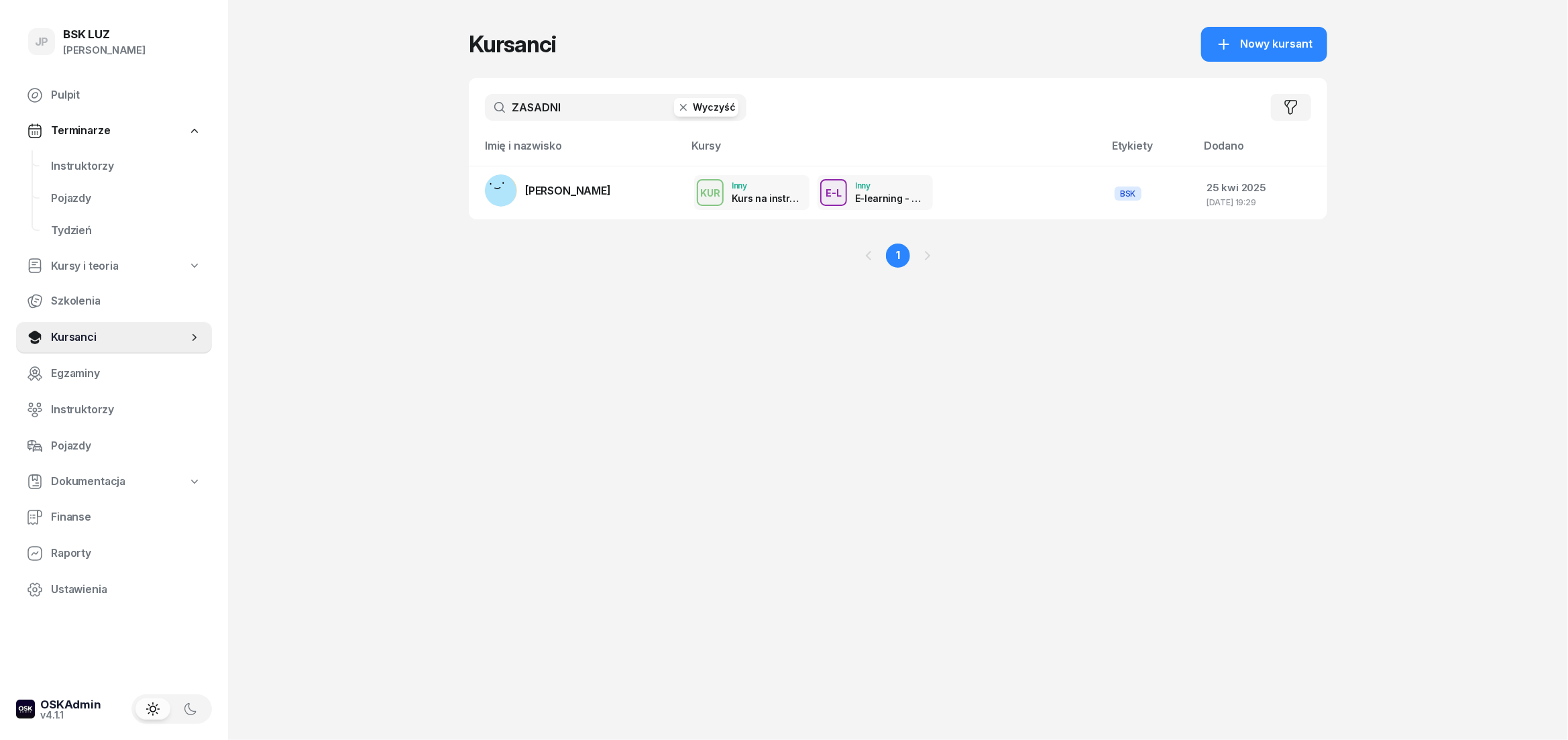
drag, startPoint x: 774, startPoint y: 422, endPoint x: 857, endPoint y: 458, distance: 90.5
click at [857, 458] on div "Kursanci Nowy kursant ZASADNI Wyczyść Filtruj Imię i nazwisko [PERSON_NAME] Dod…" at bounding box center [898, 370] width 858 height 740
click at [858, 457] on div "Kursanci Nowy kursant ZASADNI Wyczyść Filtruj Imię i nazwisko [PERSON_NAME] Dod…" at bounding box center [898, 370] width 858 height 740
click at [866, 454] on div "Kursanci Nowy kursant ZASADNI Wyczyść Filtruj Imię i nazwisko [PERSON_NAME] Dod…" at bounding box center [898, 370] width 858 height 740
drag, startPoint x: 866, startPoint y: 454, endPoint x: 336, endPoint y: 557, distance: 539.9
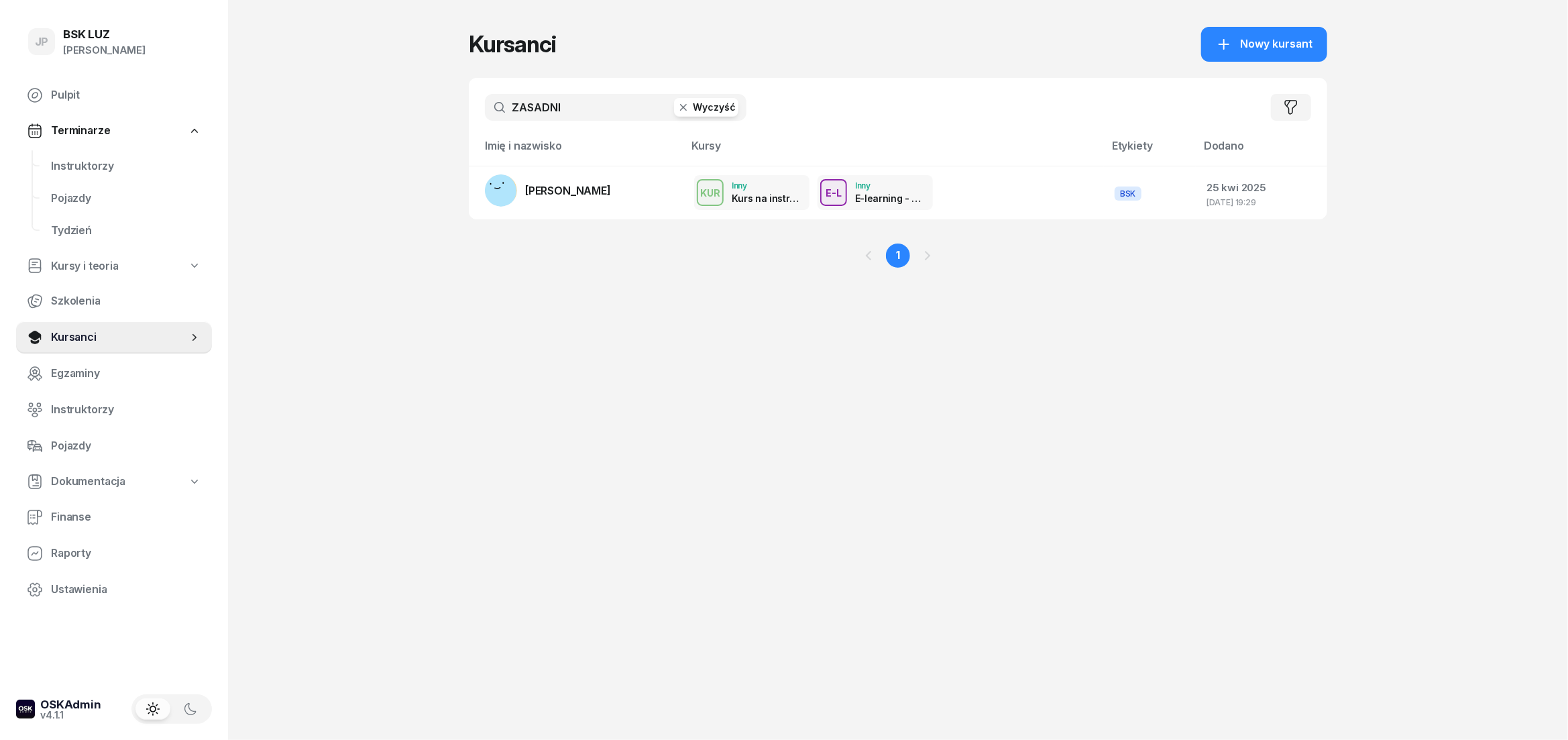
click at [867, 453] on div "Kursanci Nowy kursant ZASADNI Wyczyść Filtruj Imię i nazwisko [PERSON_NAME] Dod…" at bounding box center [898, 370] width 858 height 740
click at [906, 217] on td "KUR Inny Kurs na instruktora KUR Inne szkolenie Kurs na instruktora Praktyka Pł…" at bounding box center [893, 192] width 420 height 54
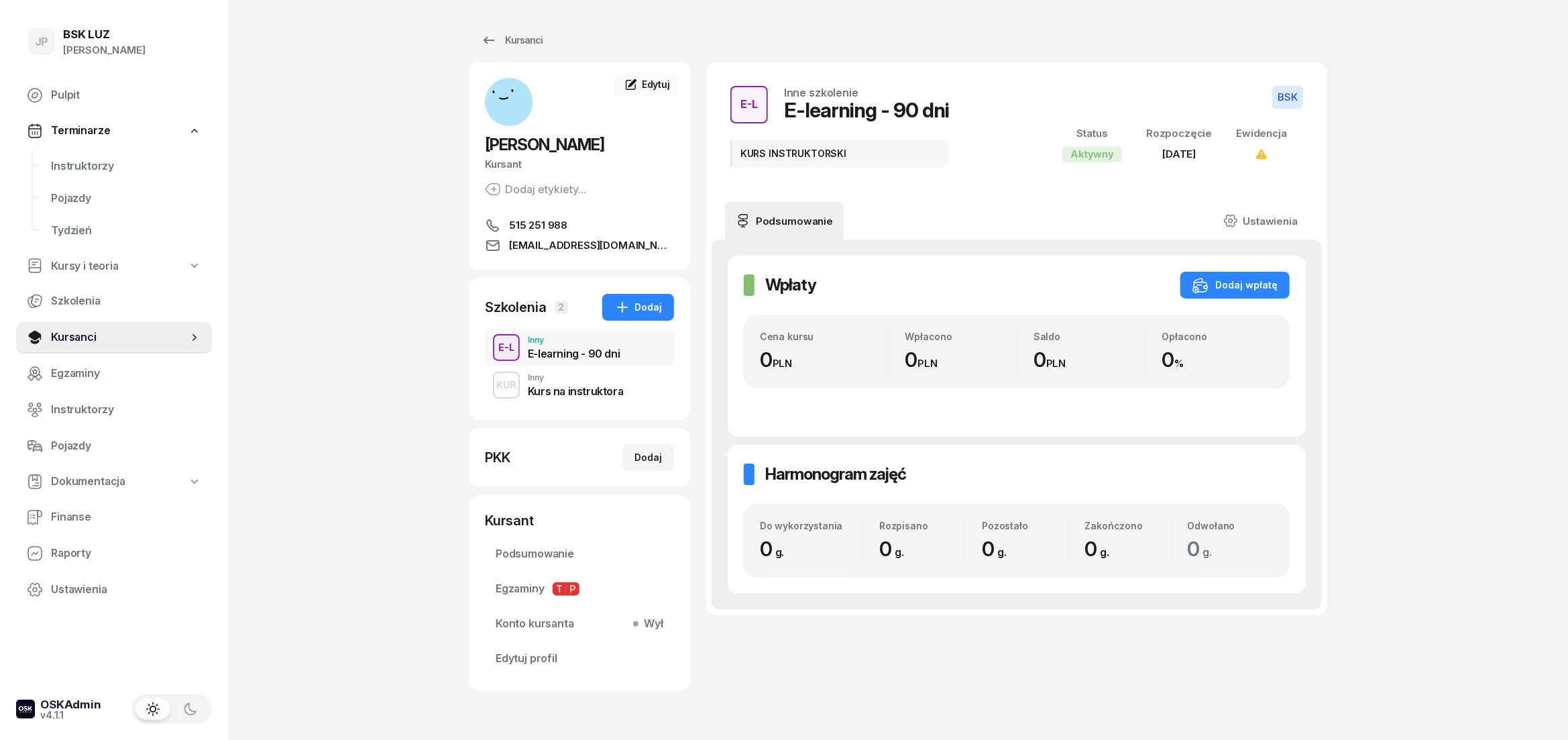
click at [81, 131] on span "Terminarze" at bounding box center [81, 131] width 59 height 18
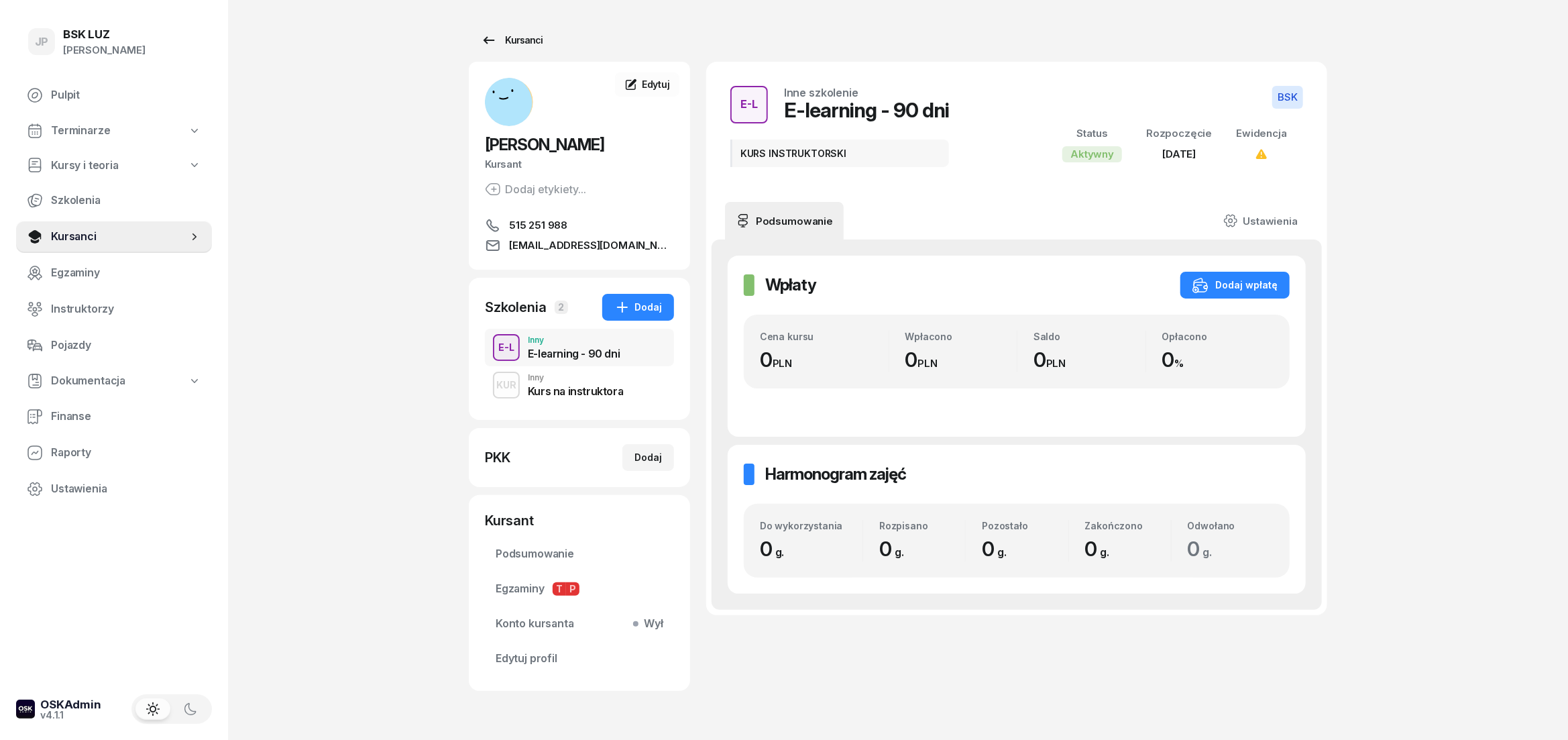
click at [520, 43] on div "Kursanci" at bounding box center [512, 40] width 62 height 16
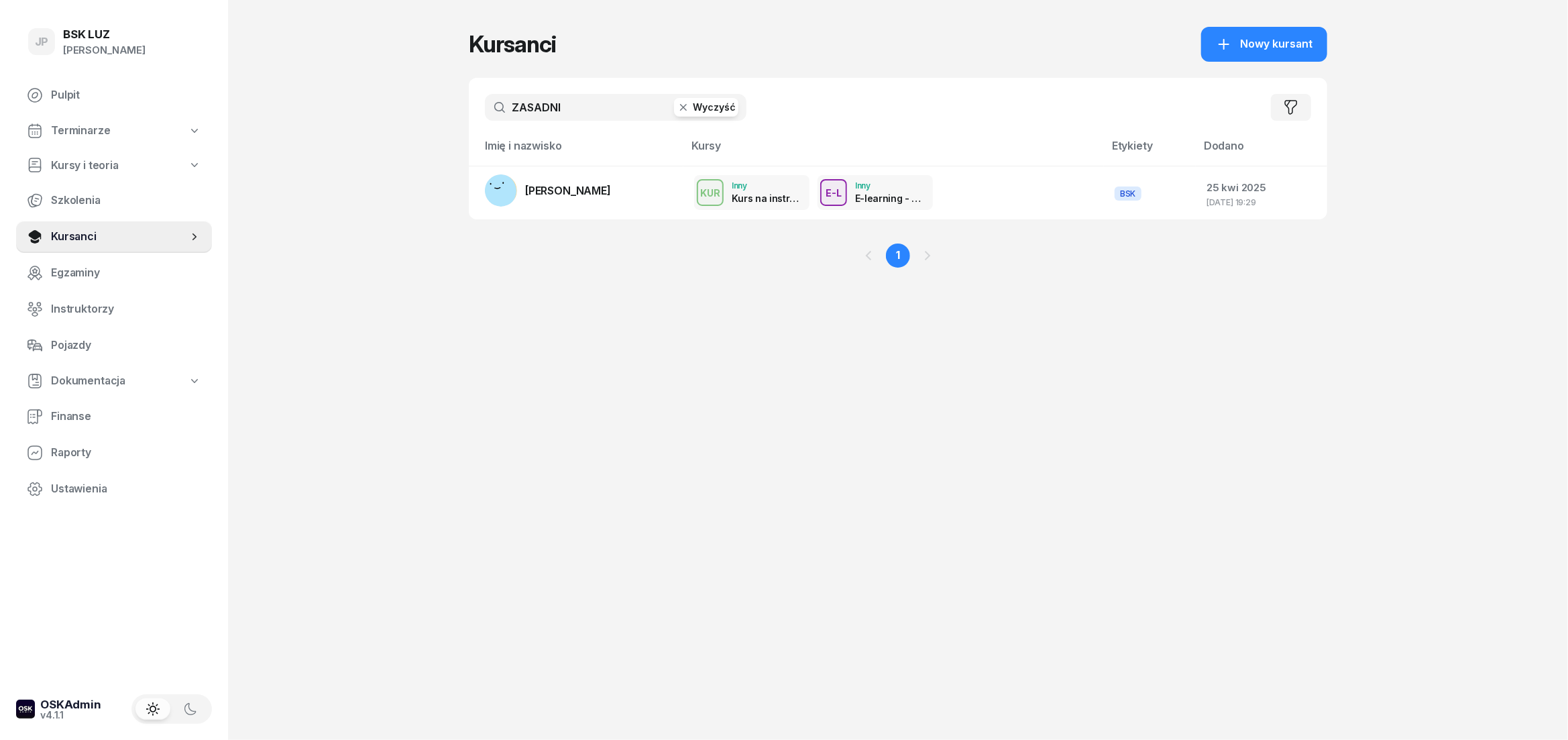
click at [698, 109] on button "Wyczyść" at bounding box center [707, 107] width 65 height 19
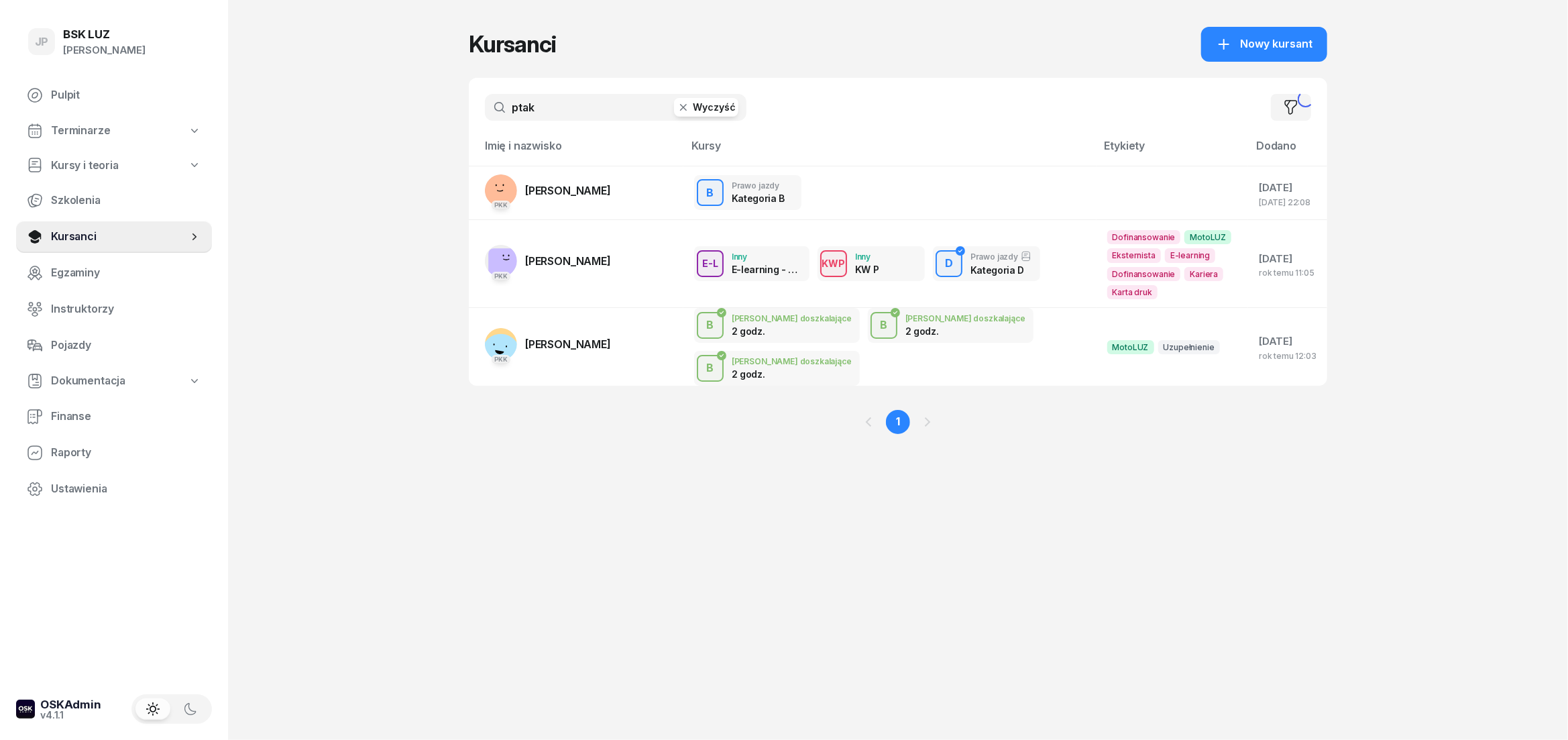
type input "ptak"
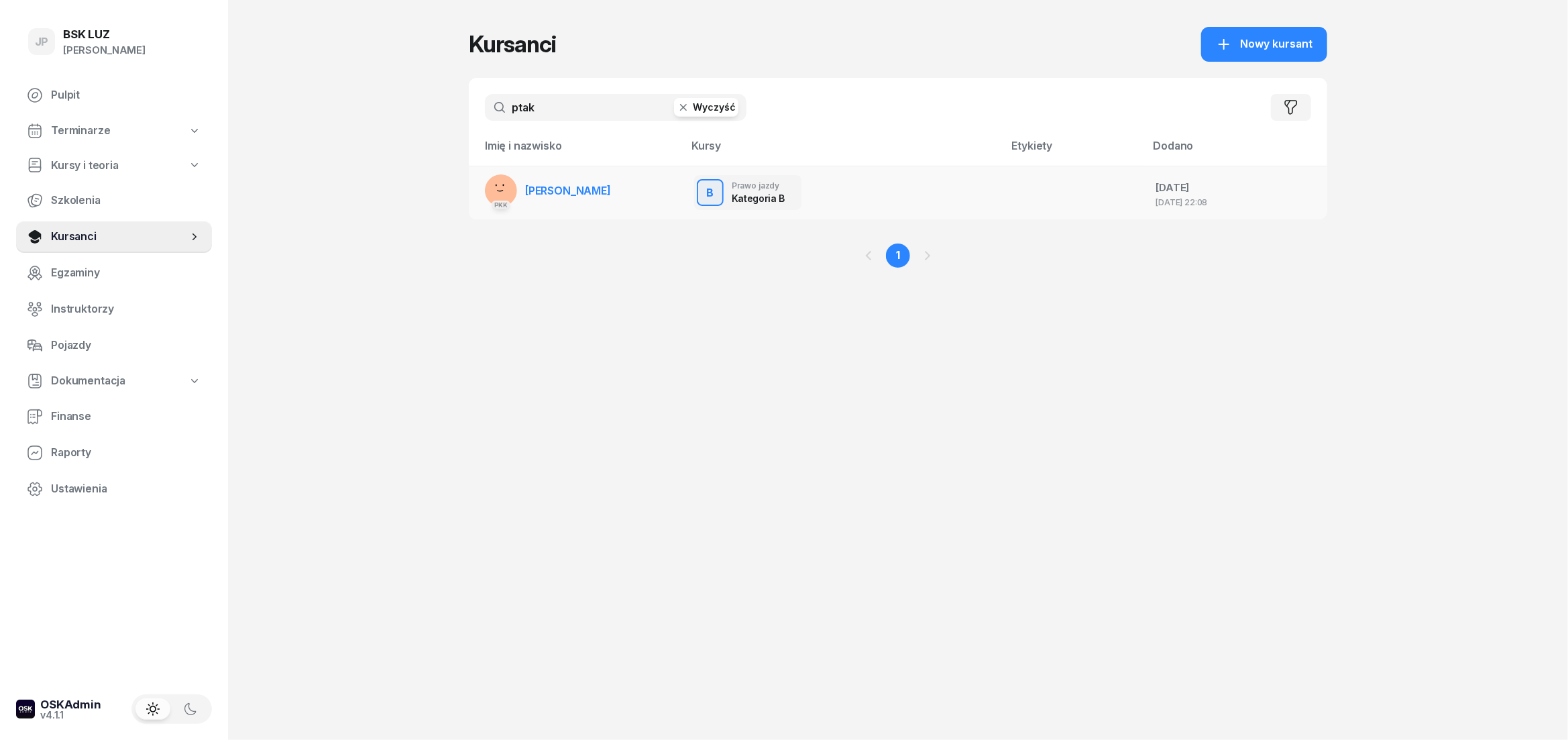
click at [567, 193] on span "[PERSON_NAME]" at bounding box center [568, 190] width 85 height 14
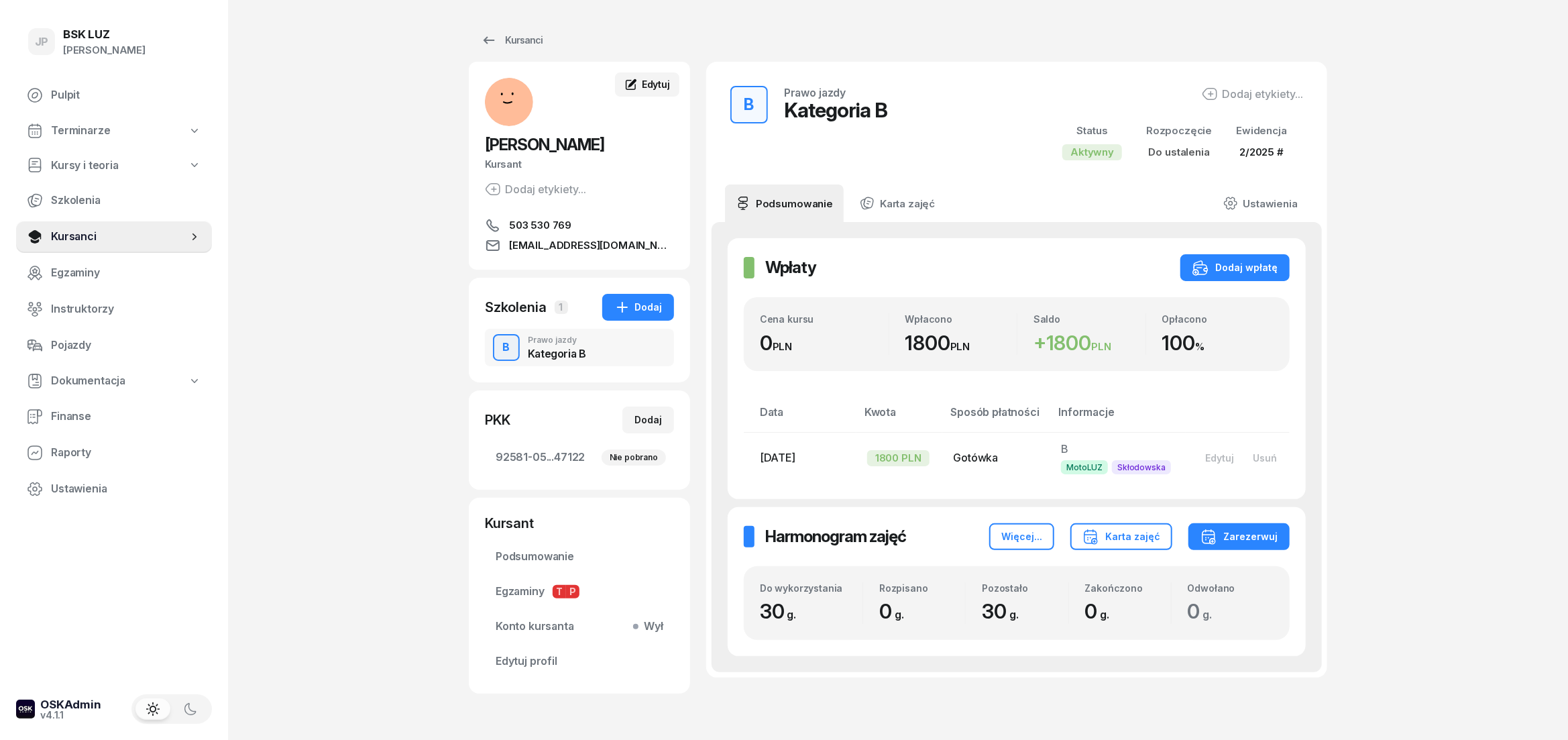
click at [644, 87] on span "Edytuj" at bounding box center [656, 84] width 28 height 12
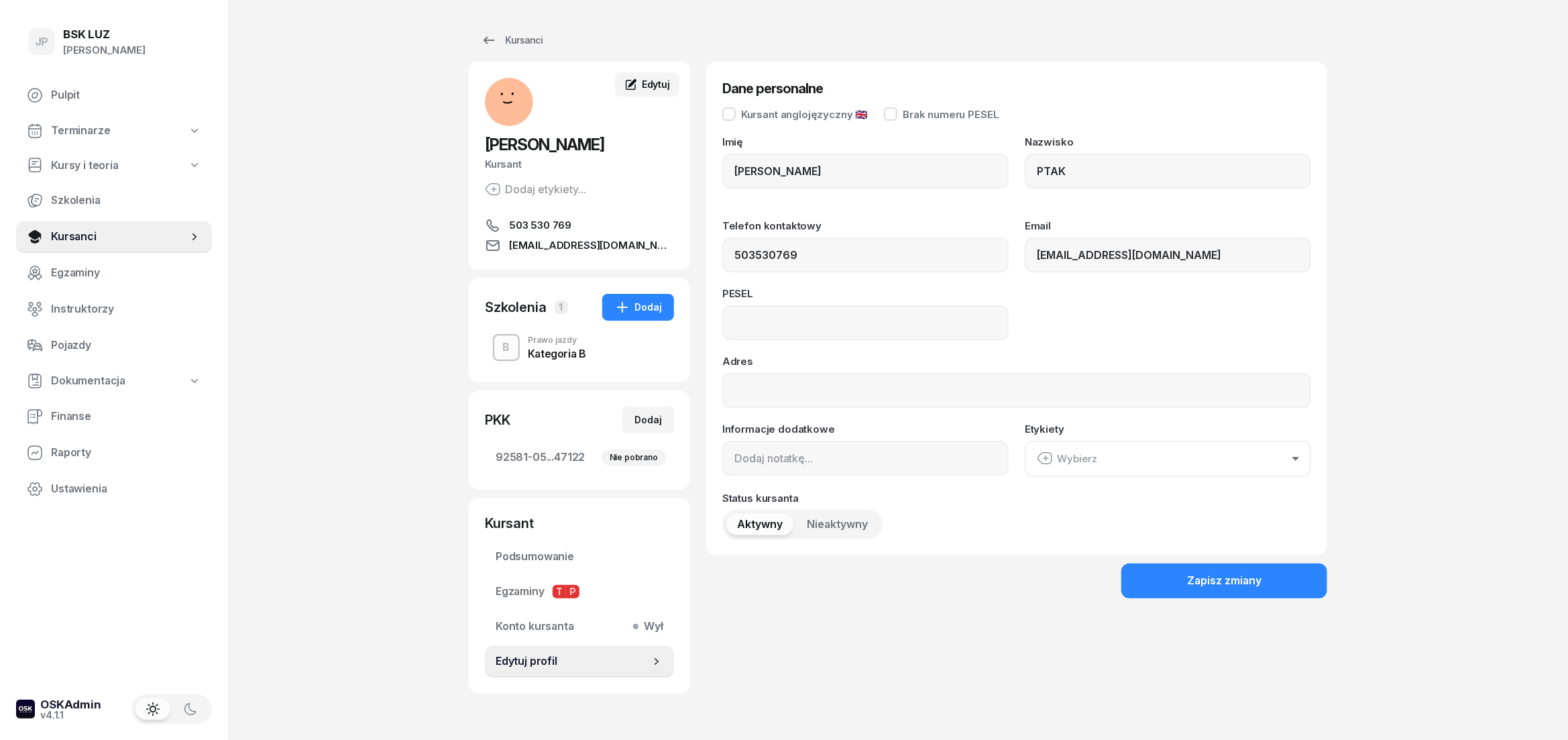
click at [641, 83] on div "Edytuj" at bounding box center [647, 84] width 45 height 14
click at [554, 352] on div "Kategoria B" at bounding box center [557, 353] width 58 height 11
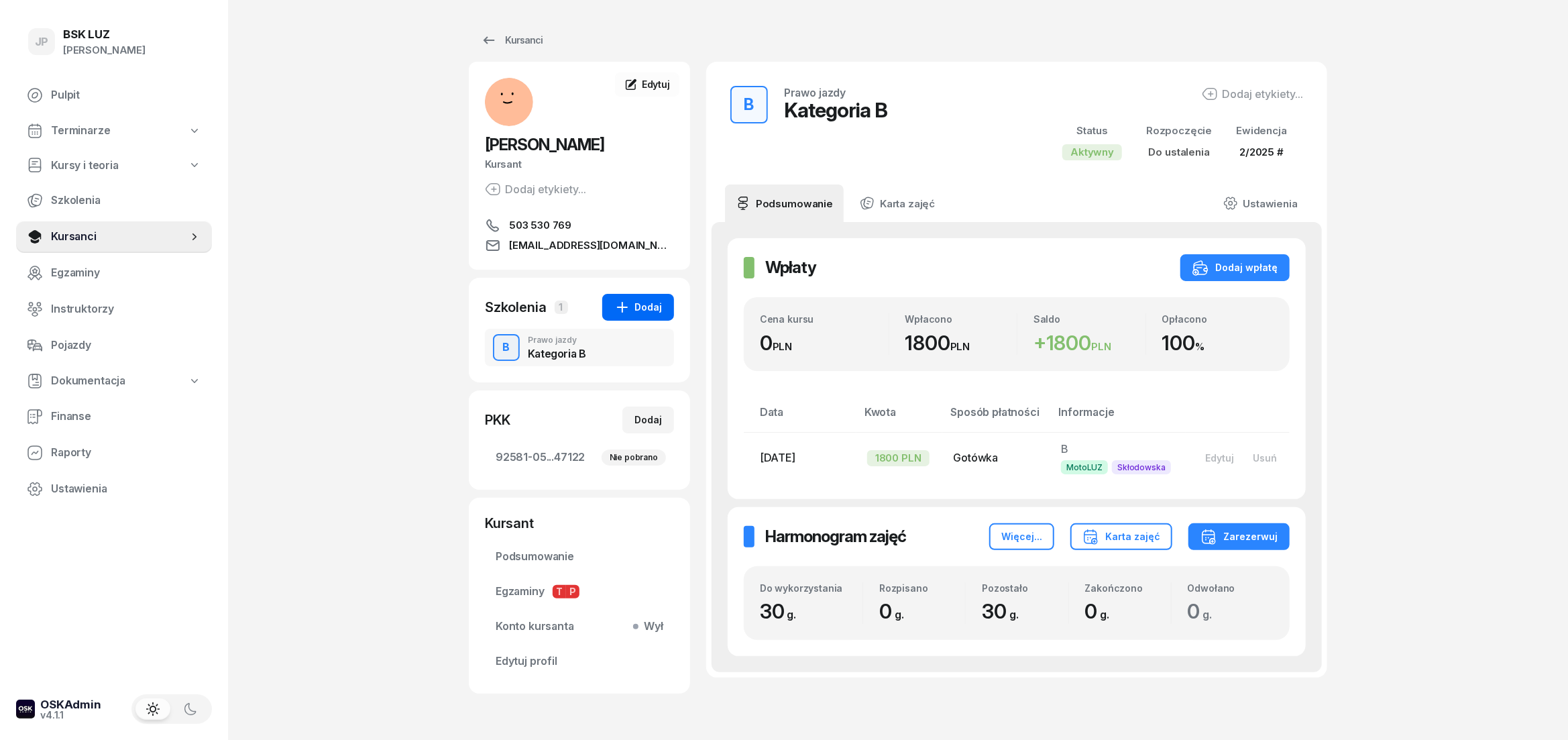
click at [635, 307] on div "Dodaj" at bounding box center [638, 307] width 48 height 16
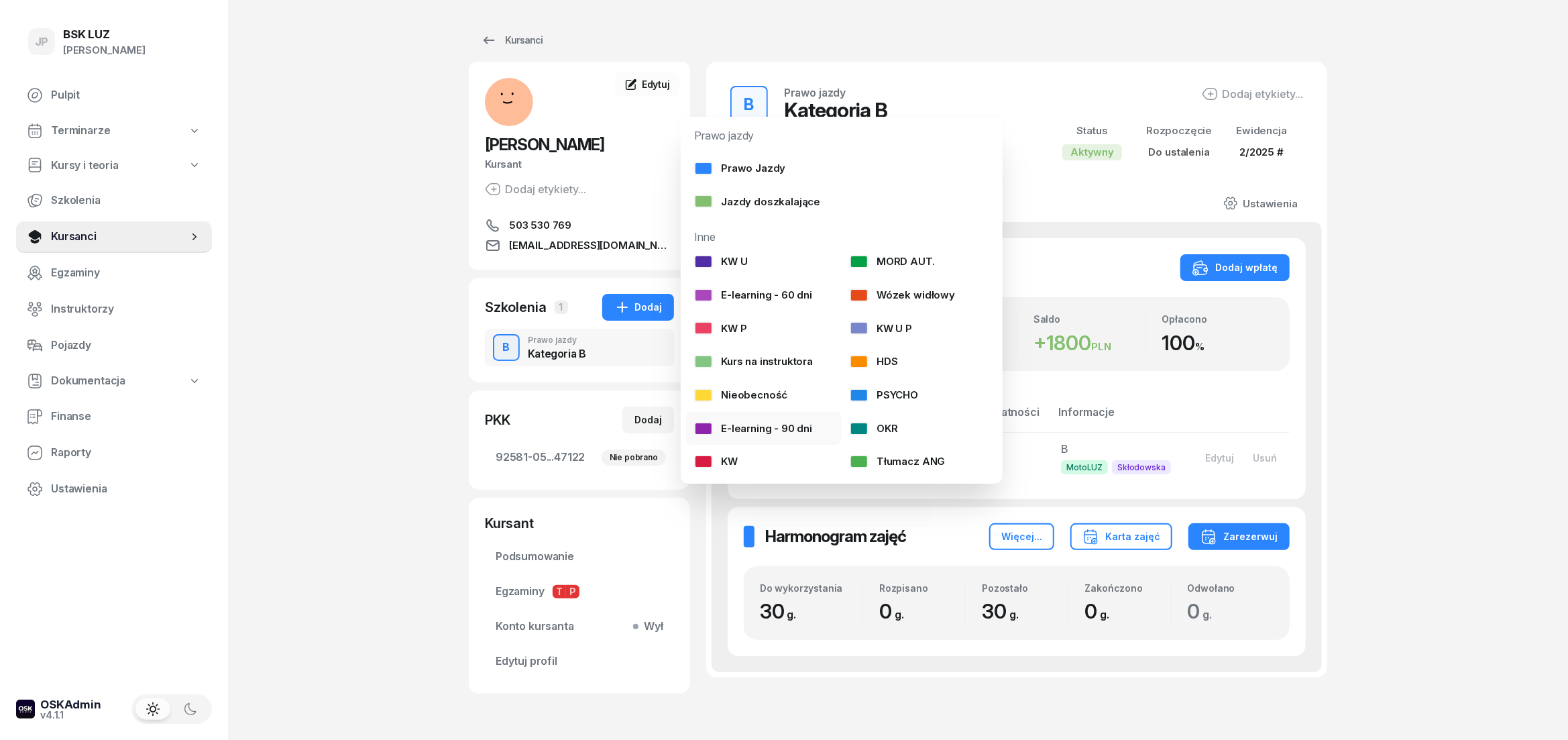
click at [747, 431] on div "E-learning - 90 dni" at bounding box center [753, 429] width 118 height 18
select select
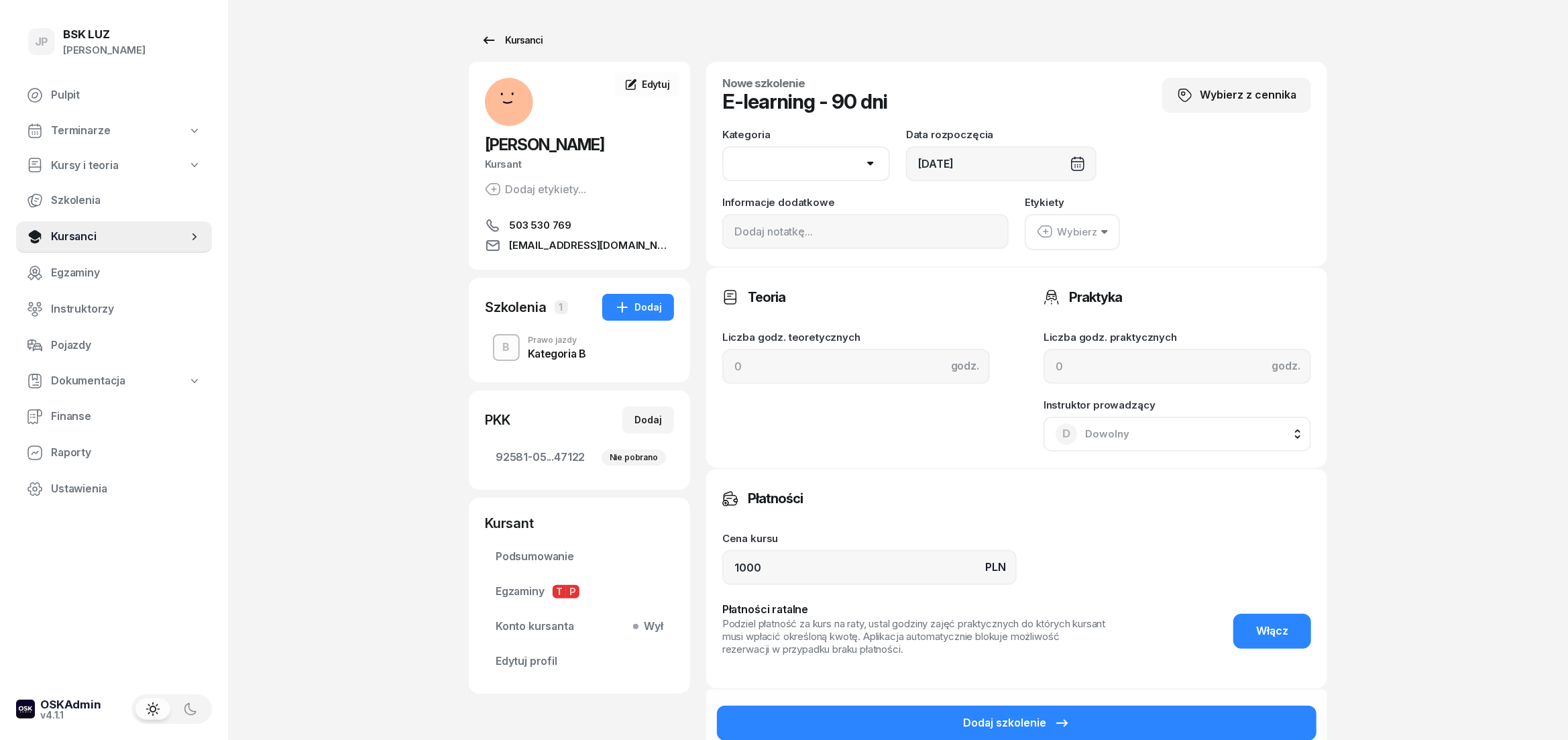
click at [538, 37] on div "Kursanci" at bounding box center [512, 40] width 62 height 16
